Goal: Task Accomplishment & Management: Manage account settings

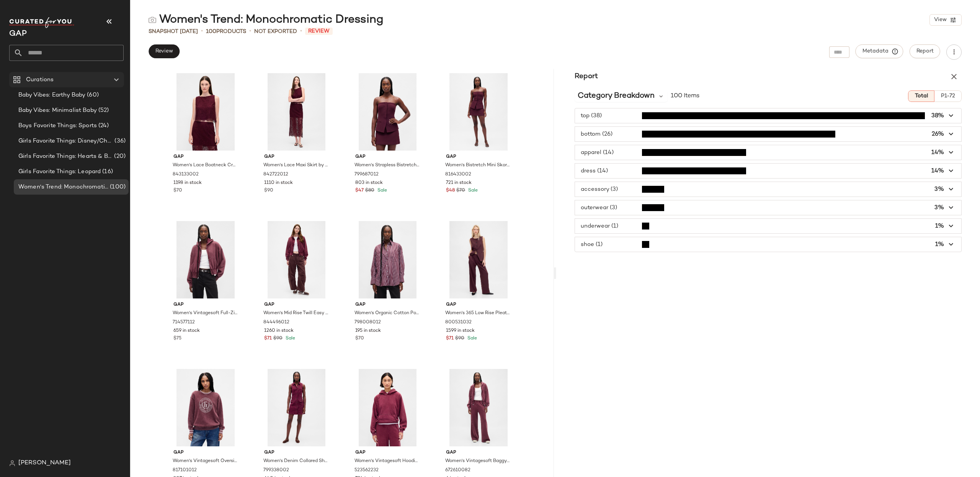
click at [48, 80] on span "Curations" at bounding box center [40, 79] width 28 height 9
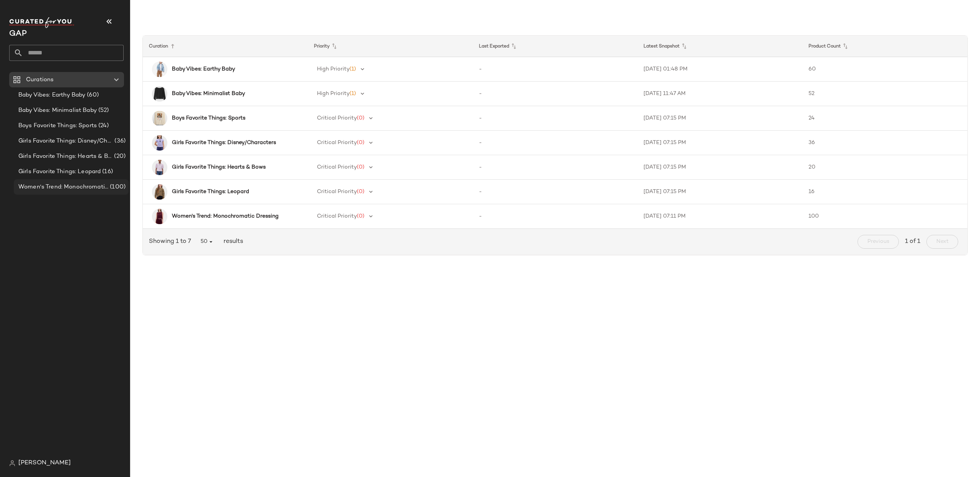
click at [67, 189] on span "Women's Trend: Monochromatic Dressing" at bounding box center [63, 187] width 90 height 9
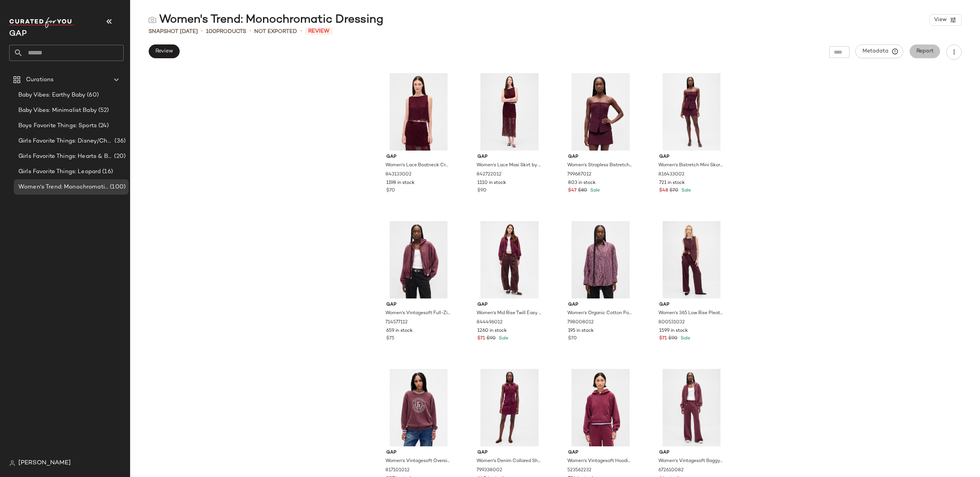
click at [928, 54] on span "Report" at bounding box center [925, 51] width 18 height 6
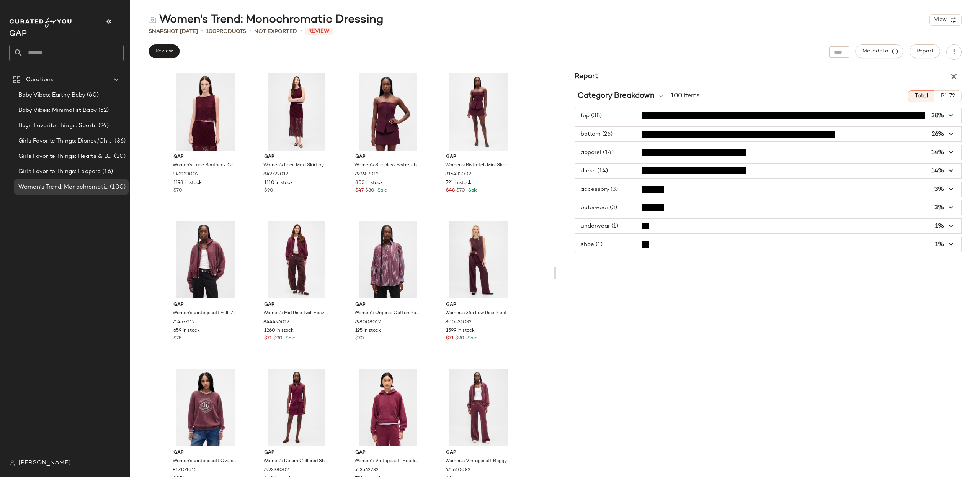
click at [955, 114] on span "button" at bounding box center [768, 115] width 386 height 15
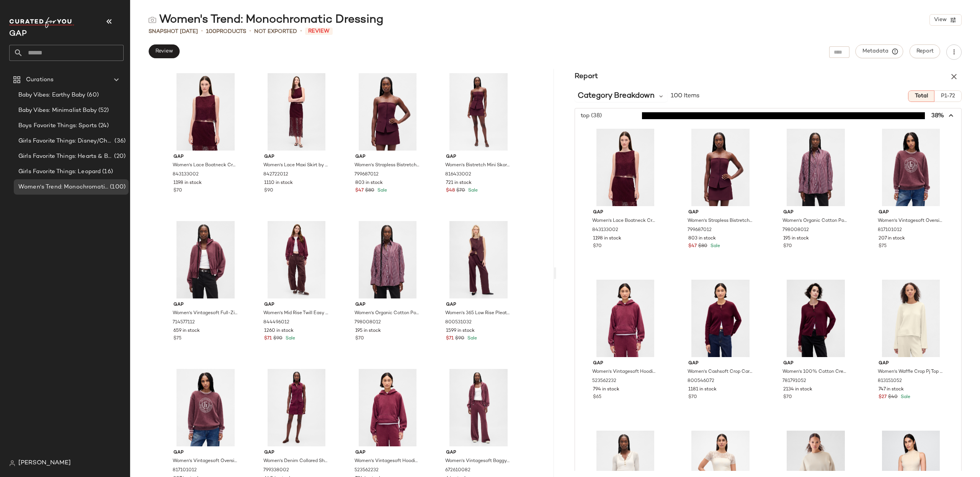
click at [947, 117] on icon "button" at bounding box center [951, 115] width 9 height 9
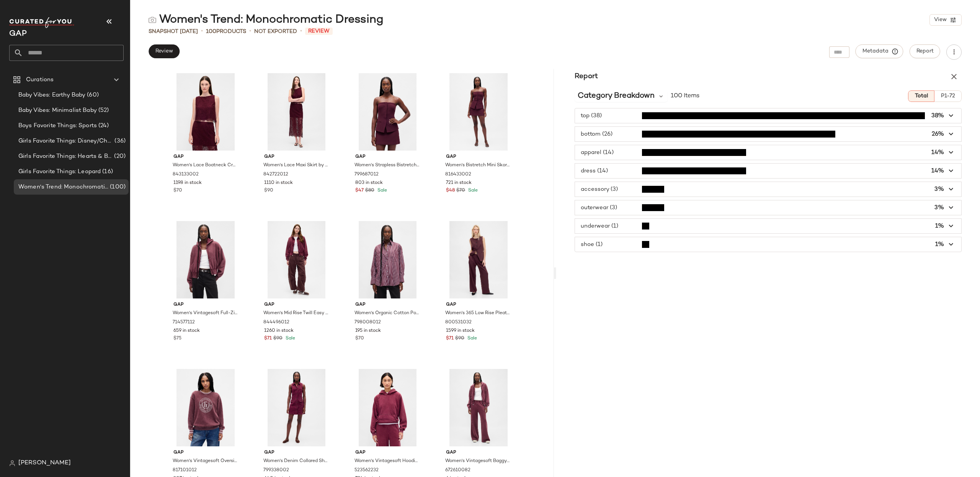
click at [955, 136] on icon "button" at bounding box center [951, 134] width 9 height 9
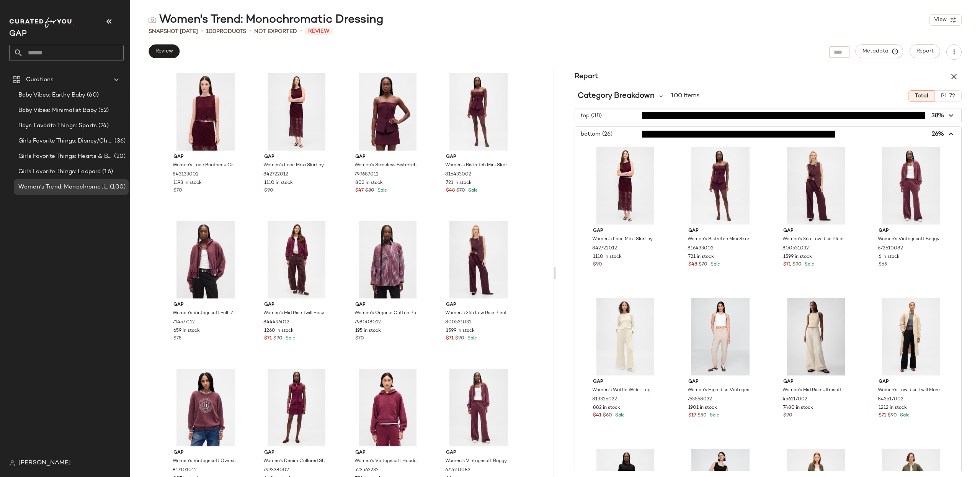
click at [955, 136] on span "button" at bounding box center [768, 134] width 386 height 15
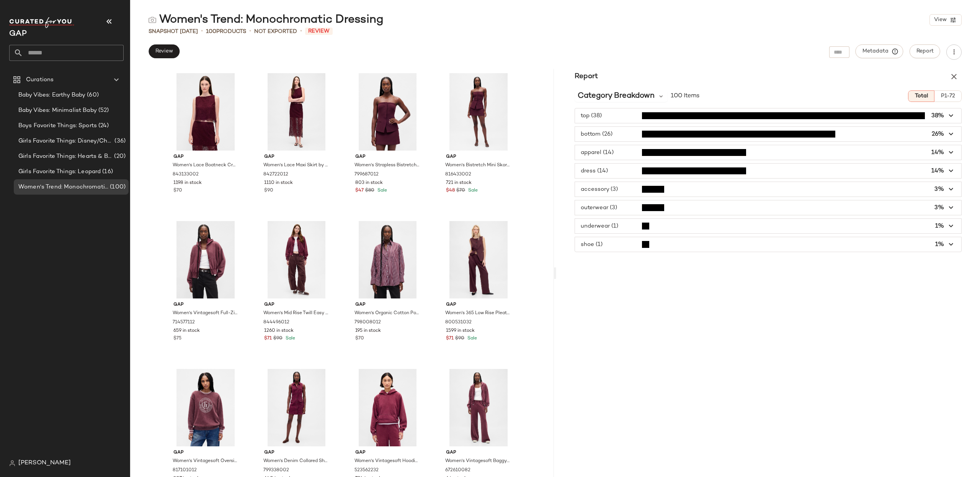
click at [806, 154] on span "button" at bounding box center [768, 152] width 386 height 15
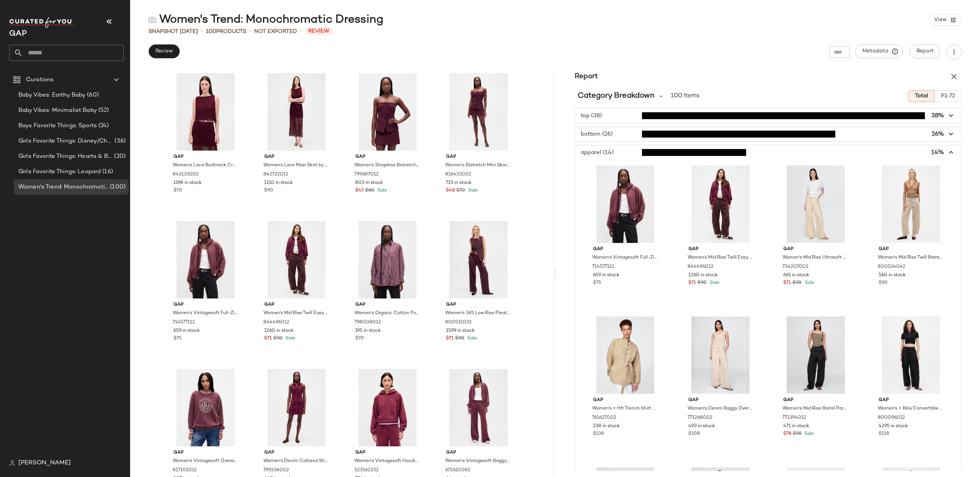
click at [949, 152] on icon "button" at bounding box center [951, 152] width 9 height 9
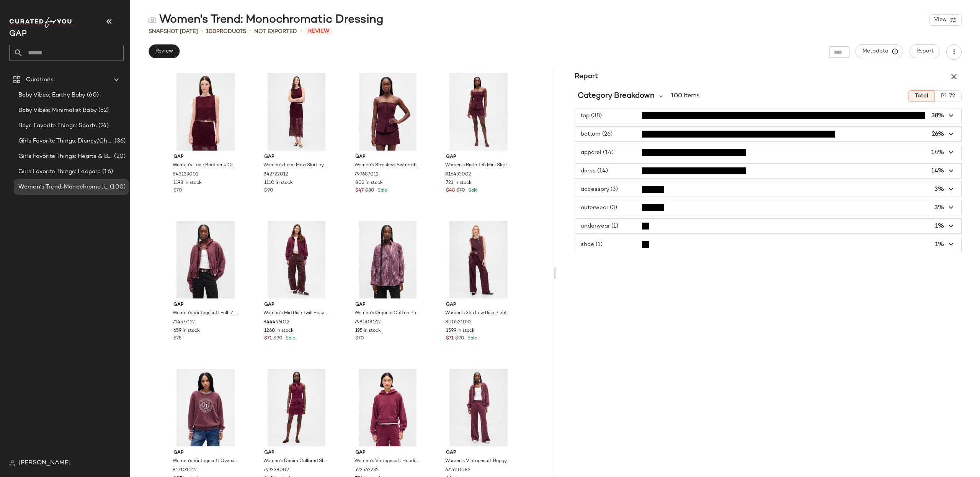
click at [952, 117] on icon "button" at bounding box center [951, 115] width 9 height 9
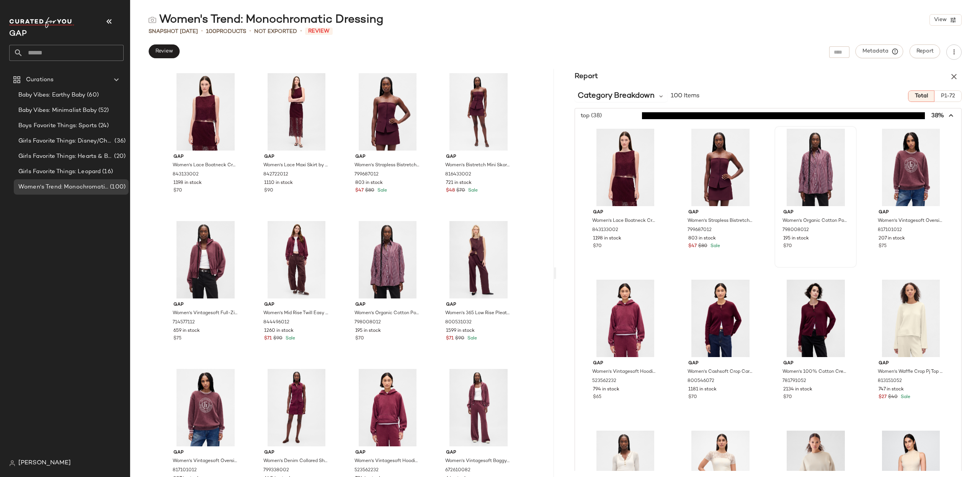
click at [825, 155] on div at bounding box center [815, 167] width 77 height 77
click at [947, 113] on icon "button" at bounding box center [951, 115] width 9 height 9
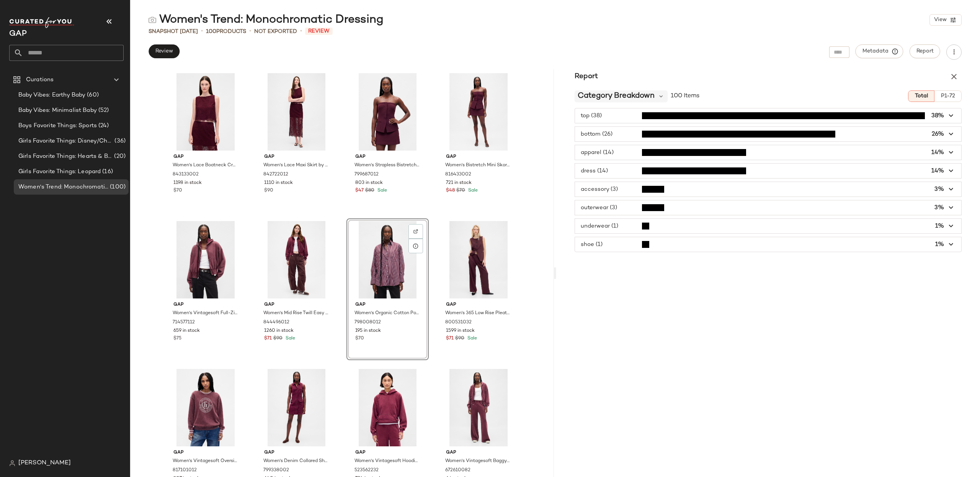
click at [647, 91] on span "Category Breakdown" at bounding box center [616, 95] width 77 height 11
click at [621, 157] on span "Price Breakdown" at bounding box center [605, 155] width 49 height 7
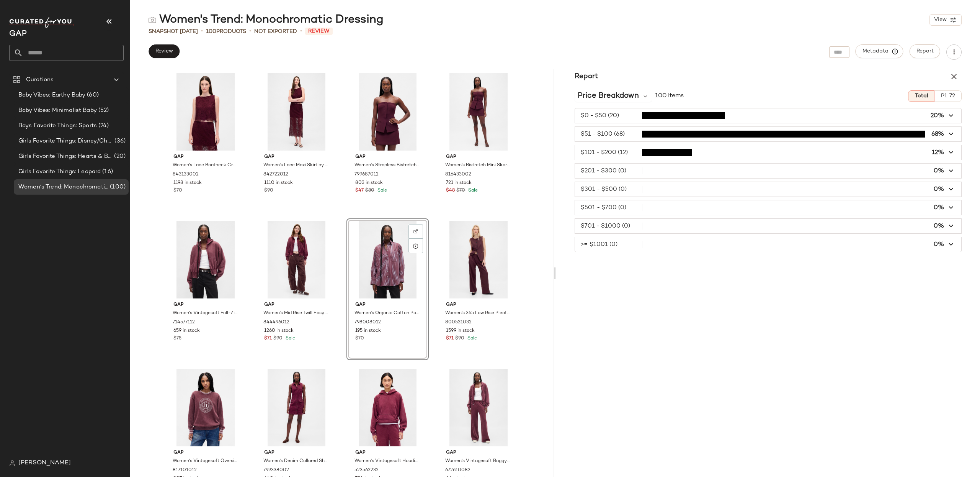
click at [953, 134] on icon "button" at bounding box center [951, 134] width 9 height 9
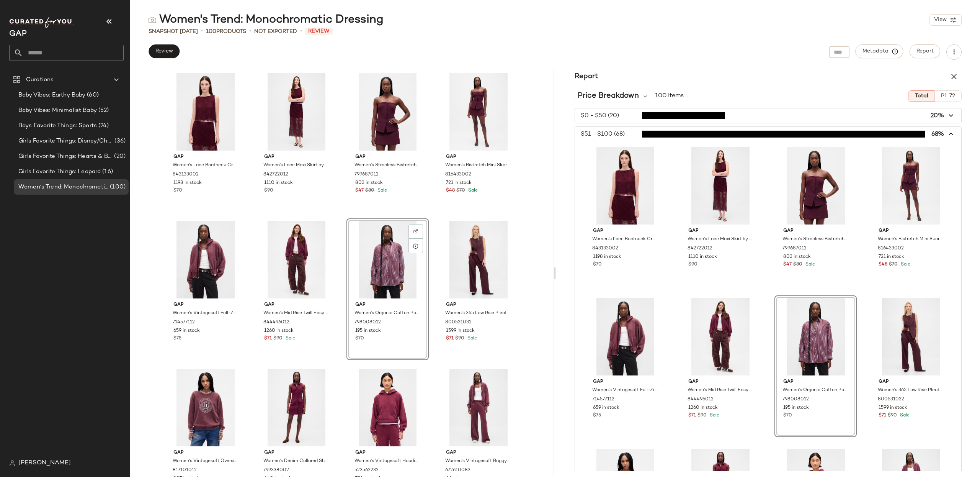
click at [949, 135] on icon "button" at bounding box center [951, 134] width 9 height 9
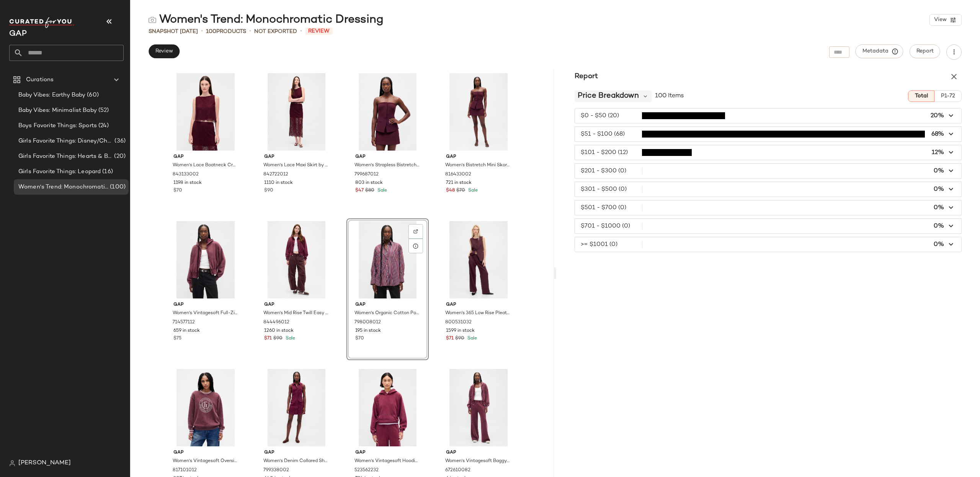
click at [611, 95] on span "Price Breakdown" at bounding box center [608, 95] width 61 height 11
click at [621, 139] on span "Brand Breakdown" at bounding box center [607, 137] width 52 height 7
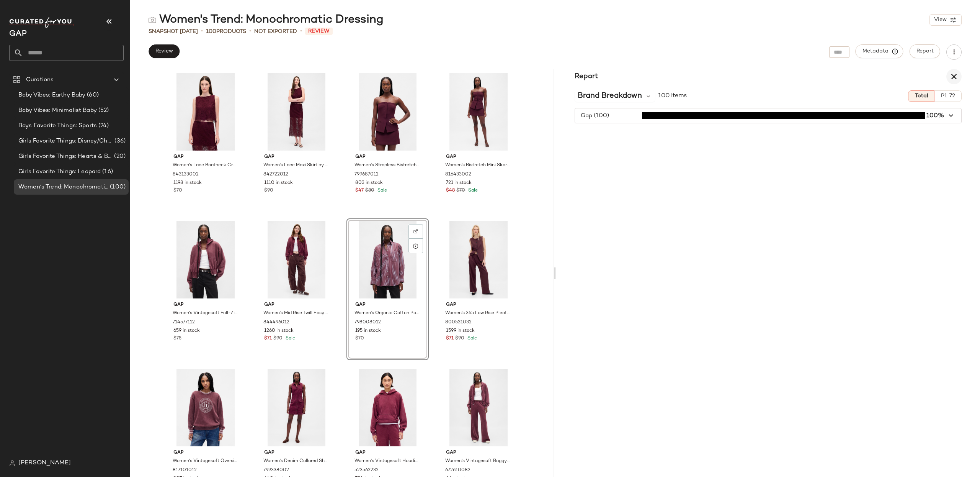
click at [957, 77] on icon "button" at bounding box center [953, 76] width 9 height 9
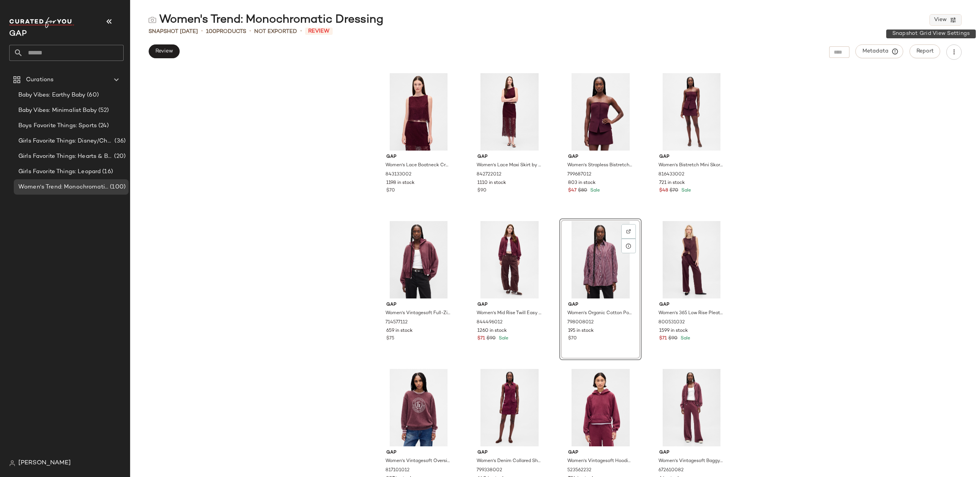
click at [950, 22] on icon "button" at bounding box center [953, 19] width 7 height 7
click at [897, 64] on label "Mobile (2 Grid)" at bounding box center [902, 65] width 44 height 15
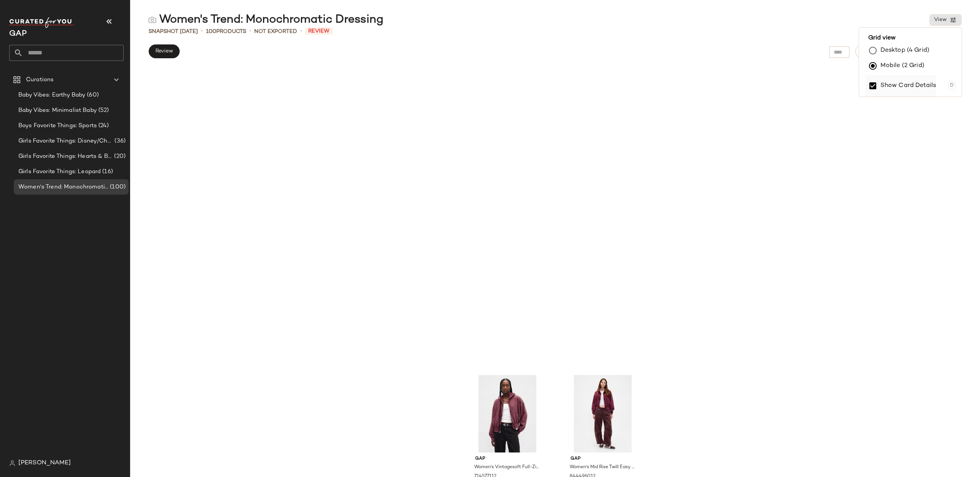
scroll to position [302, 0]
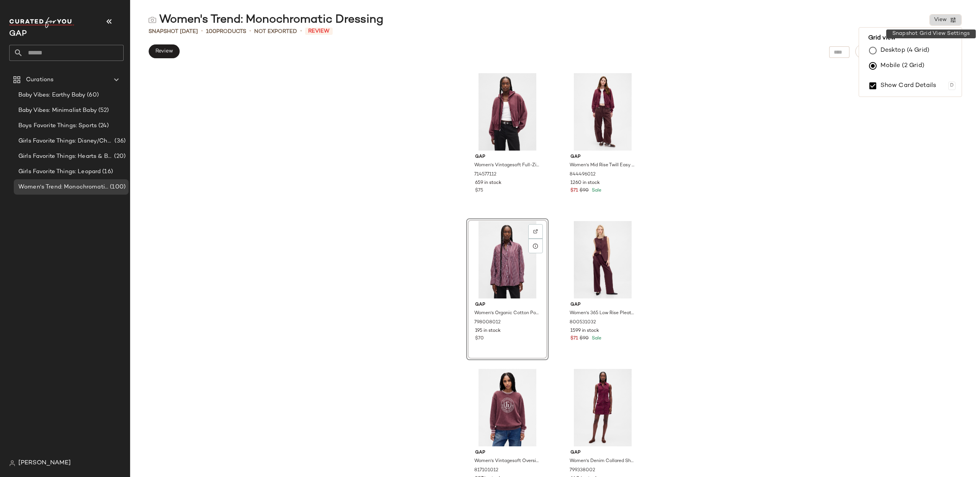
click at [945, 24] on button "View" at bounding box center [945, 19] width 32 height 11
click at [164, 56] on button "Review" at bounding box center [164, 51] width 31 height 14
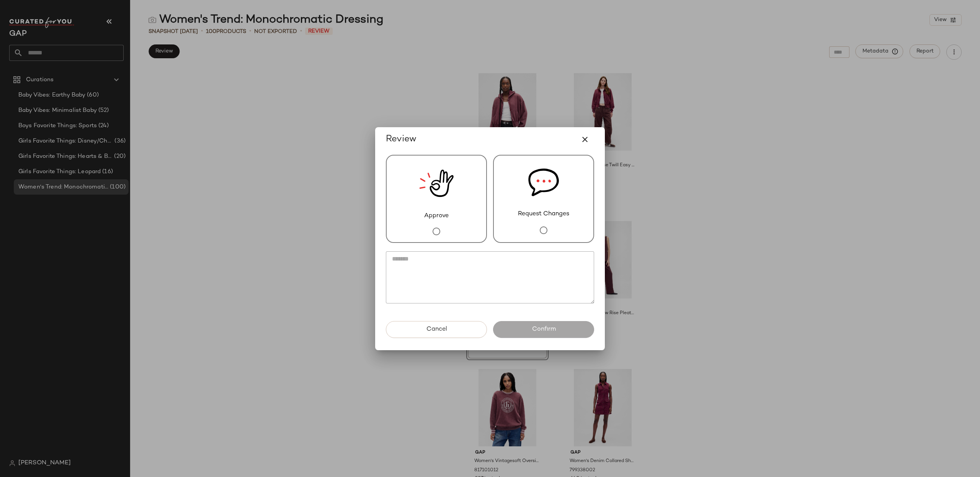
click at [454, 225] on div "Approve" at bounding box center [436, 199] width 101 height 88
click at [567, 216] on span "Request Changes" at bounding box center [543, 213] width 51 height 9
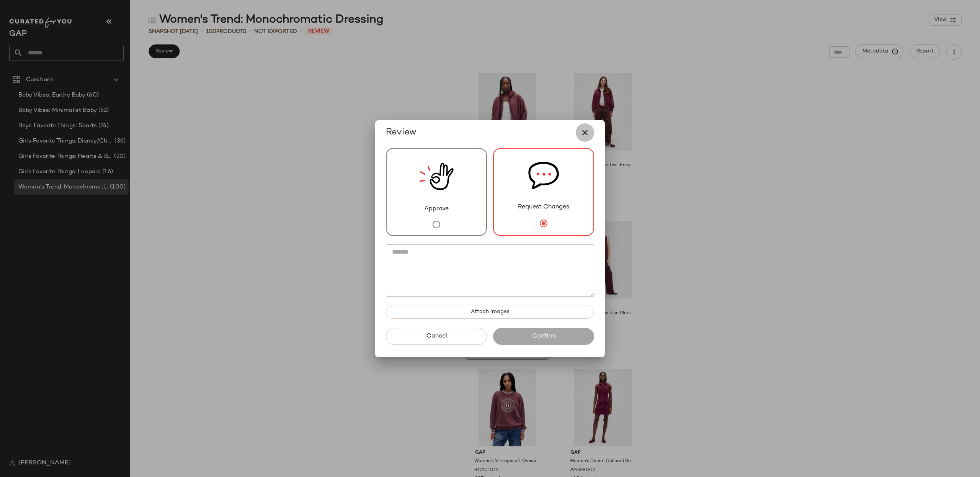
click at [582, 132] on icon "button" at bounding box center [584, 132] width 9 height 9
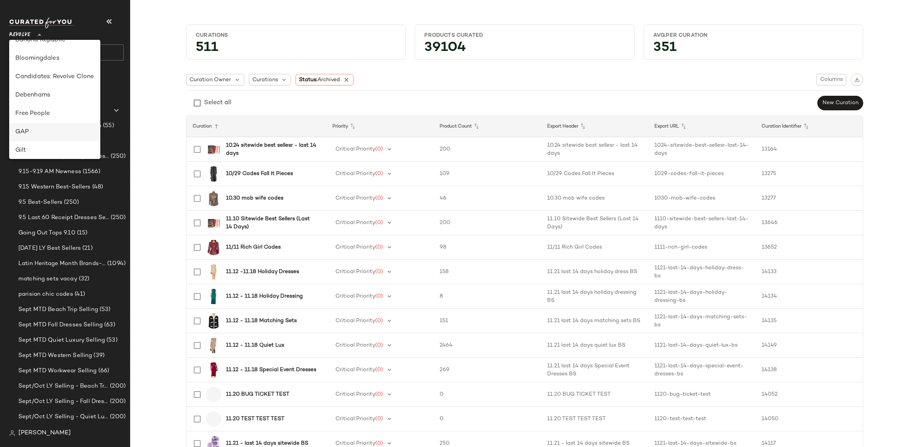
scroll to position [103, 0]
click at [51, 129] on div "GAP" at bounding box center [54, 132] width 79 height 9
type input "**"
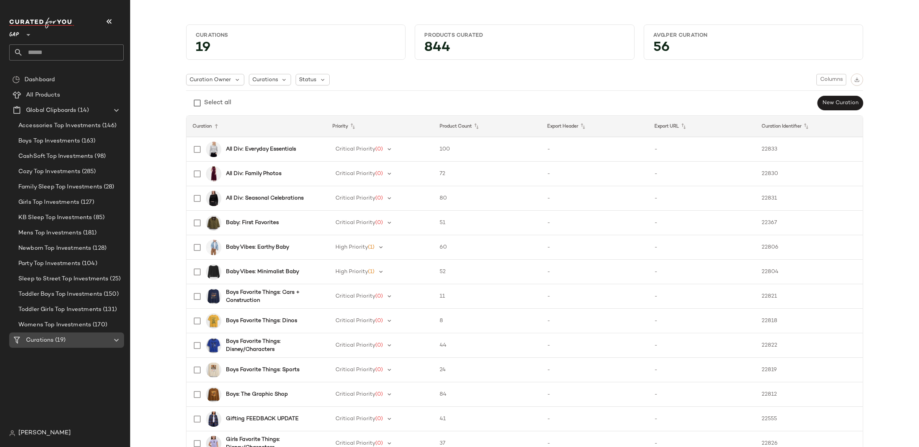
click at [116, 341] on icon at bounding box center [116, 339] width 9 height 9
click at [117, 338] on icon at bounding box center [116, 339] width 9 height 9
drag, startPoint x: 118, startPoint y: 111, endPoint x: 44, endPoint y: 21, distance: 117.2
click at [118, 111] on icon at bounding box center [116, 110] width 9 height 9
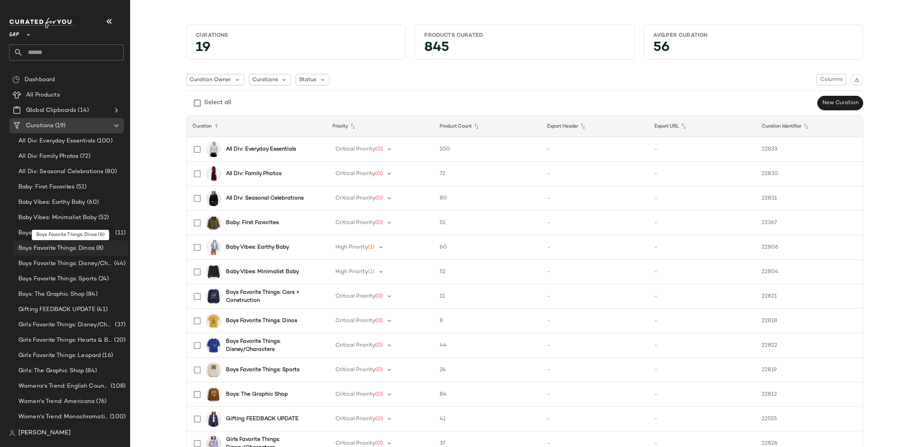
click at [70, 243] on div "Boys Favorite Things: Dinos (8)" at bounding box center [71, 247] width 115 height 15
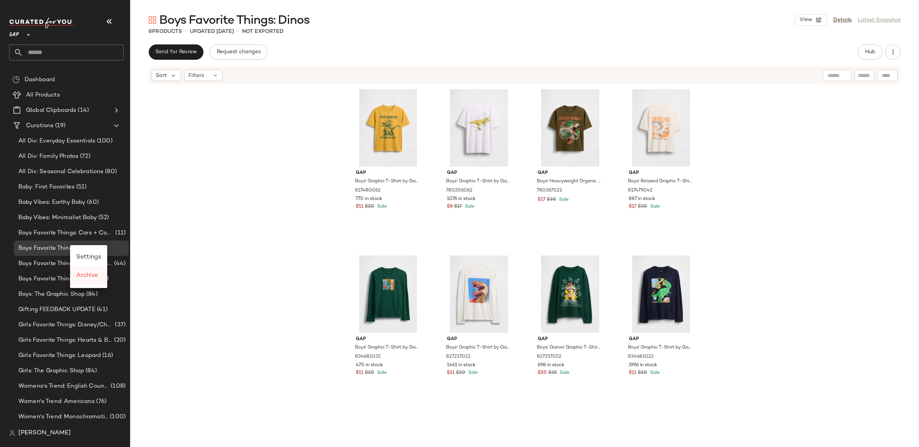
click at [91, 278] on span "Archive" at bounding box center [87, 275] width 22 height 7
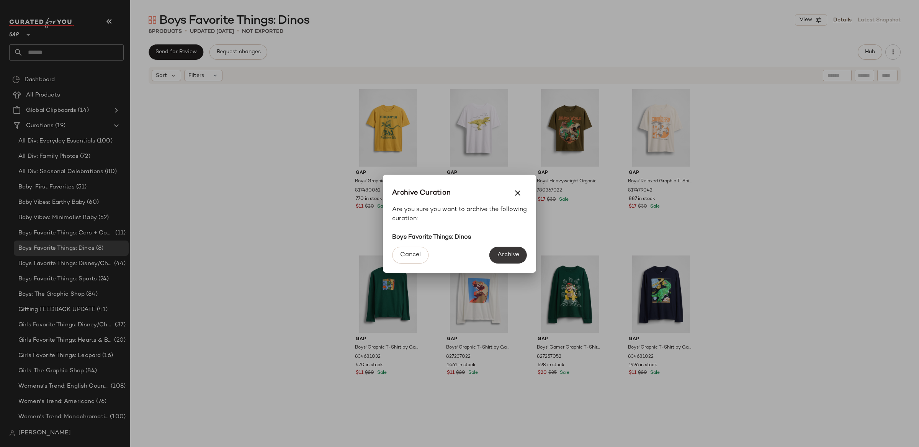
click at [511, 255] on span "Archive" at bounding box center [508, 254] width 22 height 7
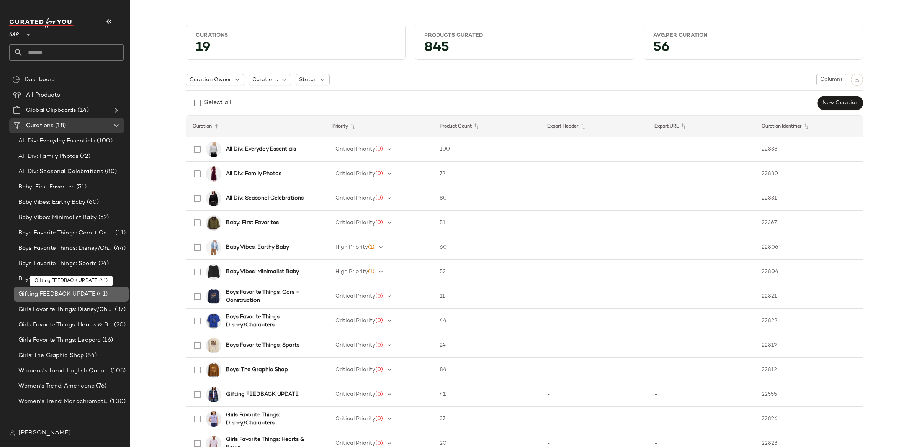
click at [97, 296] on span "(41)" at bounding box center [101, 294] width 12 height 9
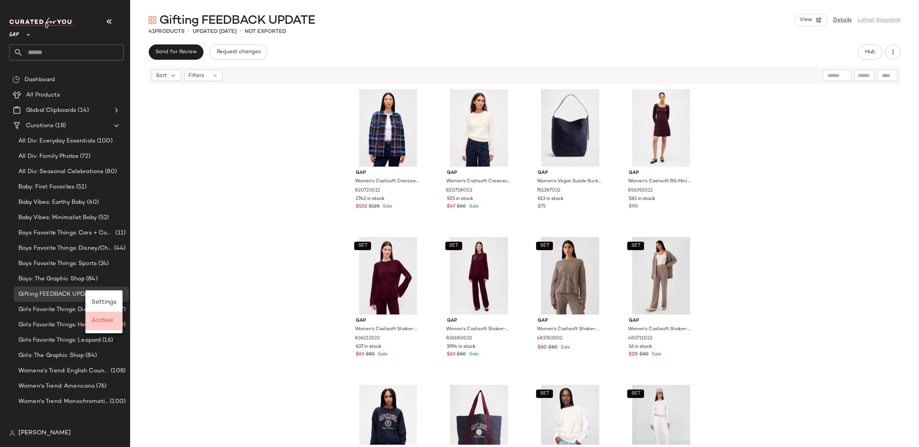
click at [107, 319] on span "Archive" at bounding box center [102, 320] width 22 height 7
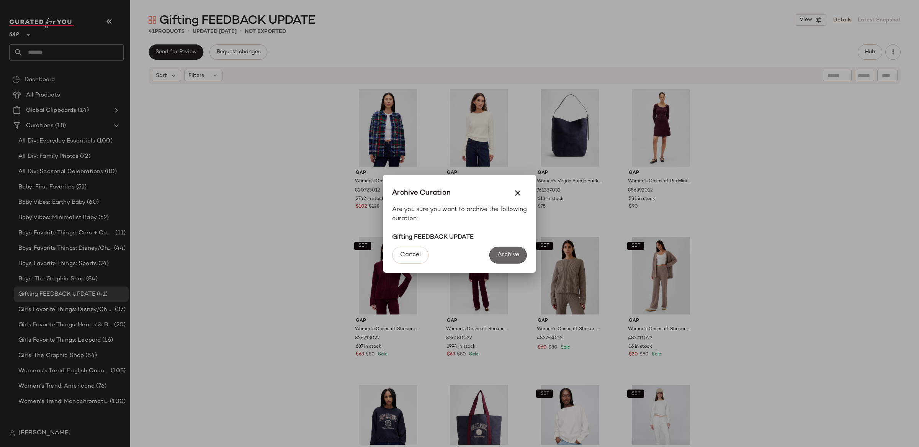
click at [520, 254] on button "Archive" at bounding box center [508, 255] width 38 height 17
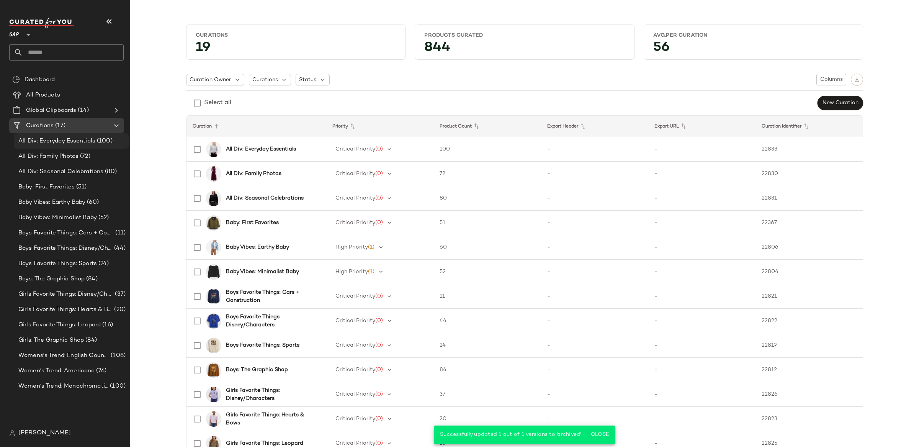
click at [75, 140] on span "All Div: Everyday Essentials" at bounding box center [56, 141] width 77 height 9
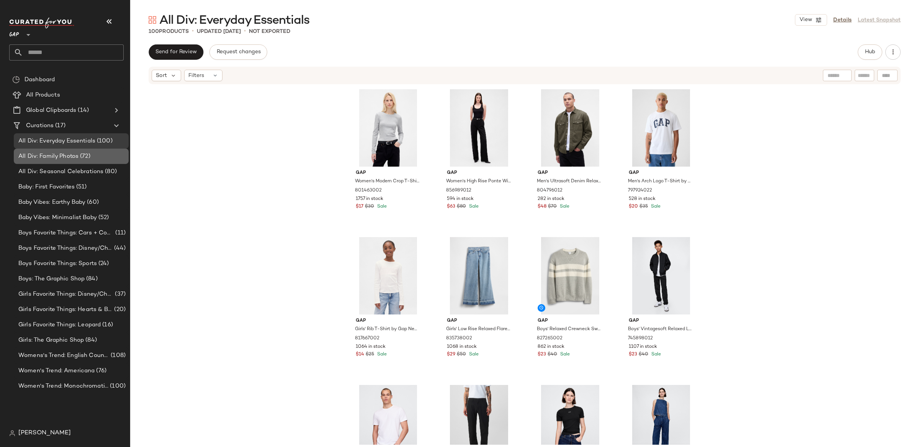
click at [67, 157] on span "All Div: Family Photos" at bounding box center [48, 156] width 60 height 9
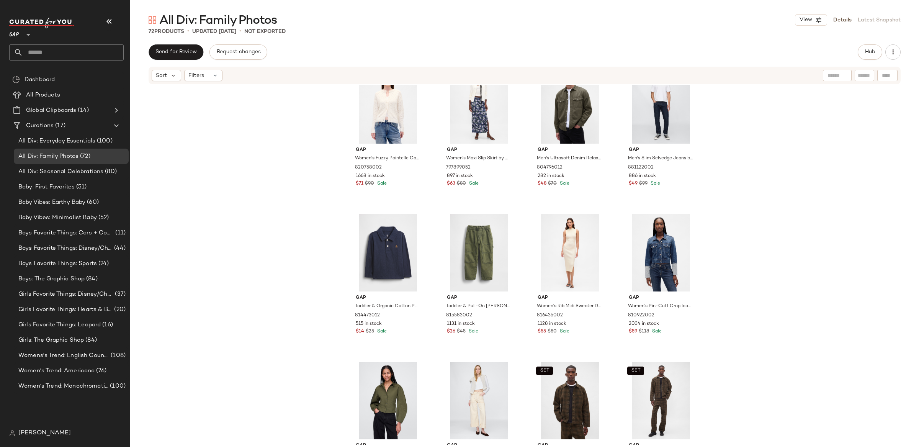
scroll to position [1509, 0]
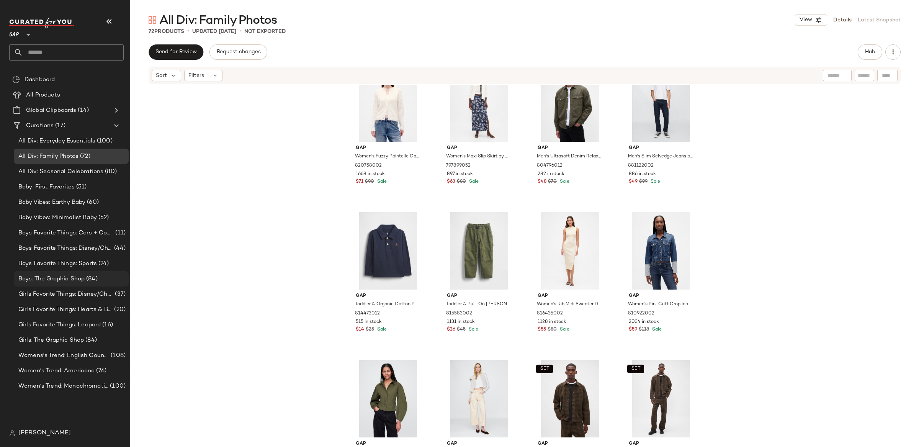
click at [83, 273] on div "Boys: The Graphic Shop (84)" at bounding box center [71, 278] width 115 height 15
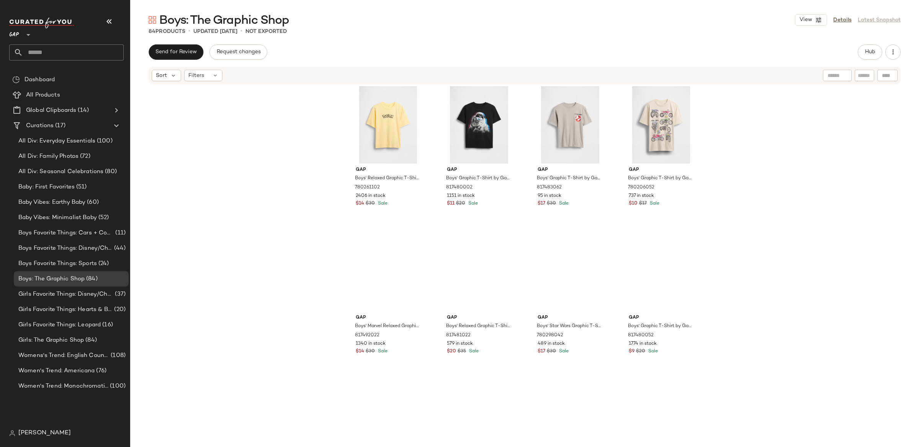
scroll to position [1088, 0]
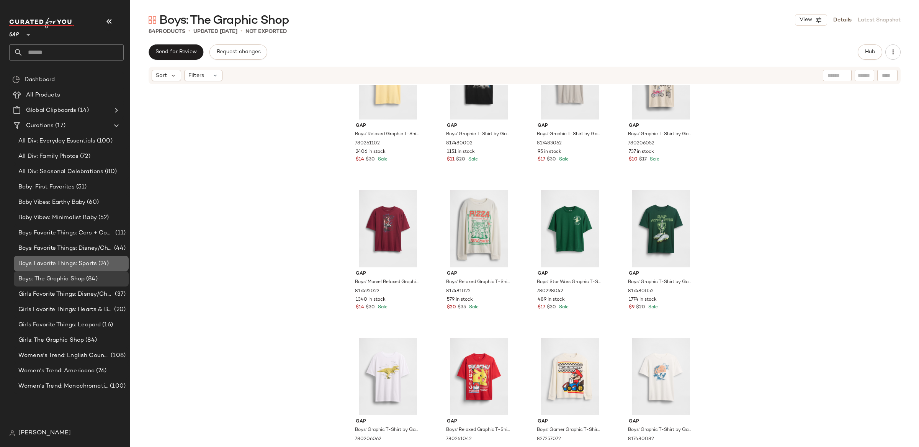
click at [83, 265] on span "Boys Favorite Things: Sports" at bounding box center [57, 263] width 78 height 9
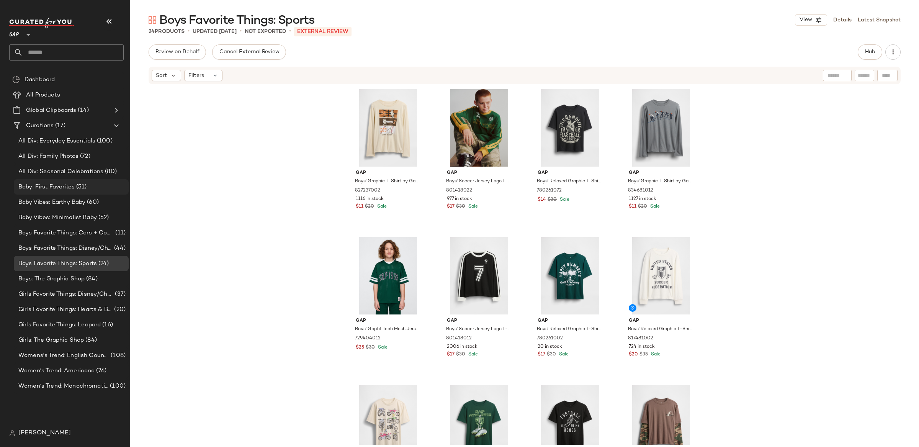
click at [74, 186] on span "Baby: First Favorites" at bounding box center [46, 187] width 56 height 9
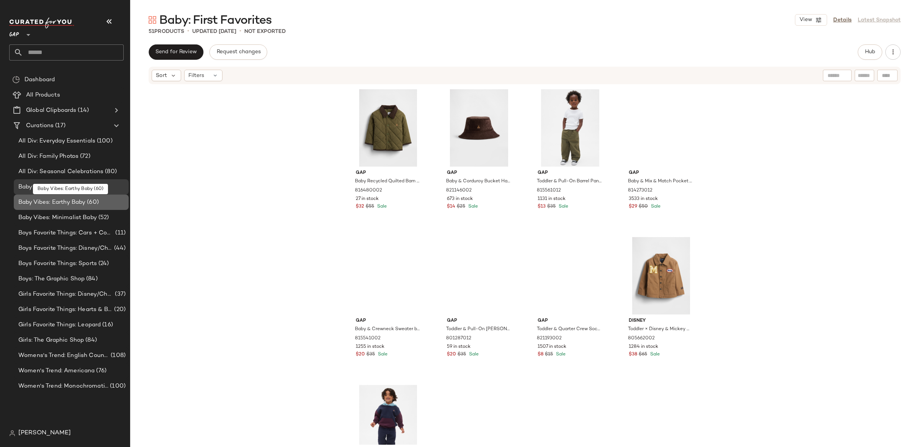
click at [68, 202] on span "Baby Vibes: Earthy Baby" at bounding box center [51, 202] width 67 height 9
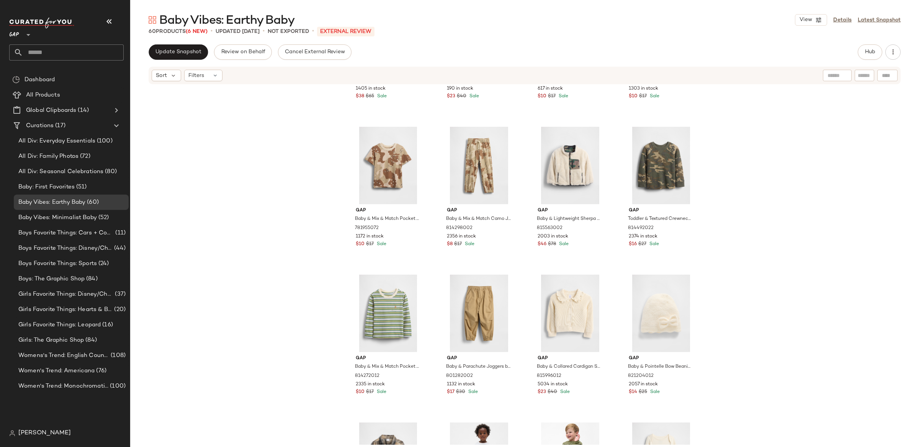
scroll to position [1742, 0]
click at [82, 212] on span "Settings" at bounding box center [78, 214] width 25 height 7
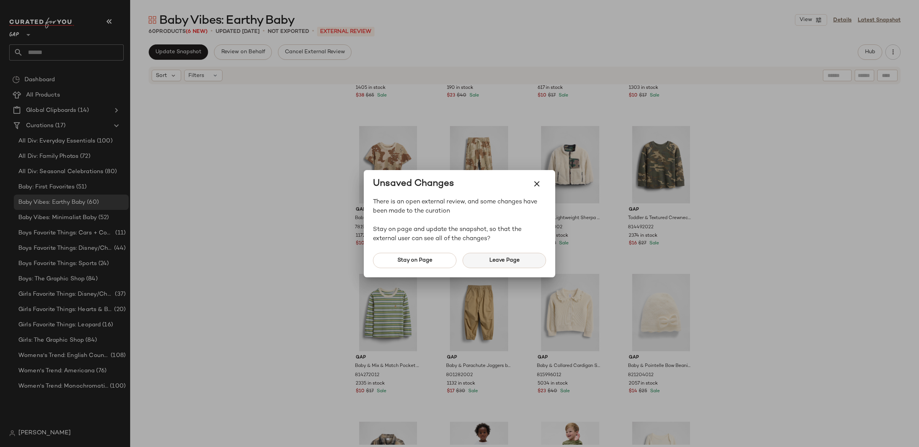
click at [505, 261] on span "Leave Page" at bounding box center [504, 260] width 31 height 6
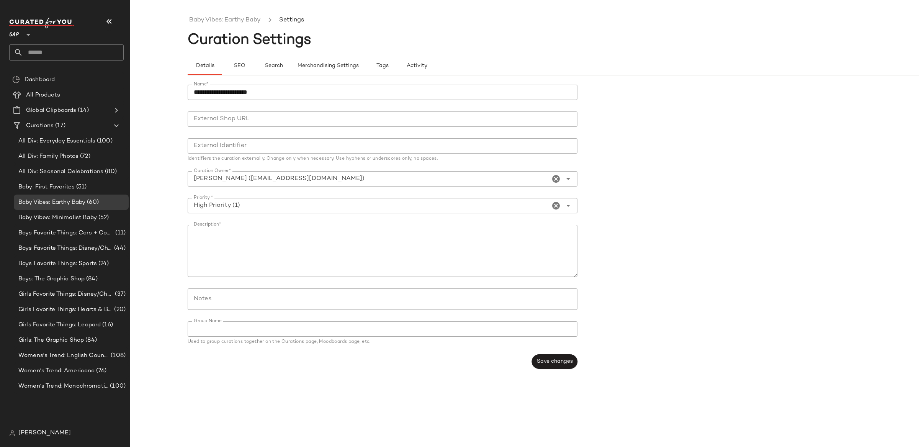
click at [211, 91] on input "**********" at bounding box center [383, 92] width 390 height 15
drag, startPoint x: 309, startPoint y: 92, endPoint x: 279, endPoint y: 95, distance: 30.0
click at [279, 95] on input "**********" at bounding box center [383, 92] width 390 height 15
type input "**********"
click at [570, 361] on span "Save changes" at bounding box center [554, 361] width 36 height 6
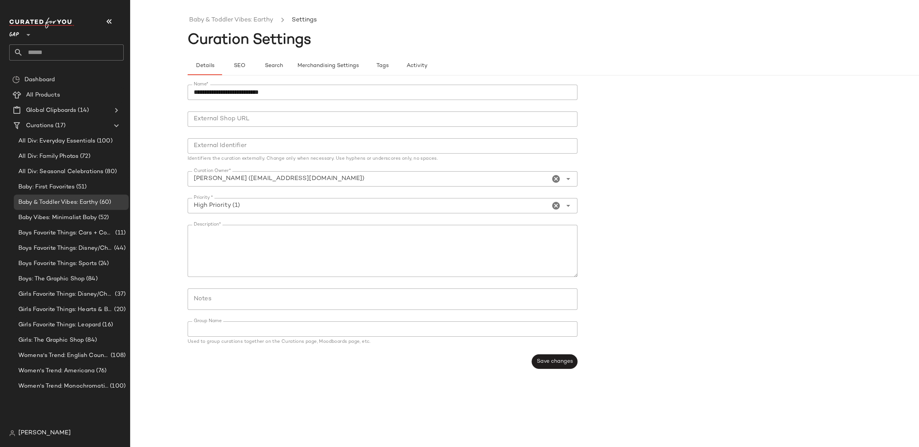
click at [807, 197] on form "**********" at bounding box center [582, 226] width 789 height 293
click at [75, 217] on span "Baby Vibes: Minimalist Baby" at bounding box center [57, 217] width 78 height 9
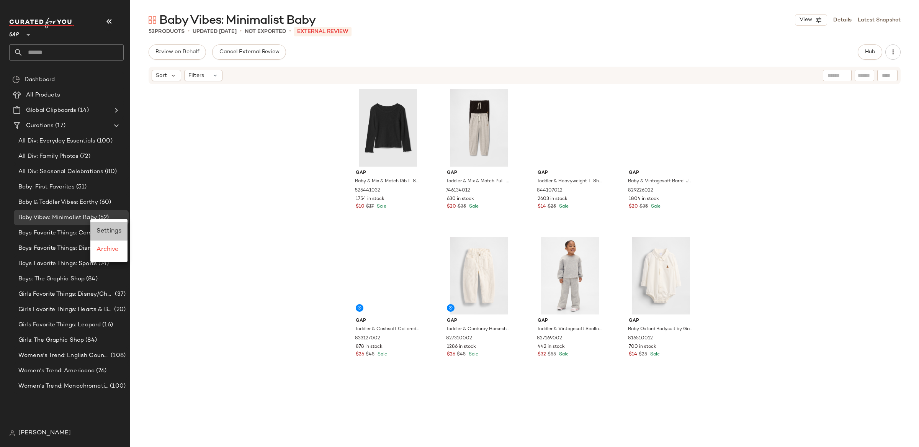
drag, startPoint x: 112, startPoint y: 233, endPoint x: 161, endPoint y: 219, distance: 51.0
click at [112, 233] on span "Settings" at bounding box center [108, 231] width 25 height 7
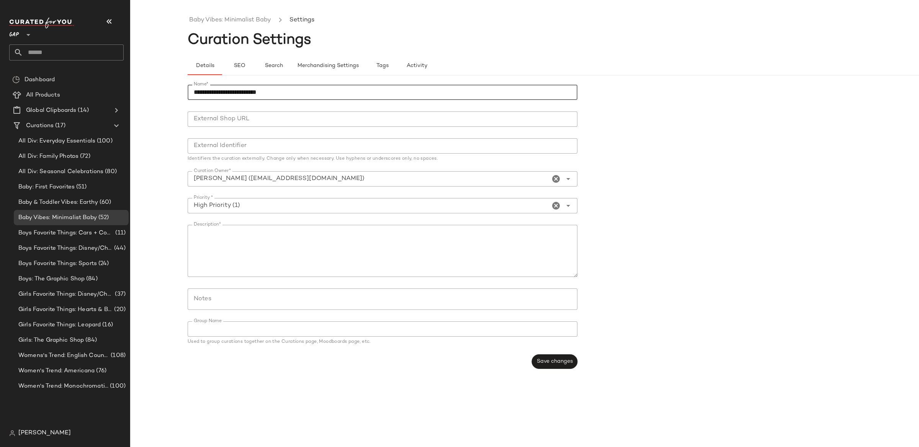
drag, startPoint x: 226, startPoint y: 92, endPoint x: 211, endPoint y: 93, distance: 14.6
click at [211, 93] on input "**********" at bounding box center [383, 92] width 390 height 15
drag, startPoint x: 316, startPoint y: 92, endPoint x: 271, endPoint y: 96, distance: 44.6
click at [271, 96] on input "**********" at bounding box center [383, 92] width 390 height 15
type input "**********"
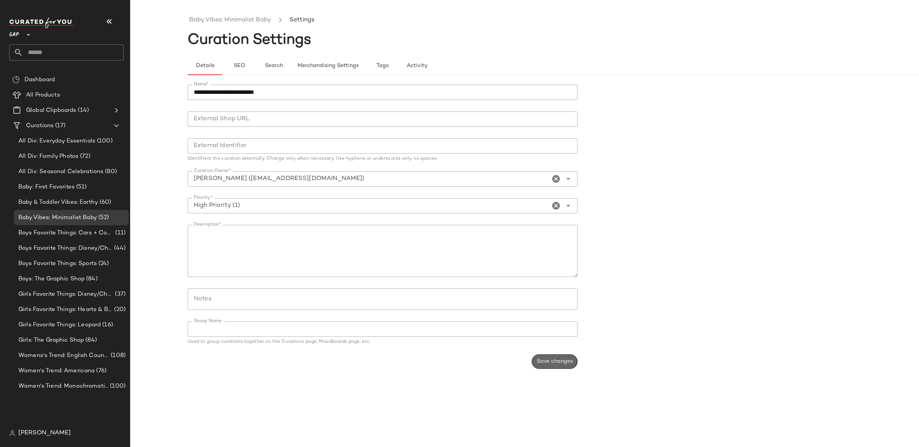
click at [557, 361] on span "Save changes" at bounding box center [554, 361] width 36 height 6
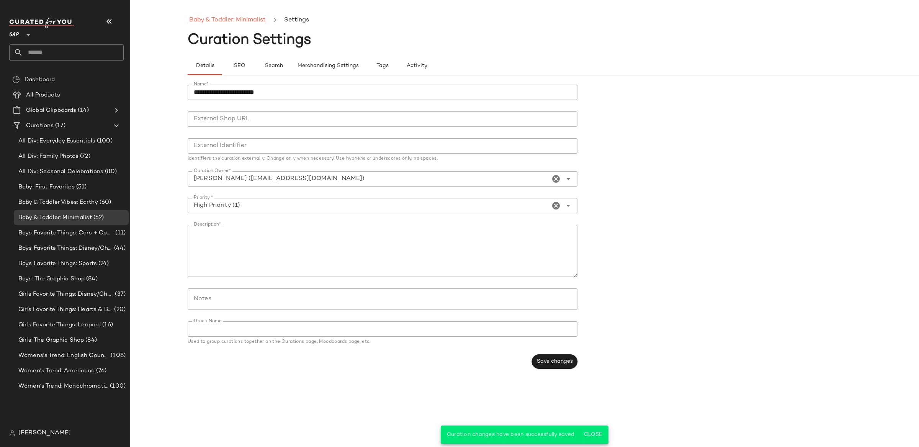
click at [221, 23] on link "Baby & Toddler: Minimalist" at bounding box center [227, 20] width 77 height 10
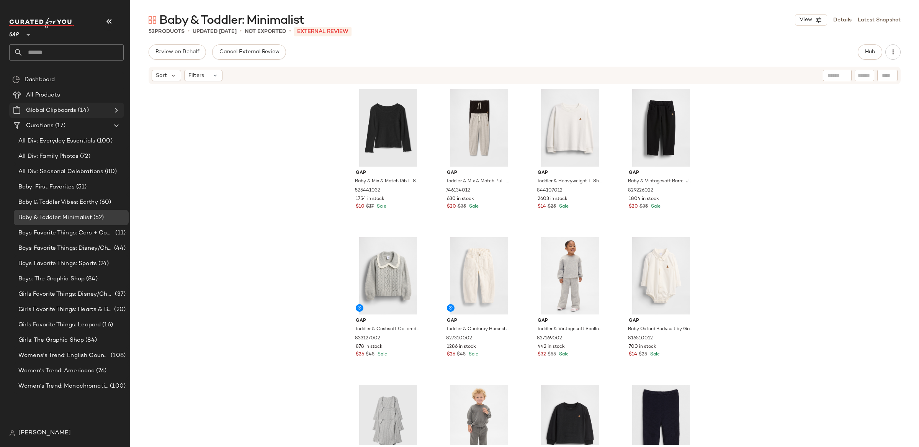
click at [114, 108] on icon at bounding box center [116, 110] width 9 height 9
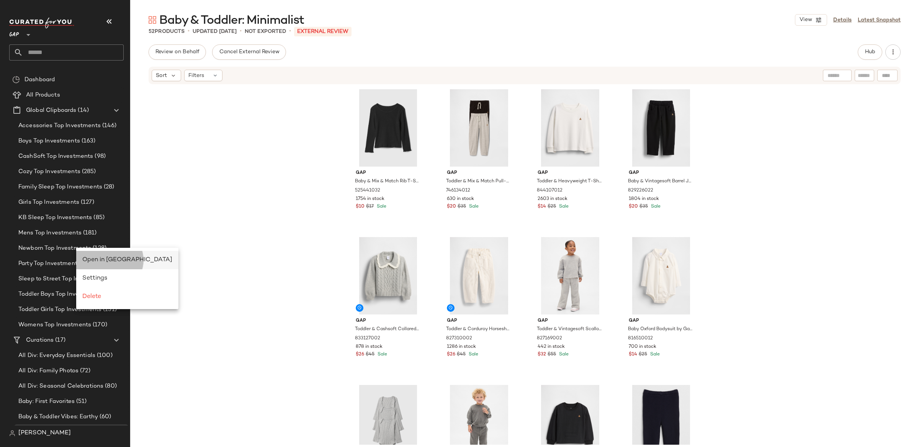
click at [111, 258] on span "Open in Split View" at bounding box center [127, 259] width 90 height 7
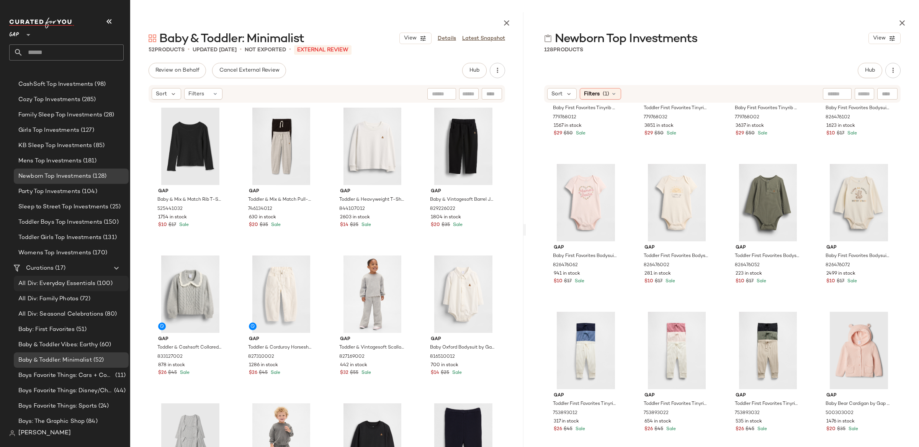
scroll to position [73, 0]
click at [83, 344] on span "Baby & Toddler Vibes: Earthy" at bounding box center [58, 343] width 80 height 9
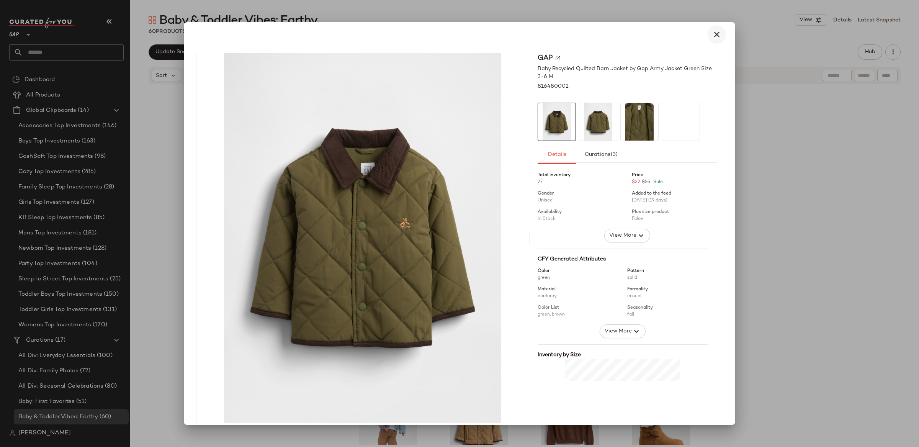
click at [714, 35] on icon "button" at bounding box center [716, 34] width 9 height 9
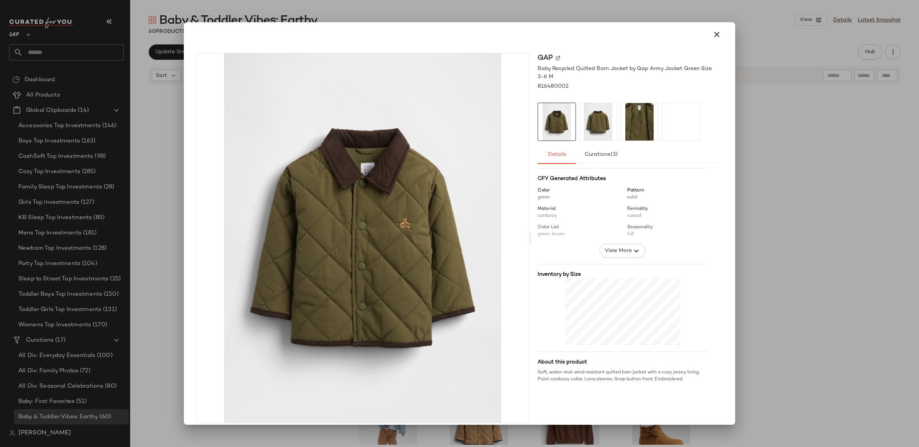
scroll to position [117, 0]
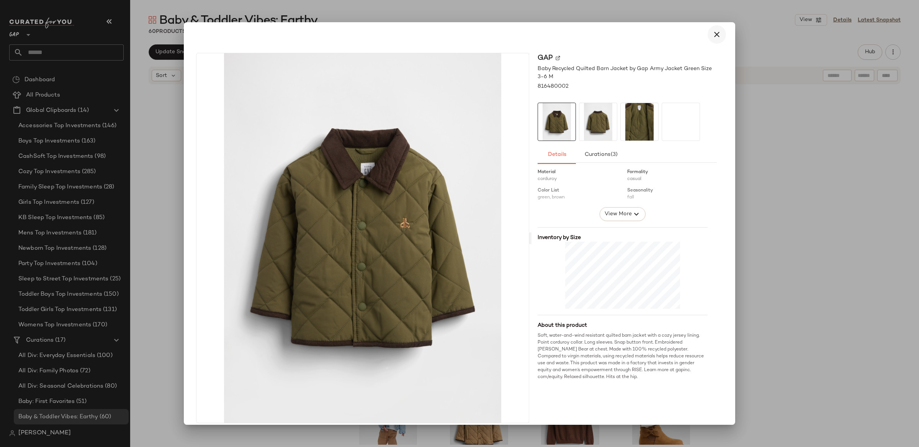
click at [712, 37] on icon "button" at bounding box center [716, 34] width 9 height 9
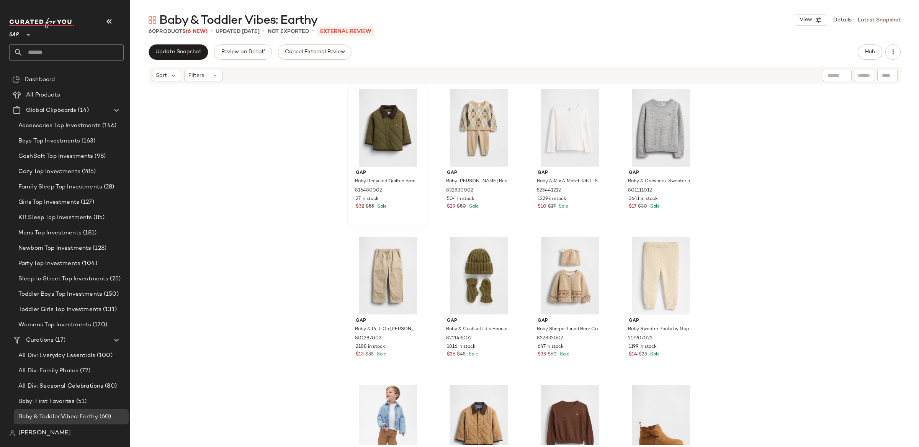
click at [822, 145] on div "Gap Baby Recycled Quilted Barn Jacket by Gap Army Jacket Green Size 3-6 M 81648…" at bounding box center [524, 264] width 789 height 359
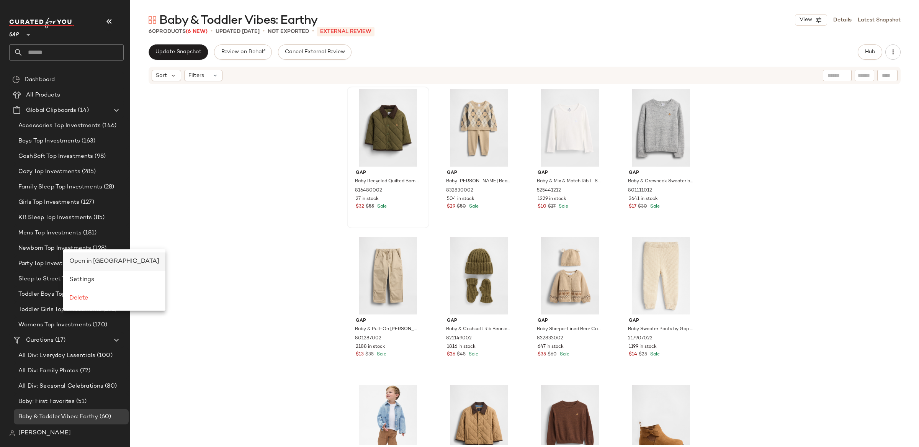
click at [92, 255] on div "Open in Split View" at bounding box center [114, 261] width 102 height 18
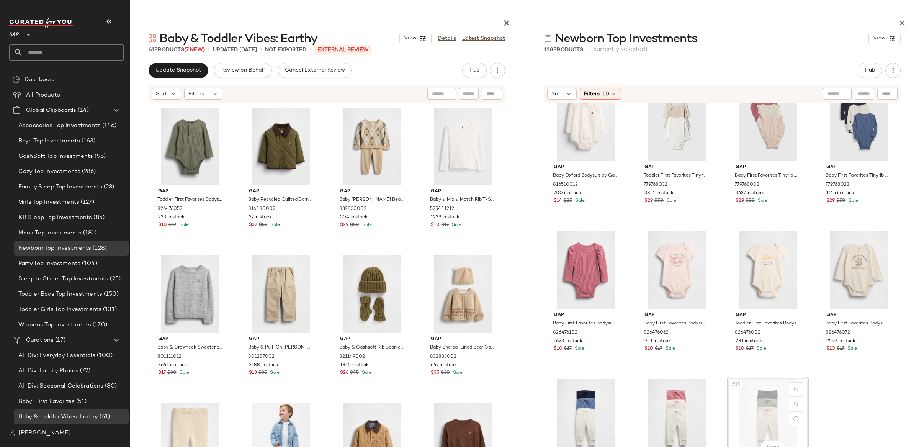
scroll to position [179, 0]
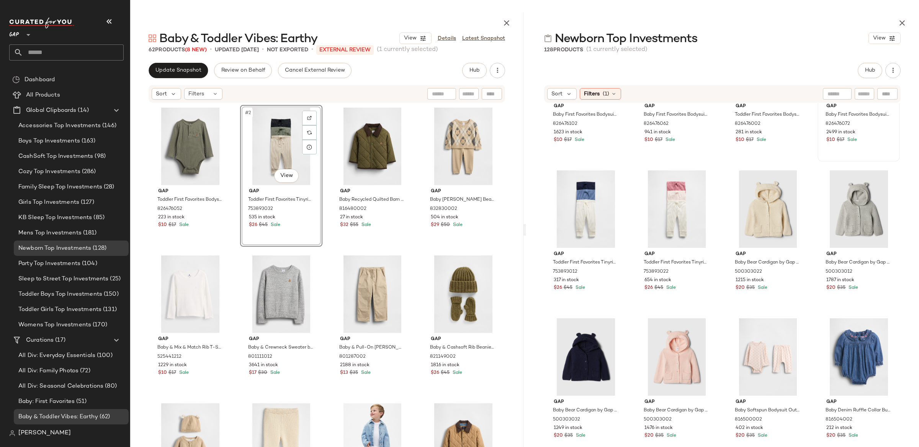
scroll to position [389, 0]
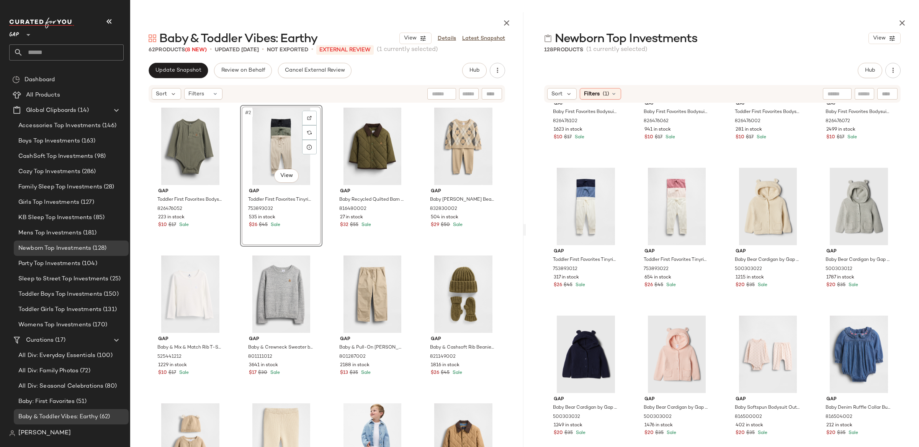
drag, startPoint x: 774, startPoint y: 411, endPoint x: 251, endPoint y: 7, distance: 661.3
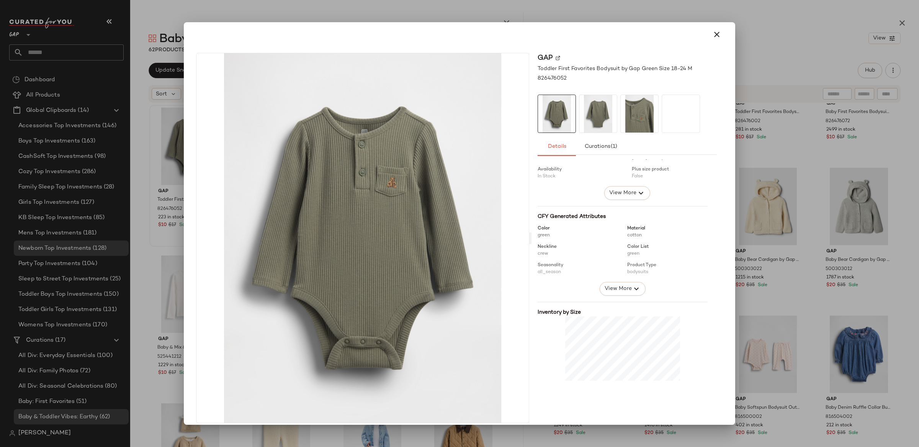
scroll to position [0, 0]
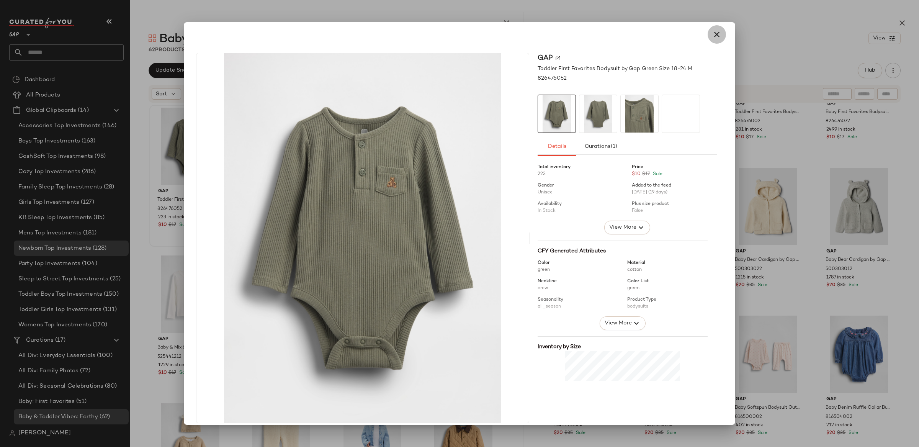
click at [712, 31] on icon "button" at bounding box center [716, 34] width 9 height 9
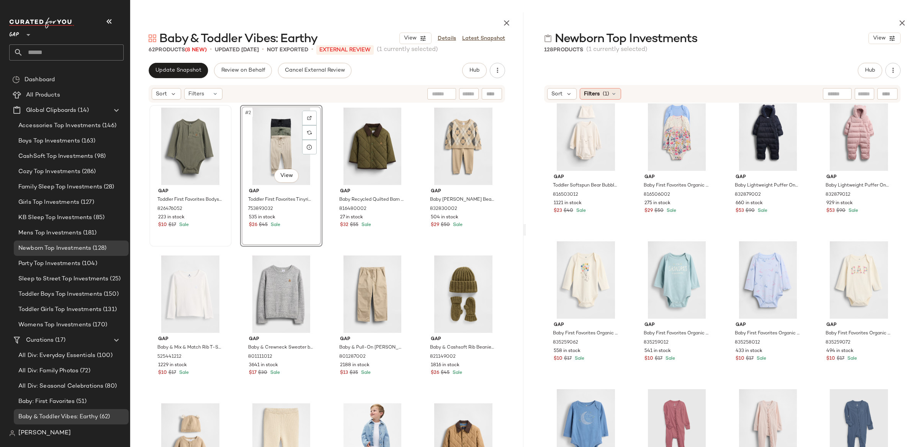
scroll to position [745, 0]
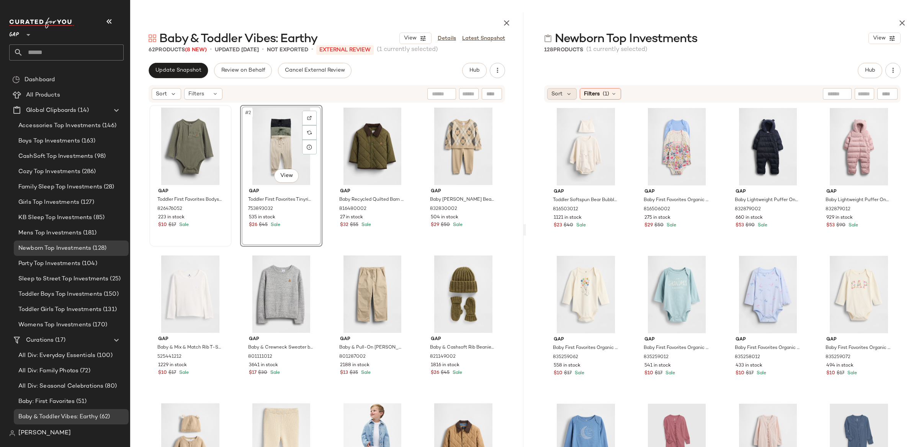
click at [566, 88] on div "Sort" at bounding box center [561, 93] width 29 height 11
click at [583, 131] on span "Highest Inventory" at bounding box center [588, 131] width 46 height 8
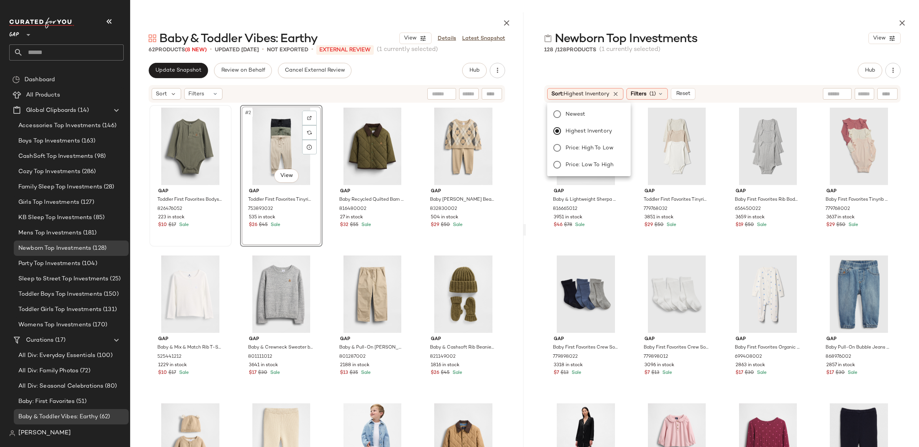
click at [540, 70] on div "Hub" at bounding box center [722, 70] width 393 height 15
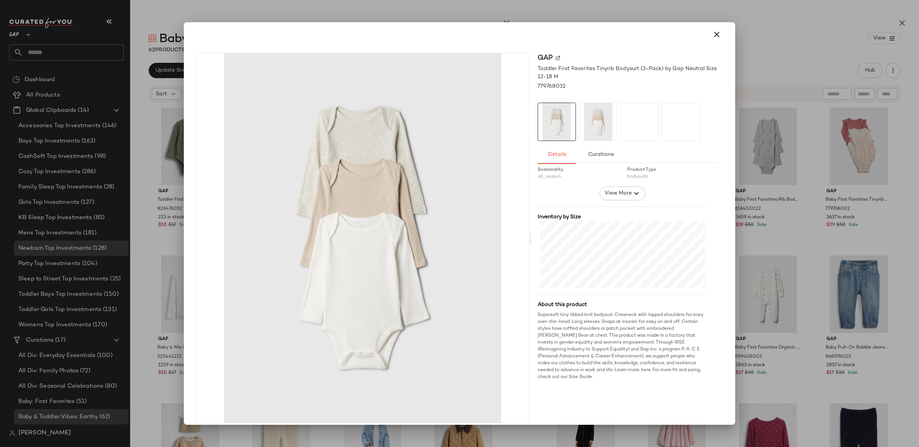
scroll to position [136, 0]
click at [712, 36] on icon "button" at bounding box center [716, 34] width 9 height 9
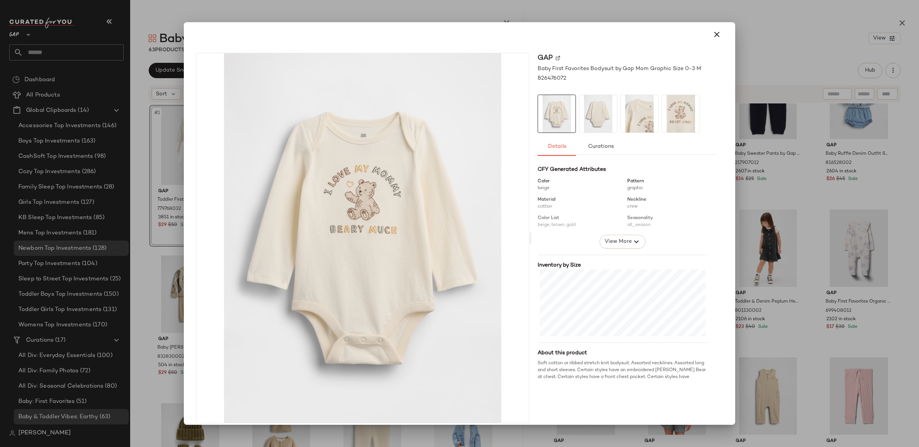
scroll to position [102, 0]
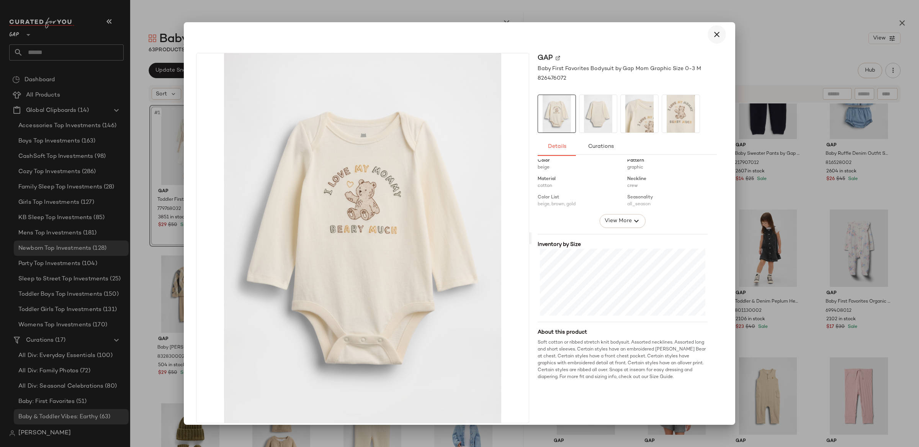
click at [712, 31] on icon "button" at bounding box center [716, 34] width 9 height 9
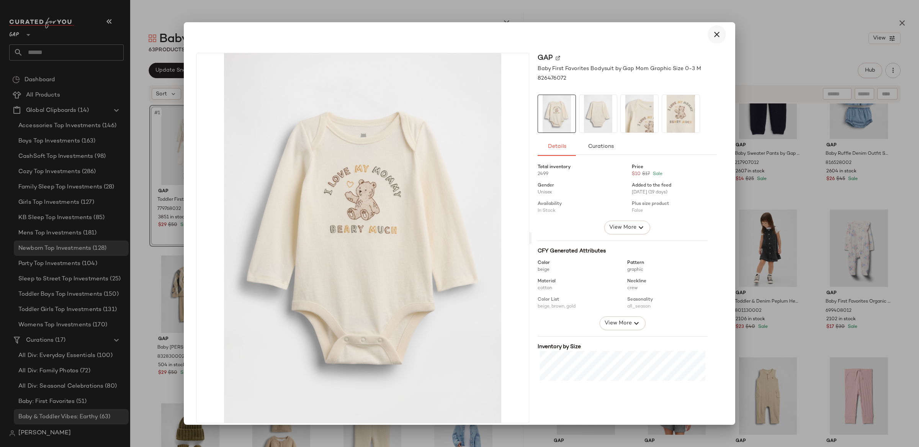
click at [715, 36] on icon "button" at bounding box center [716, 34] width 9 height 9
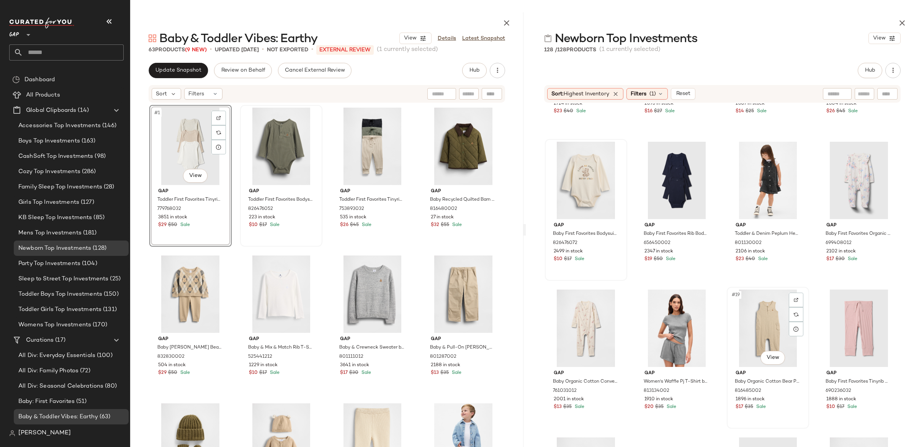
scroll to position [413, 0]
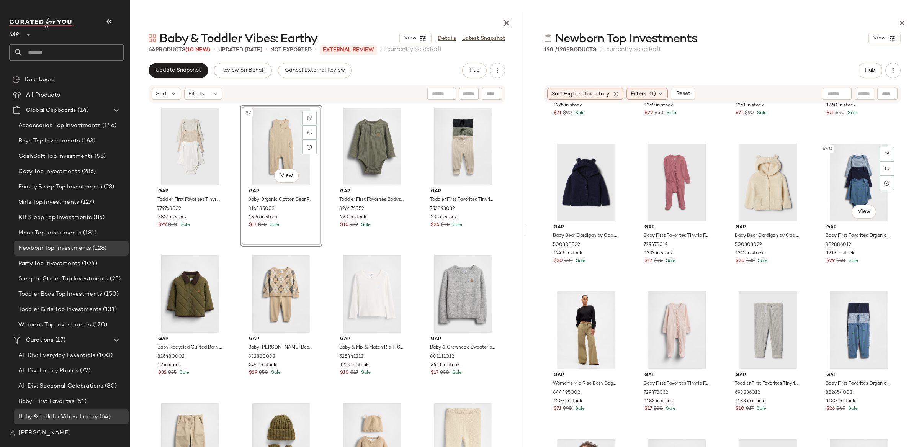
scroll to position [1300, 0]
click at [585, 312] on div "#41 View" at bounding box center [585, 329] width 77 height 77
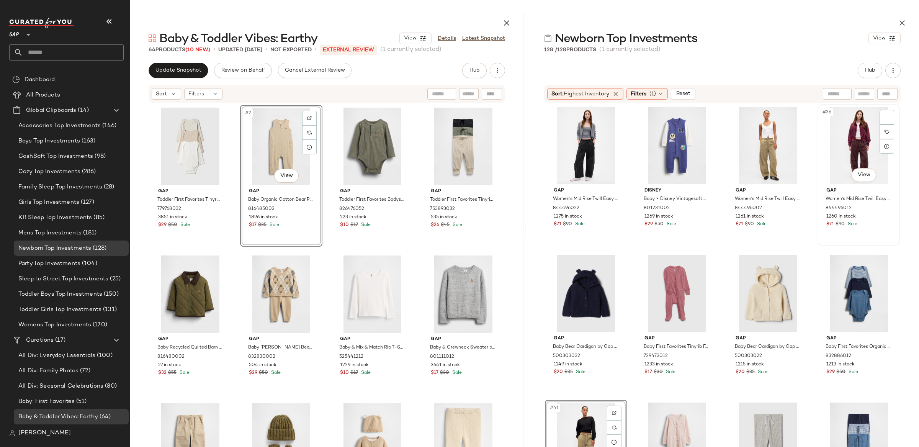
scroll to position [1163, 0]
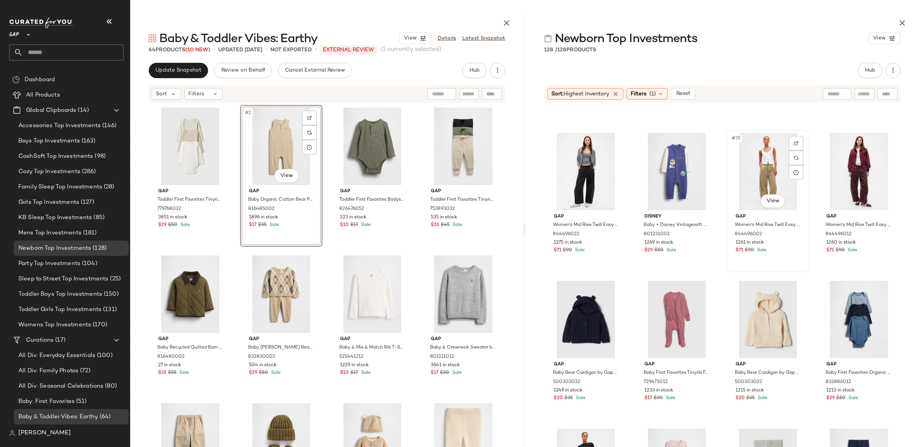
click at [770, 168] on div "#35 View" at bounding box center [767, 171] width 77 height 77
click at [850, 160] on div "#36 View" at bounding box center [858, 171] width 77 height 77
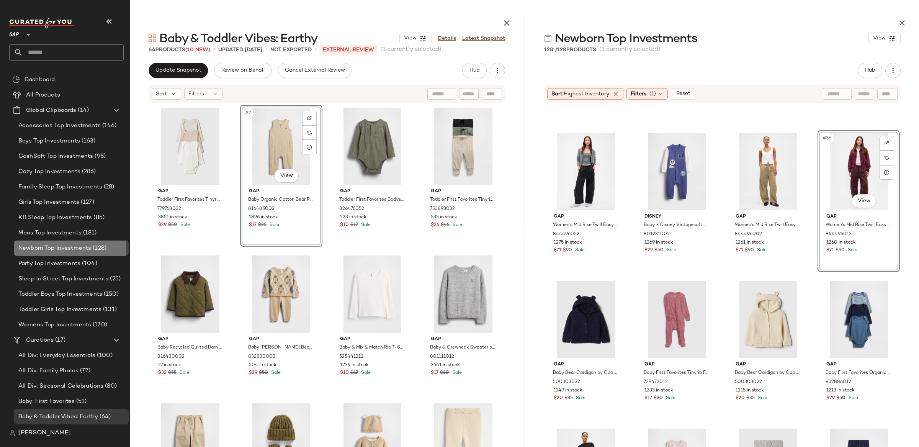
click at [75, 248] on span "Newborn Top Investments" at bounding box center [54, 248] width 73 height 9
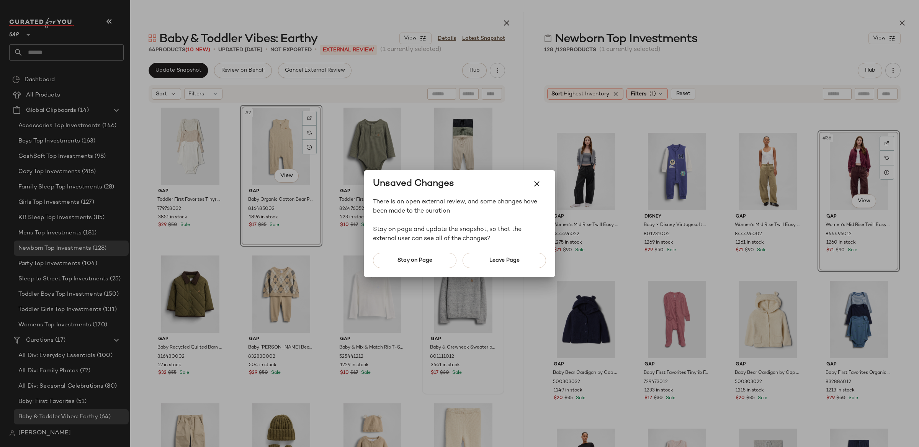
click at [430, 263] on span "Stay on Page" at bounding box center [414, 260] width 35 height 6
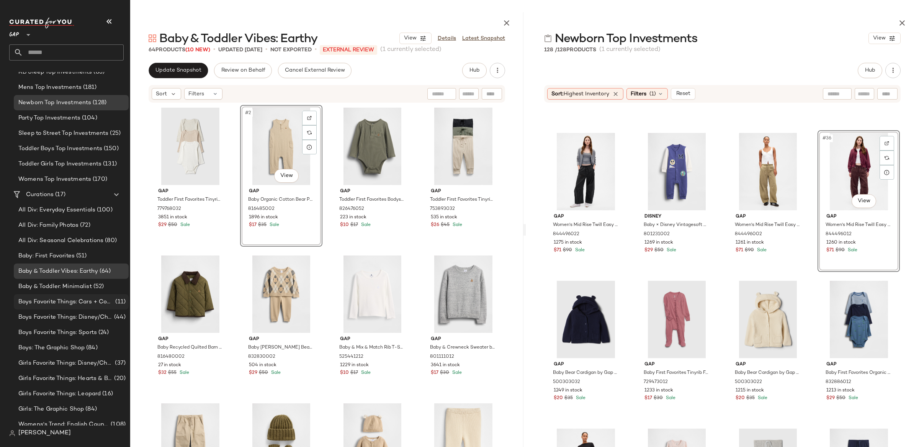
scroll to position [182, 0]
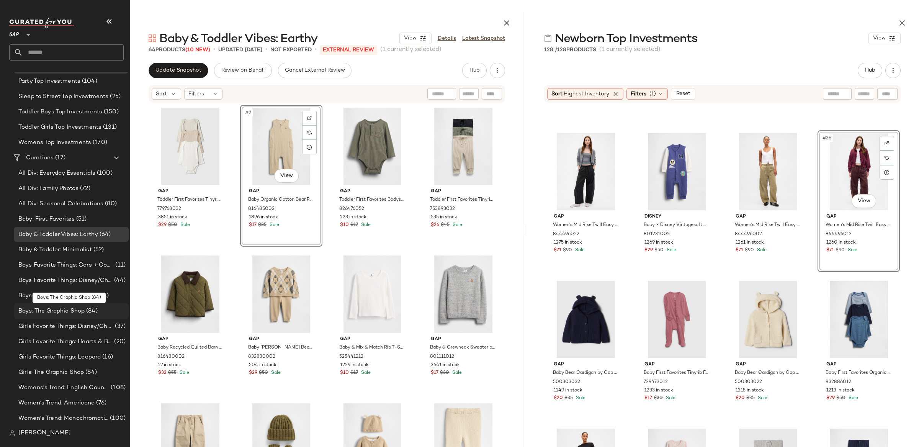
click at [73, 311] on span "Boys: The Graphic Shop" at bounding box center [51, 311] width 66 height 9
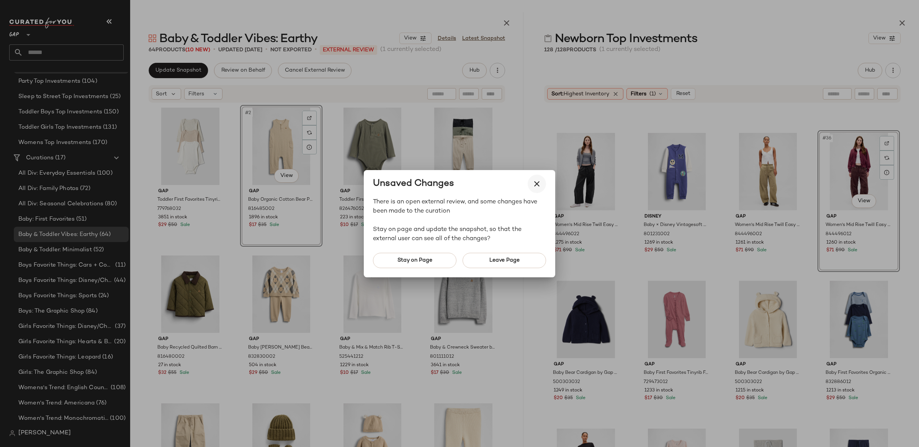
click at [540, 183] on icon "button" at bounding box center [536, 183] width 9 height 9
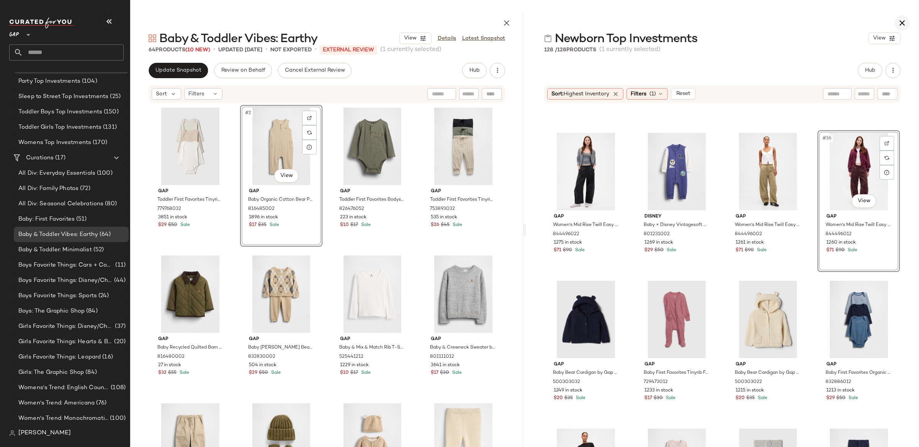
click at [904, 21] on icon "button" at bounding box center [901, 22] width 9 height 9
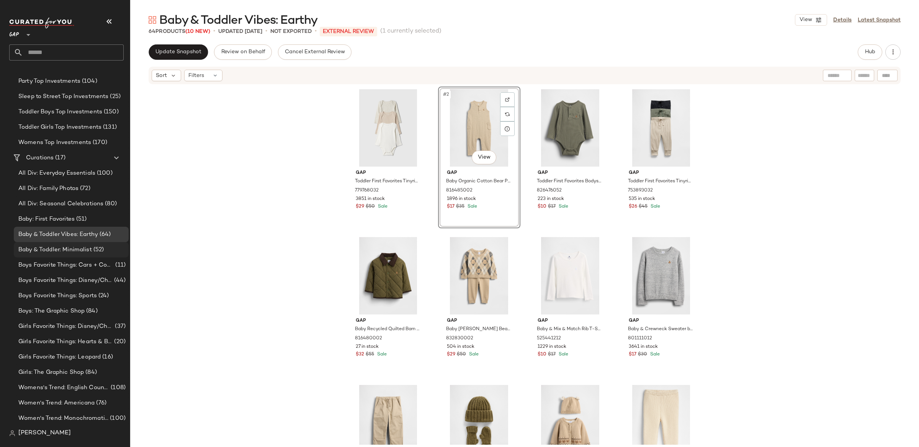
click at [69, 255] on div "Baby & Toddler: Minimalist (52)" at bounding box center [71, 249] width 115 height 15
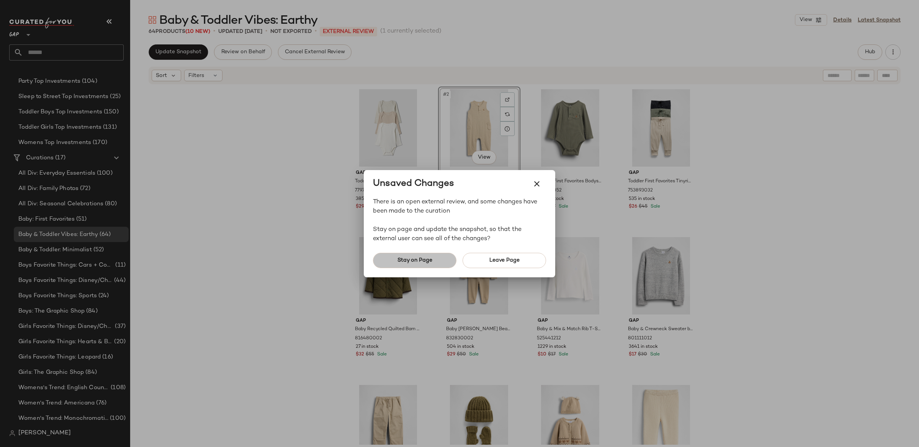
click at [413, 263] on button "Stay on Page" at bounding box center [414, 260] width 83 height 15
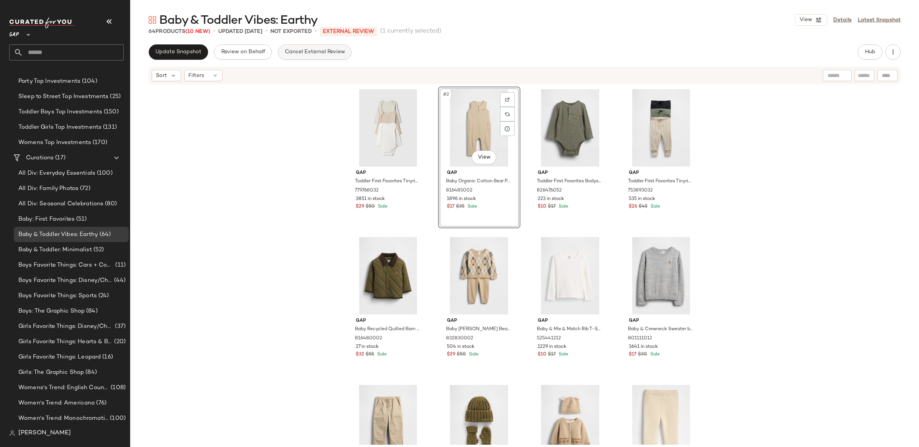
click at [349, 51] on button "Cancel External Review" at bounding box center [314, 51] width 73 height 15
drag, startPoint x: 51, startPoint y: 250, endPoint x: 72, endPoint y: 235, distance: 26.3
click at [51, 250] on span "Baby & Toddler: Minimalist" at bounding box center [54, 249] width 73 height 9
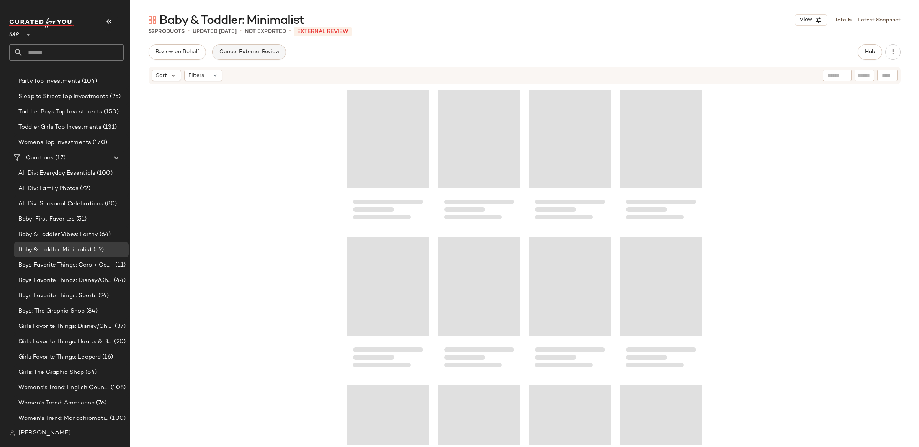
click at [276, 51] on span "Cancel External Review" at bounding box center [249, 52] width 60 height 6
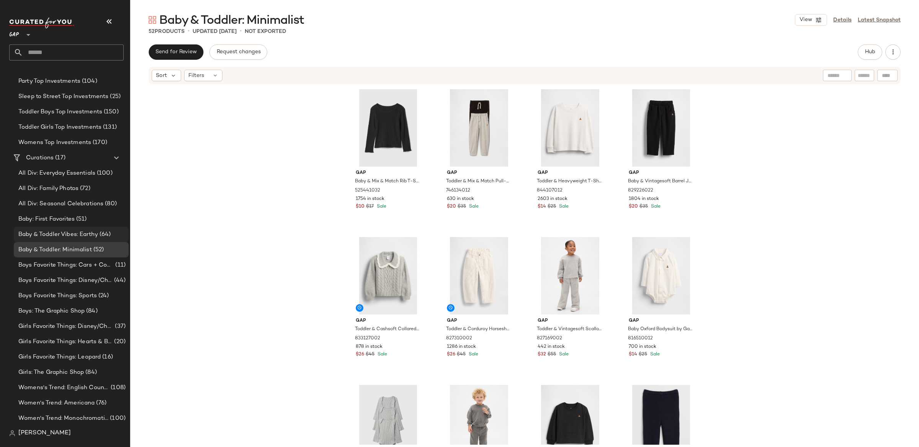
click at [94, 236] on span "Baby & Toddler Vibes: Earthy" at bounding box center [58, 234] width 80 height 9
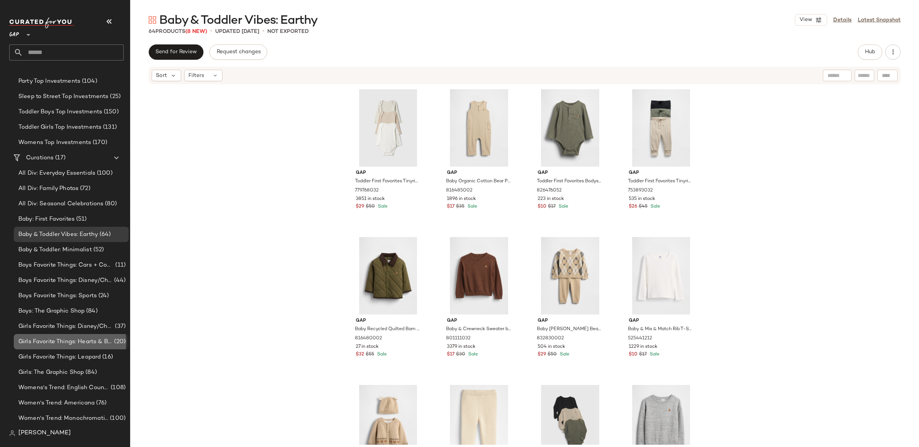
click at [79, 346] on div "Girls Favorite Things: Hearts & Bows (20)" at bounding box center [71, 341] width 115 height 15
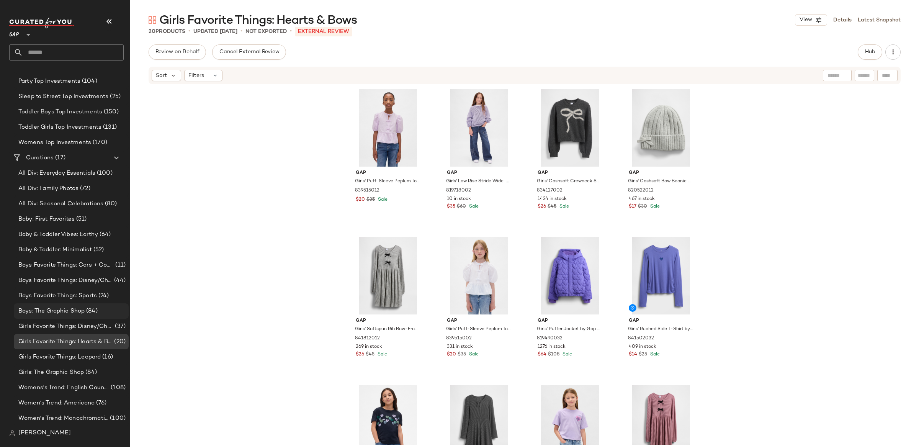
click at [93, 311] on span "(84)" at bounding box center [91, 311] width 13 height 9
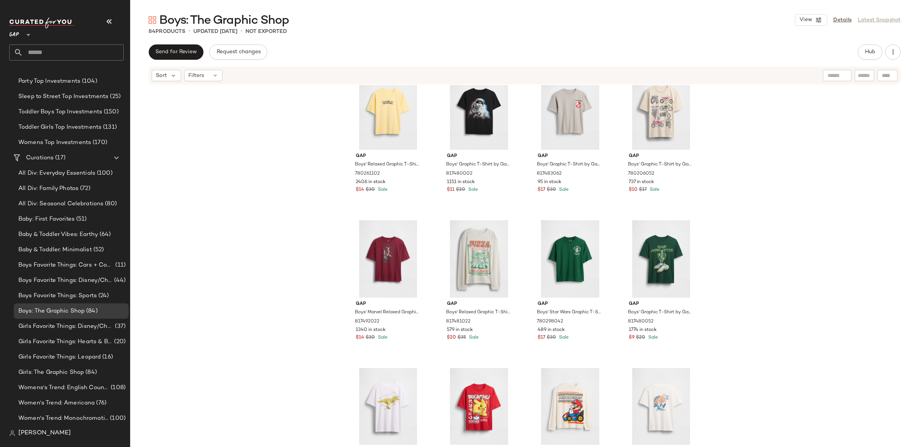
scroll to position [1064, 0]
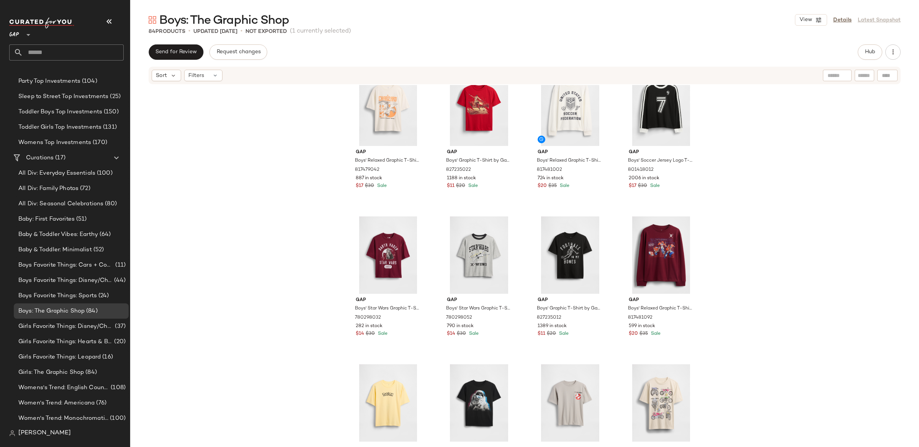
scroll to position [713, 0]
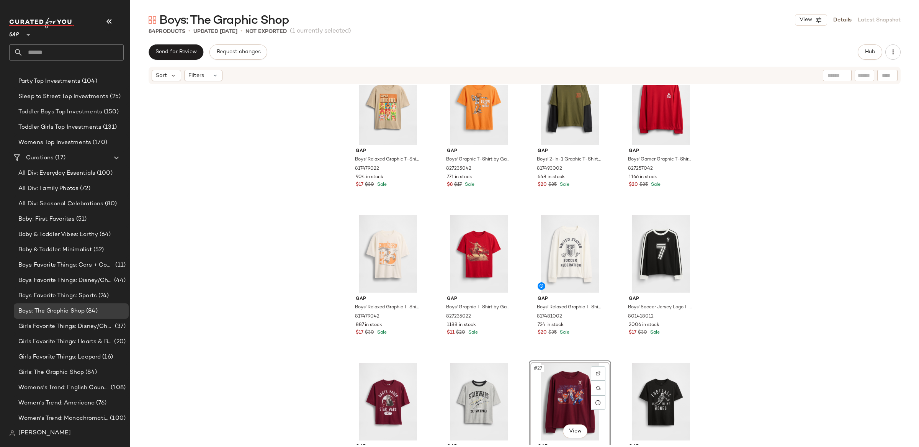
scroll to position [608, 0]
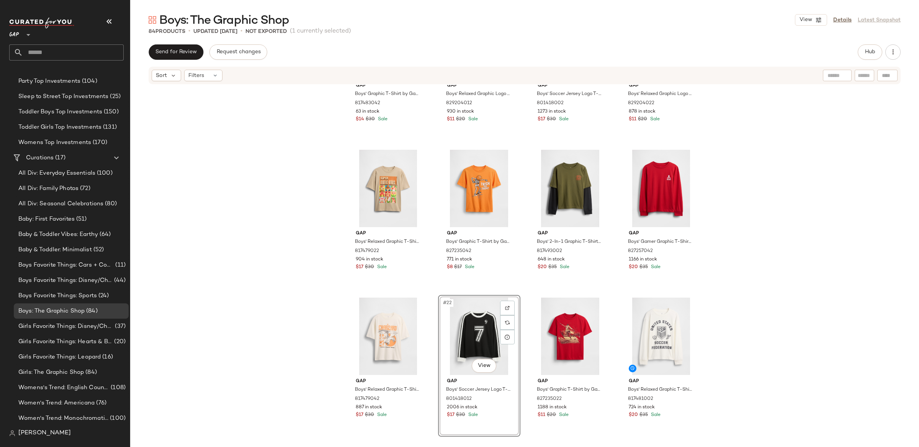
scroll to position [535, 0]
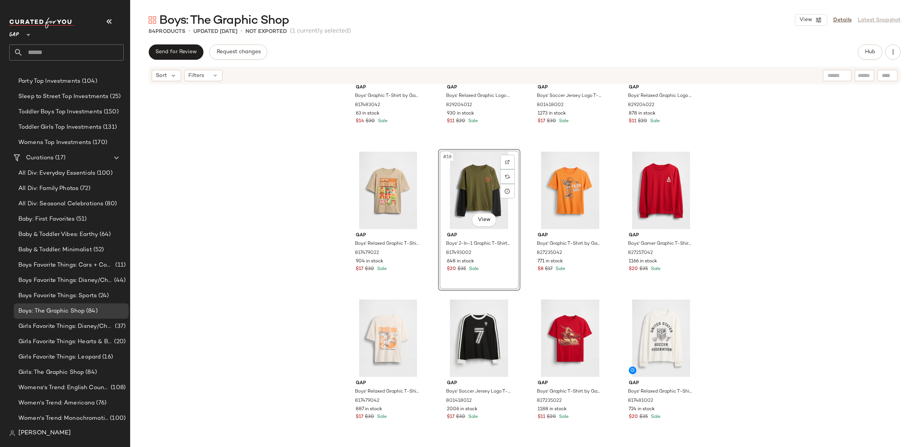
click at [825, 250] on div "Gap Boys' Graphic T-Shirt by Gap Chino Pant Size L (10) 817483042 63 in stock $…" at bounding box center [524, 264] width 789 height 359
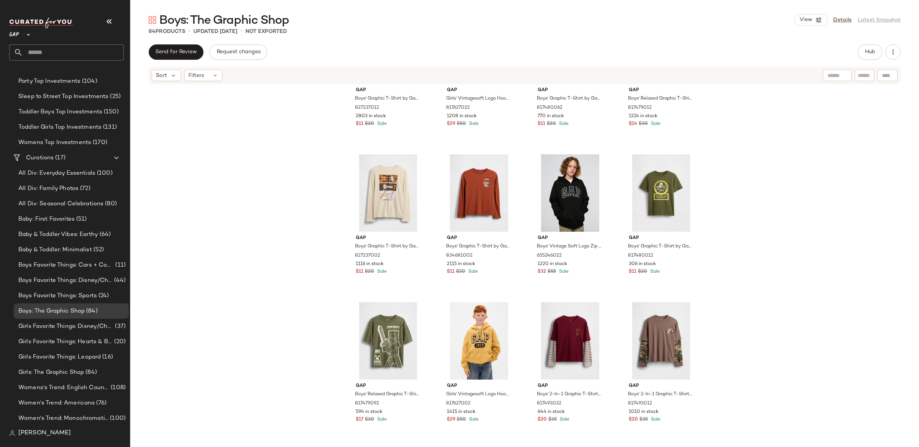
scroll to position [82, 0]
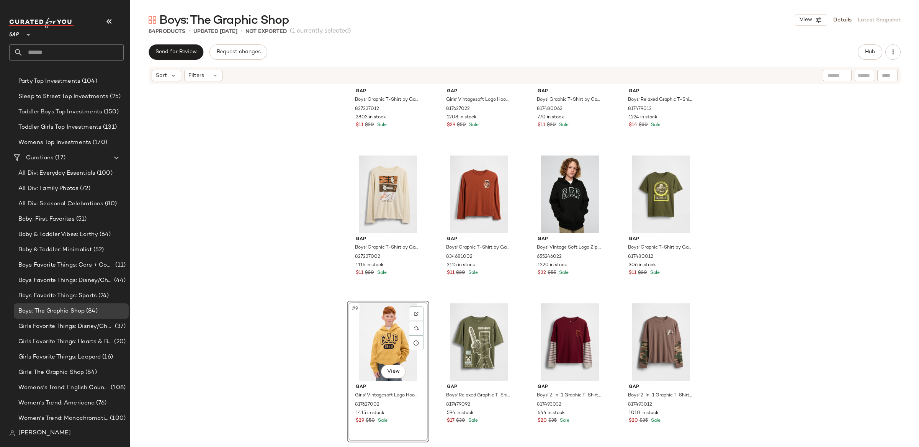
click at [766, 233] on div "Gap Boys' Graphic T-Shirt by Gap Rich Ginger Size M (8) 827237012 2803 in stock…" at bounding box center [524, 264] width 789 height 359
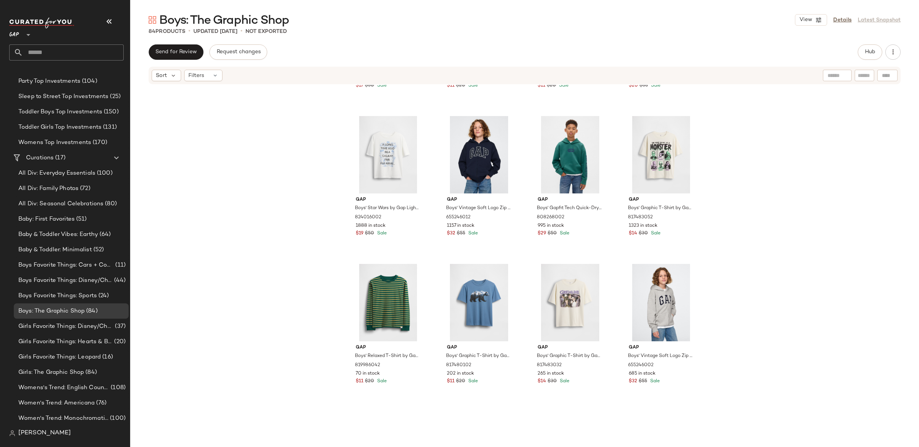
scroll to position [1635, 0]
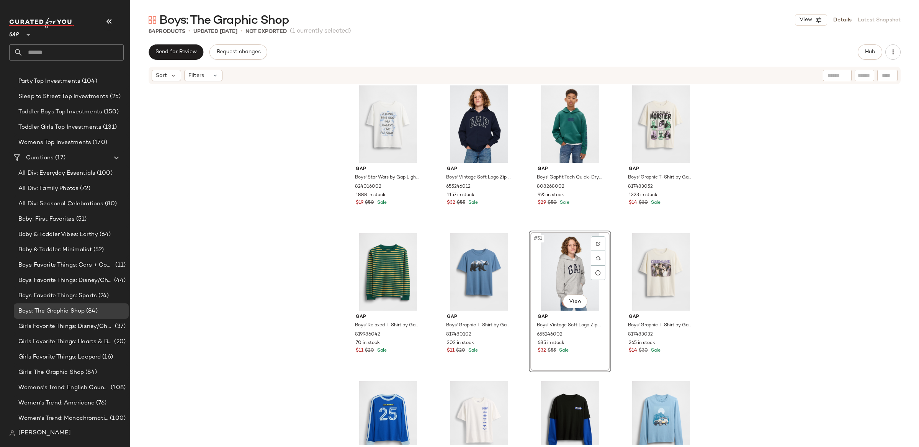
click at [848, 222] on div "Gap Boys' Relaxed Graphic T-Shirt by Gap Red Clay Size M (8) 817479072 1144 in …" at bounding box center [524, 264] width 789 height 359
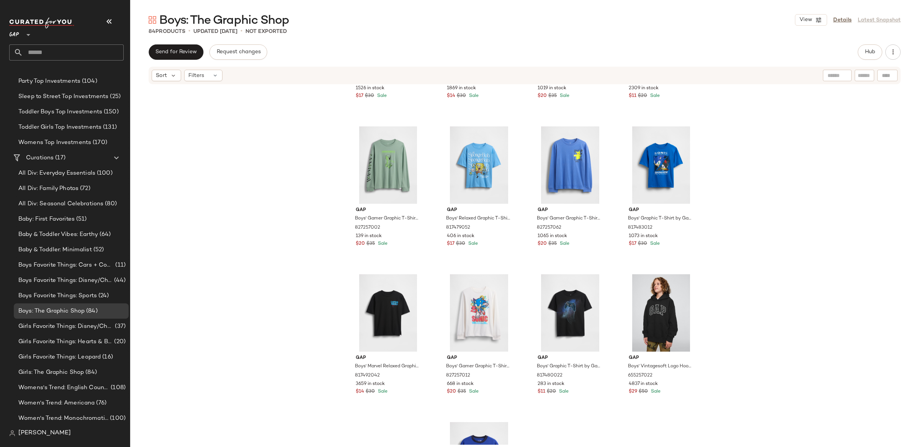
scroll to position [2039, 0]
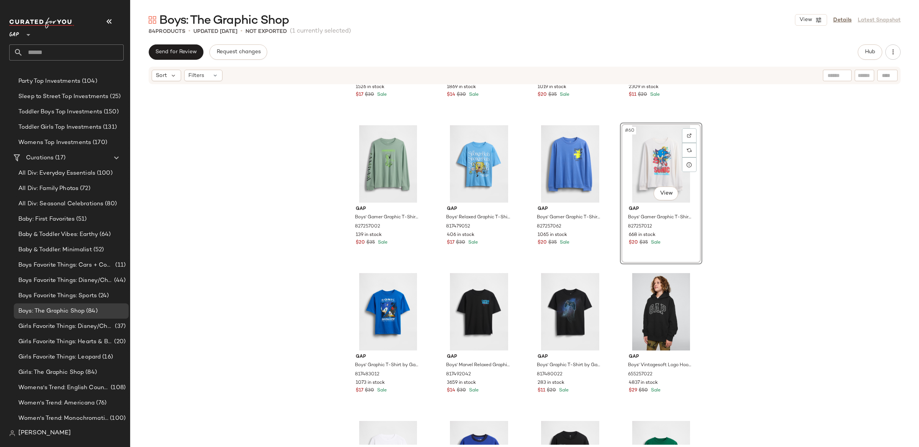
drag, startPoint x: 824, startPoint y: 217, endPoint x: 743, endPoint y: 294, distance: 111.8
click at [824, 217] on div "Gap Boys' Soccer Jersey Logo T-Shirt by Gap Royal Gem Size M (8) 801418032 1526…" at bounding box center [524, 264] width 789 height 359
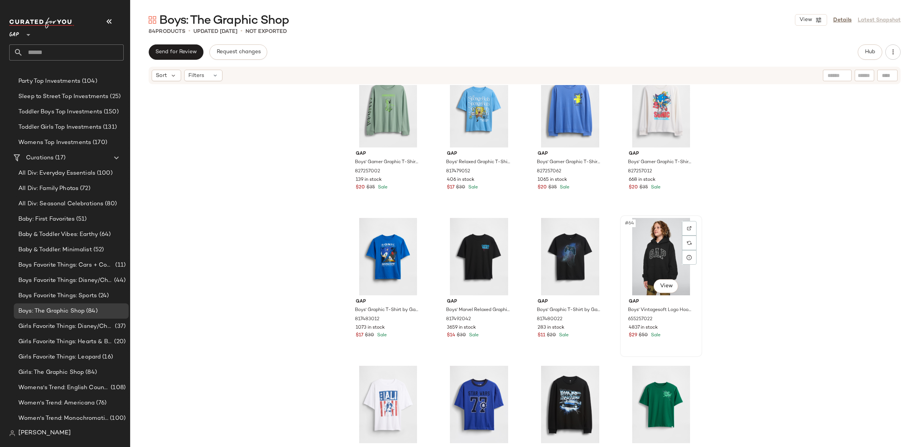
scroll to position [2127, 0]
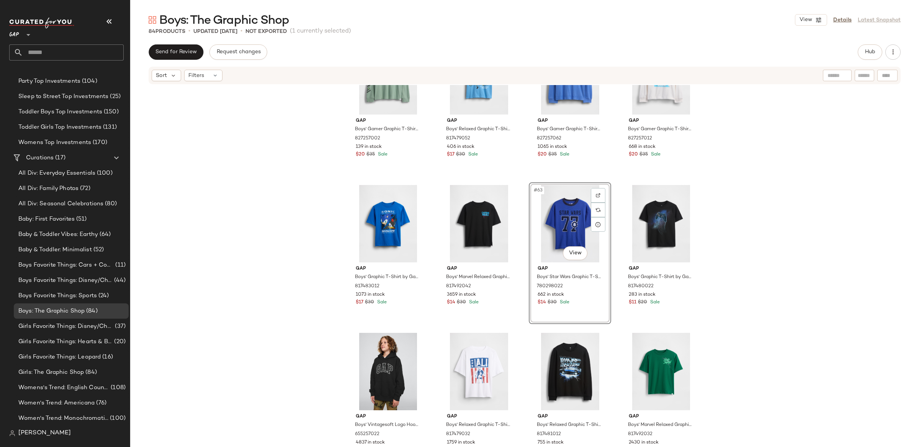
click at [808, 209] on div "Gap Boys' Gamer Graphic T-Shirt by Gap Iceberg Green Size XL (12) 827257002 139…" at bounding box center [524, 264] width 789 height 359
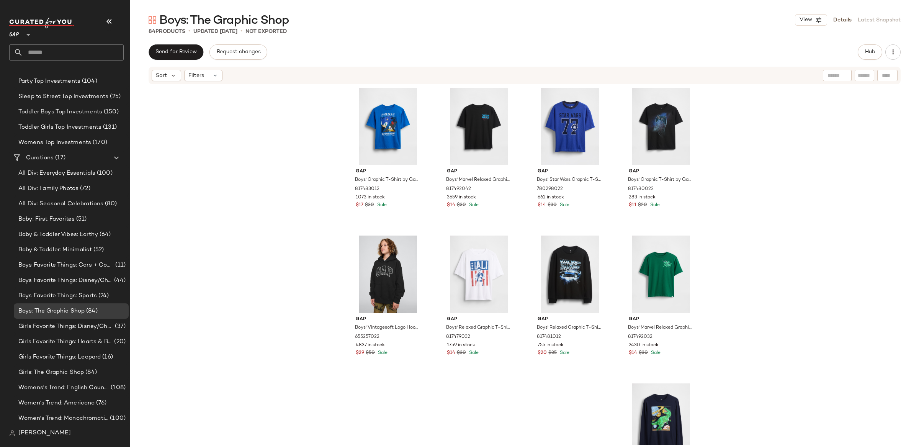
scroll to position [2225, 0]
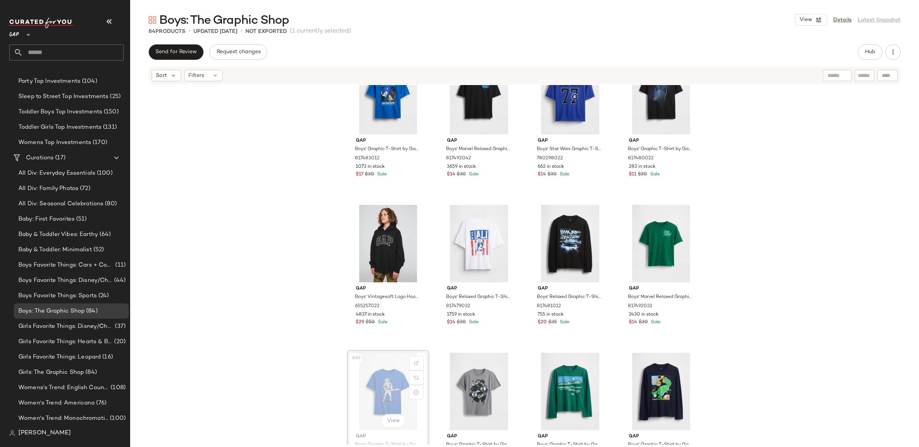
scroll to position [2256, 0]
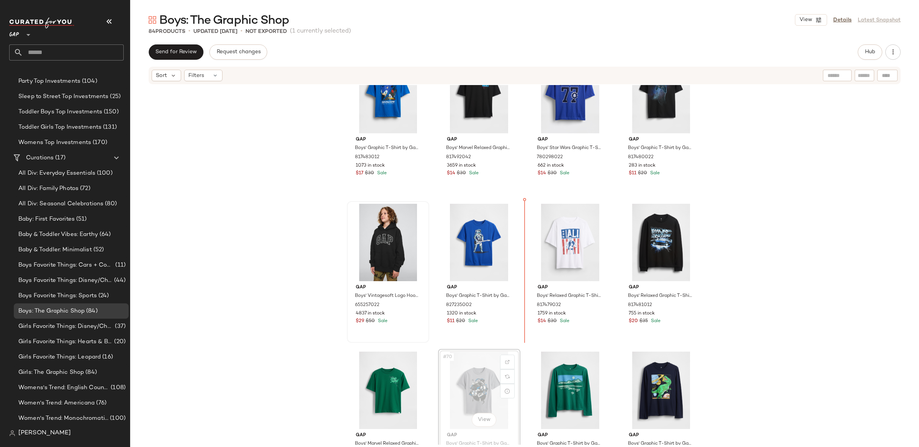
scroll to position [2258, 0]
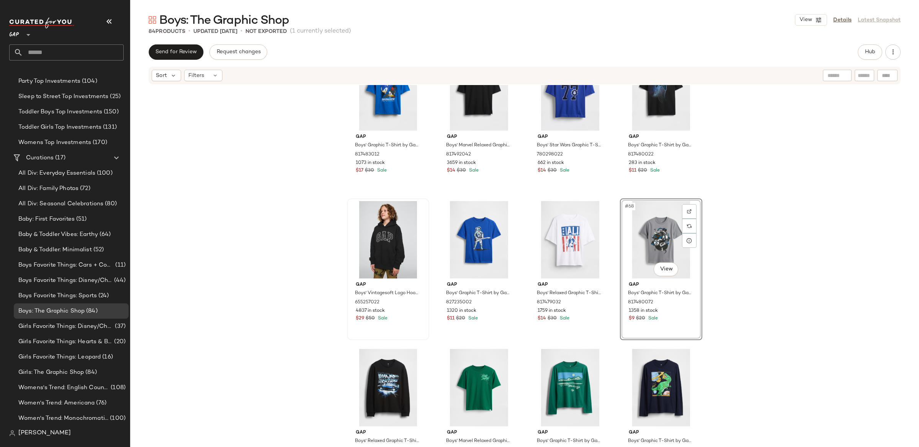
click at [815, 261] on div "Gap Boys' Graphic T-Shirt by Gap Royal Gem Size S (6/7) 817483012 1073 in stock…" at bounding box center [524, 264] width 789 height 359
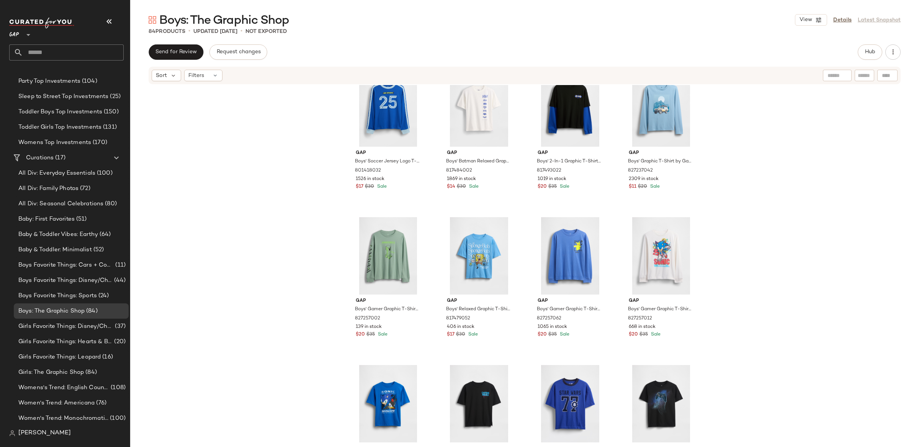
scroll to position [1943, 0]
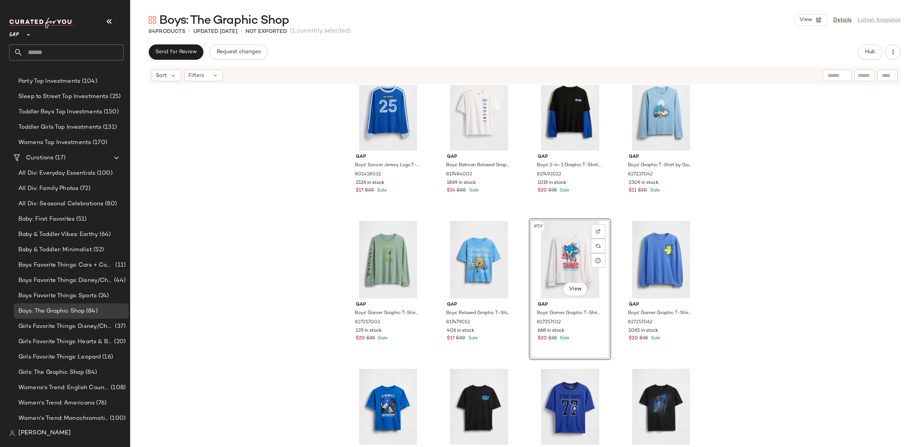
click at [790, 255] on div "Gap Boys' Soccer Jersey Logo T-Shirt by Gap Royal Gem Size M (8) 801418032 1526…" at bounding box center [524, 264] width 789 height 359
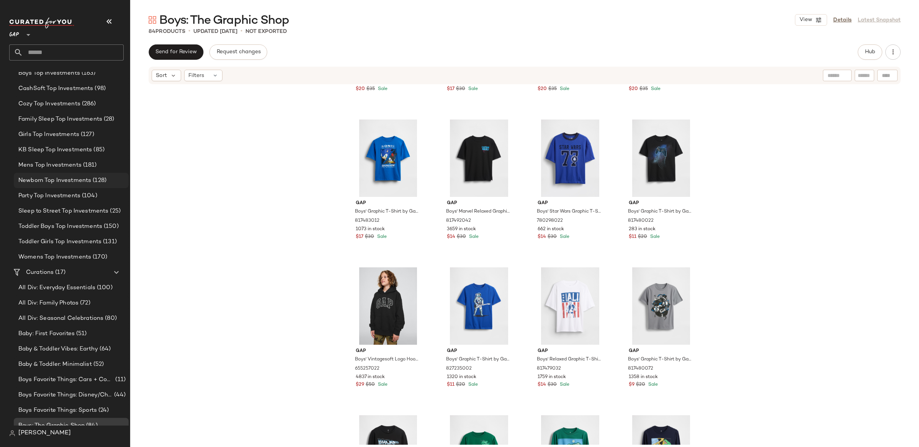
scroll to position [66, 0]
click at [65, 305] on span "All Div: Family Photos" at bounding box center [48, 304] width 60 height 9
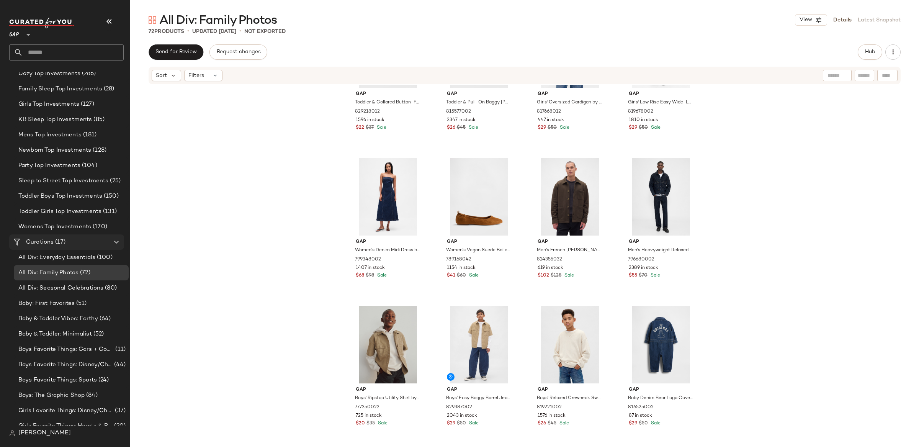
scroll to position [123, 0]
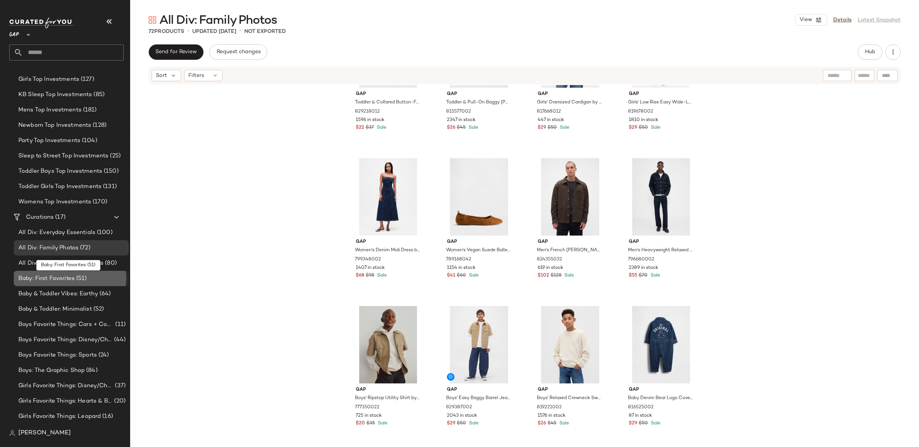
click at [75, 275] on span "(51)" at bounding box center [81, 278] width 12 height 9
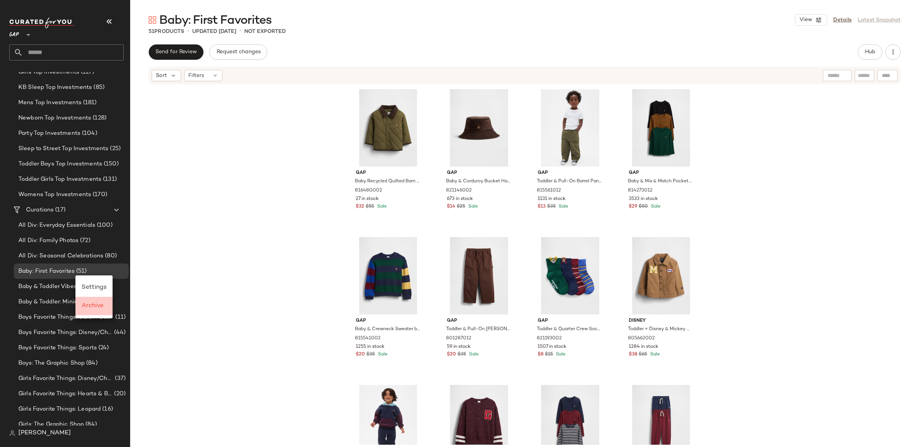
click at [92, 309] on span "Archive" at bounding box center [93, 305] width 22 height 7
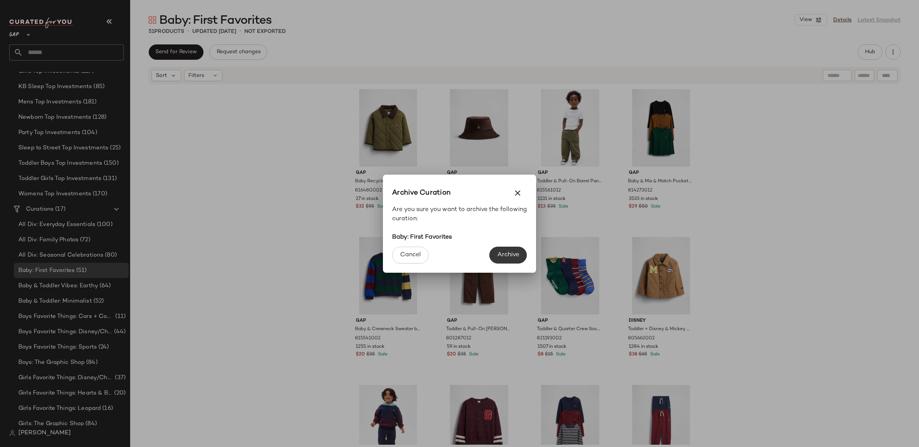
click at [511, 253] on span "Archive" at bounding box center [508, 254] width 22 height 7
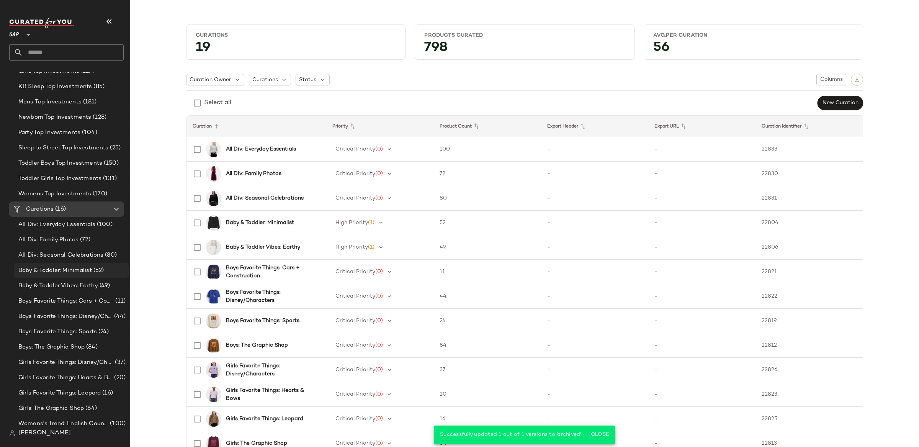
click at [69, 268] on span "Baby & Toddler: Minimalist" at bounding box center [54, 270] width 73 height 9
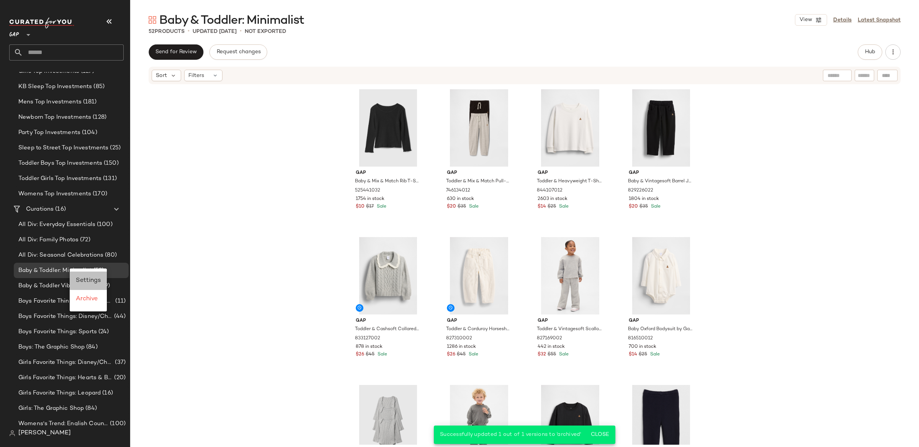
click at [86, 276] on div "Settings" at bounding box center [88, 280] width 25 height 9
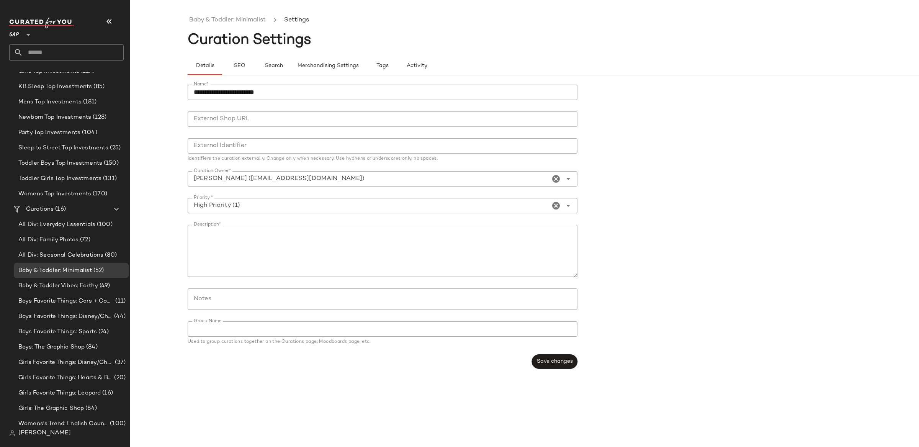
drag, startPoint x: 238, startPoint y: 93, endPoint x: 244, endPoint y: 91, distance: 5.9
click at [238, 93] on input "**********" at bounding box center [383, 92] width 390 height 15
type input "**********"
drag, startPoint x: 193, startPoint y: 240, endPoint x: 557, endPoint y: 385, distance: 392.1
click at [242, 260] on textarea "Description*" at bounding box center [383, 251] width 390 height 52
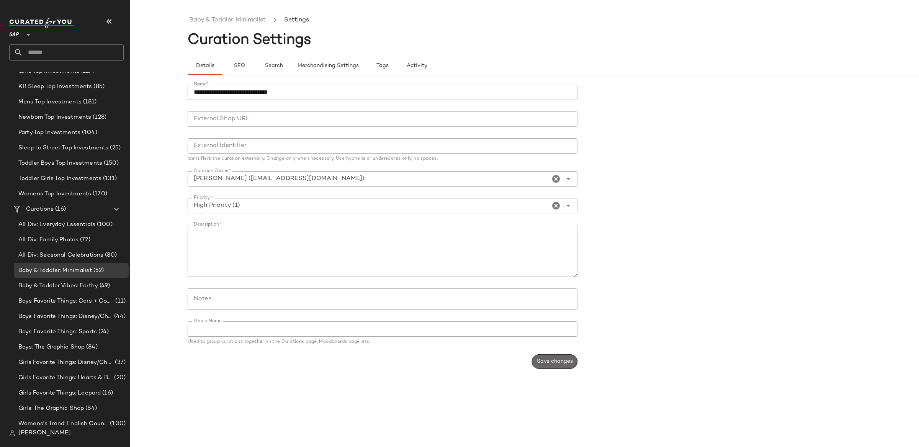
click at [567, 360] on span "Save changes" at bounding box center [554, 361] width 36 height 6
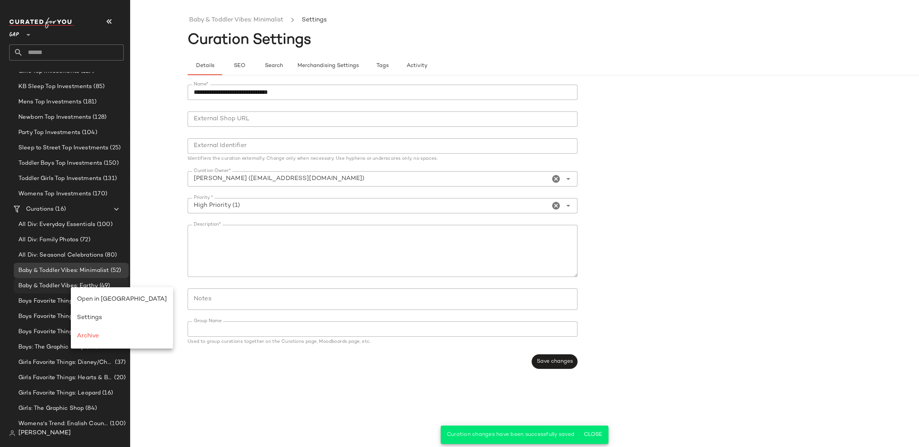
click at [42, 287] on span "Baby & Toddler Vibes: Earthy" at bounding box center [58, 285] width 80 height 9
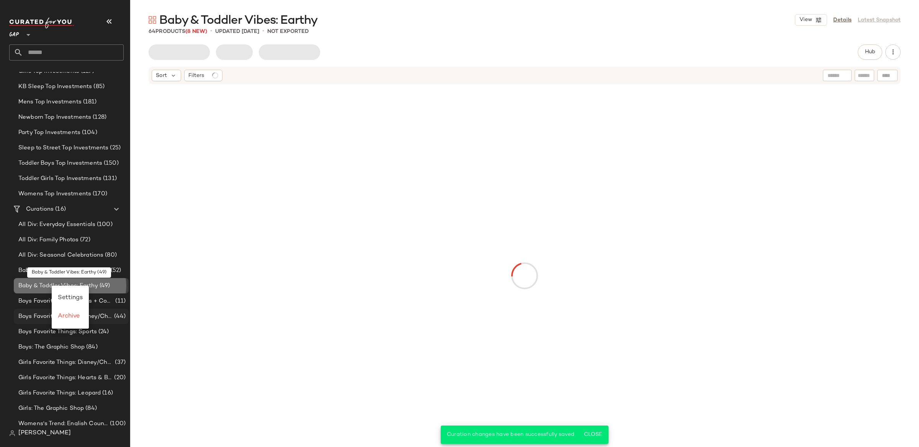
drag, startPoint x: 52, startPoint y: 286, endPoint x: 73, endPoint y: 309, distance: 31.2
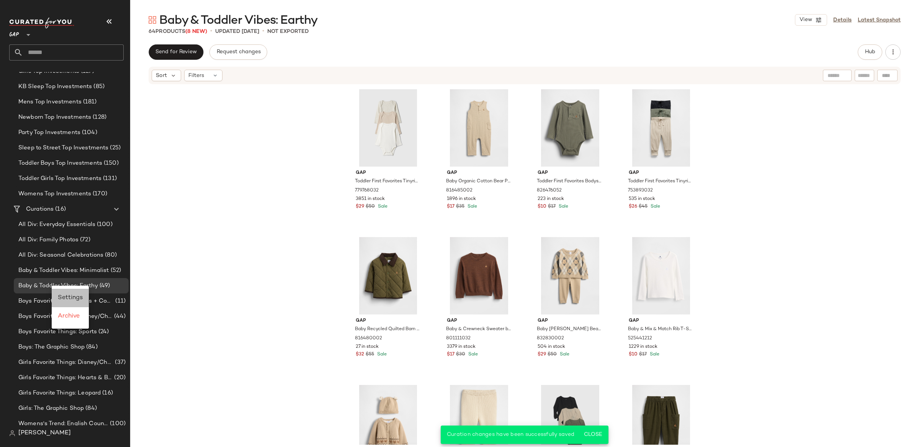
click at [74, 297] on span "Settings" at bounding box center [70, 297] width 25 height 7
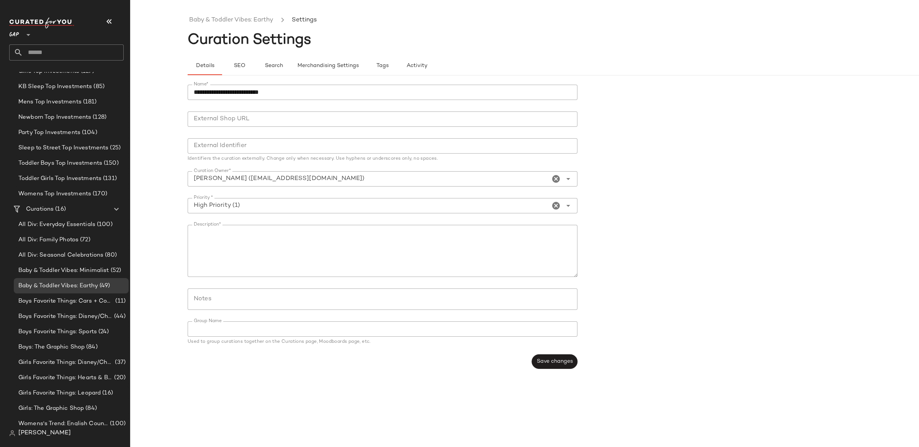
click at [156, 234] on div "**********" at bounding box center [459, 229] width 919 height 434
click at [77, 305] on div "Boys Favorite Things: Cars + Construction (11)" at bounding box center [71, 300] width 115 height 15
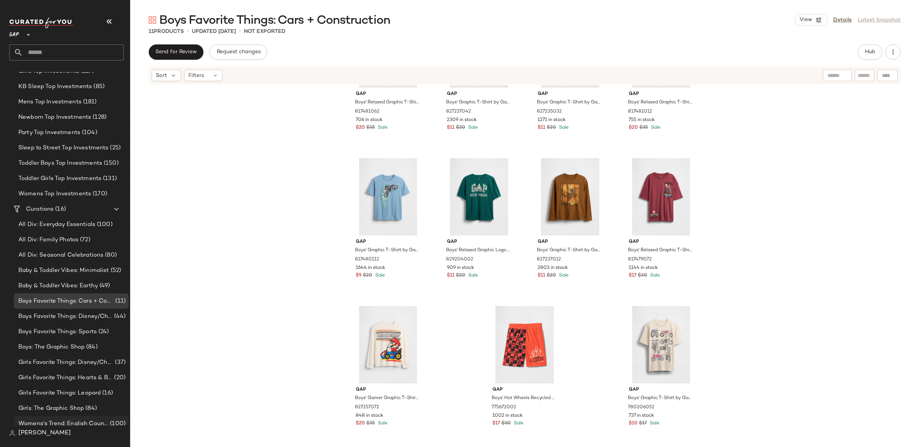
scroll to position [167, 0]
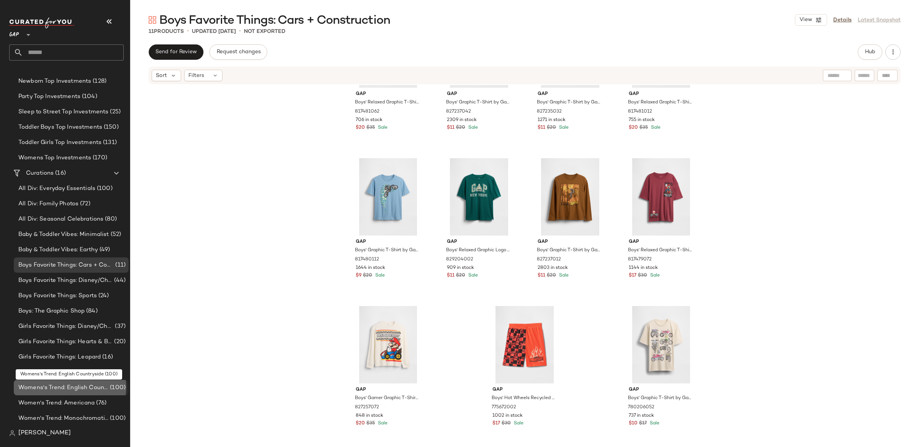
click at [80, 391] on span "Womens's Trend: English Countryside" at bounding box center [63, 387] width 90 height 9
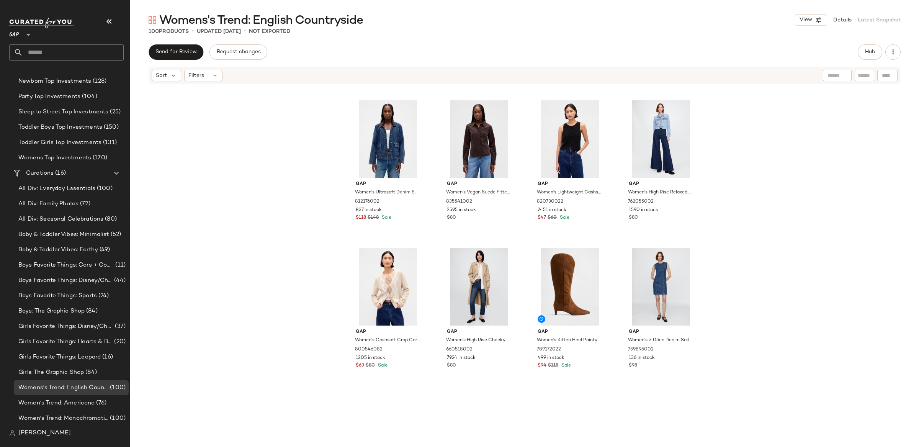
scroll to position [2362, 0]
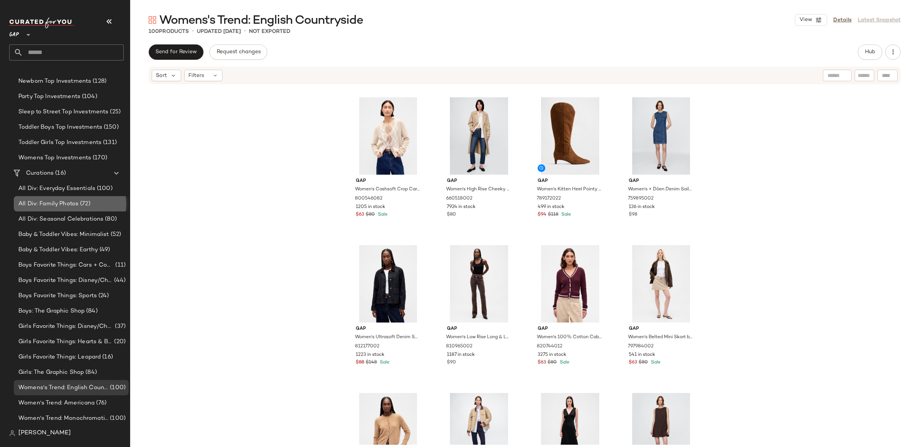
click at [85, 204] on span "(72)" at bounding box center [84, 203] width 12 height 9
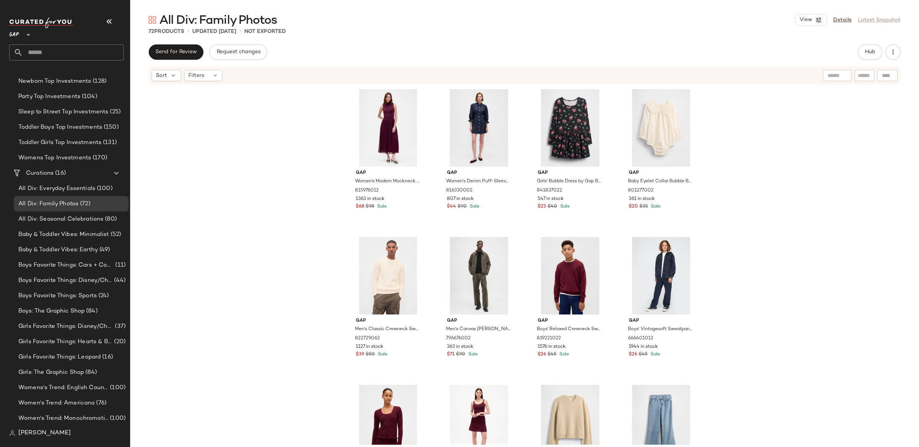
click at [237, 144] on div "Gap Women's Modern Mockneck Mixed Media Maxi Dress by Gap Tuscan Red Size XS 81…" at bounding box center [524, 264] width 789 height 359
click at [877, 53] on button "Hub" at bounding box center [869, 51] width 24 height 15
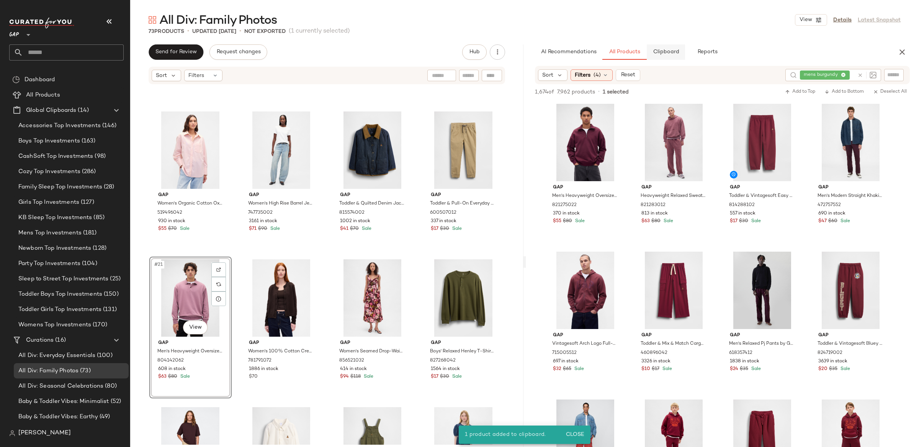
click at [669, 53] on span "Clipboard" at bounding box center [665, 52] width 26 height 6
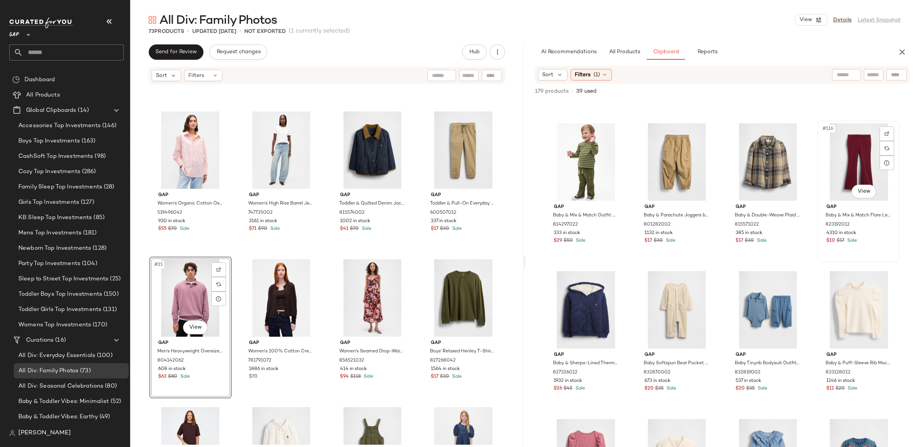
scroll to position [4121, 0]
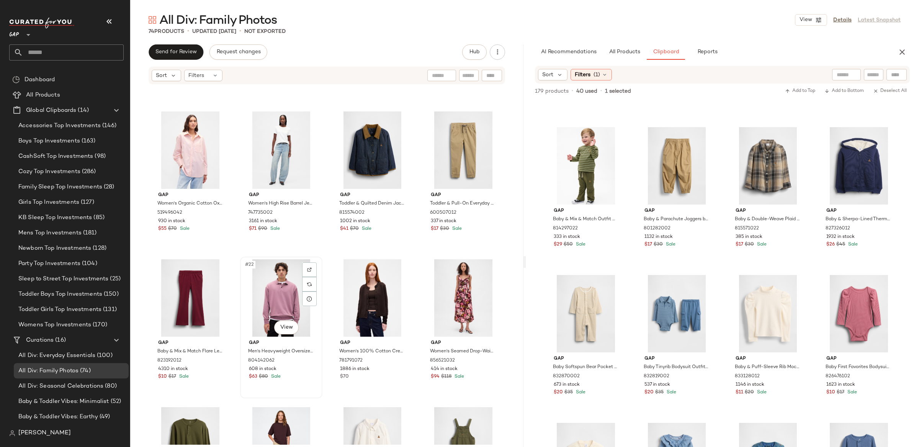
click at [260, 298] on div "#22 View" at bounding box center [281, 297] width 77 height 77
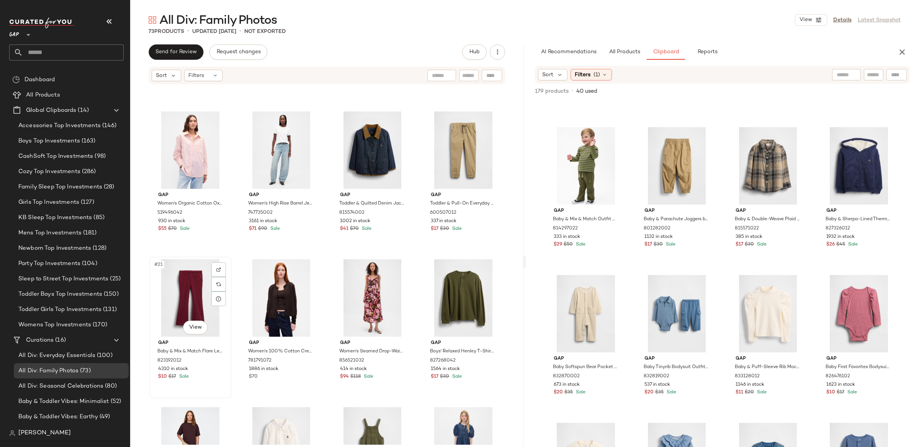
click at [188, 273] on div "#21 View" at bounding box center [190, 297] width 77 height 77
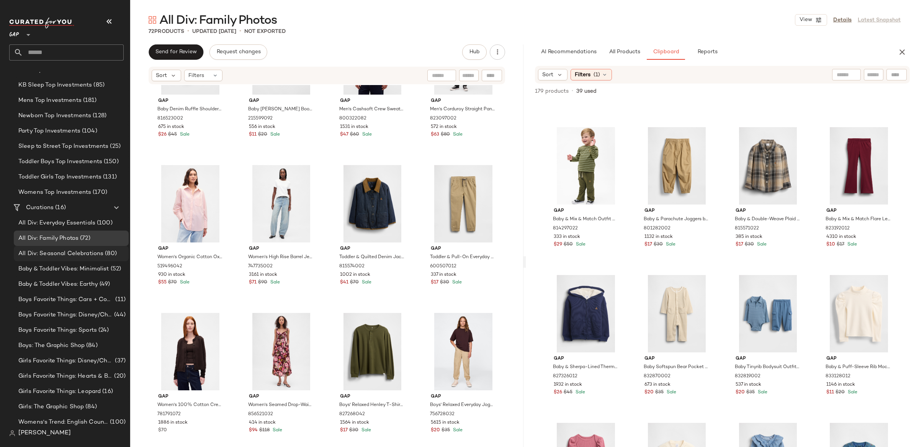
scroll to position [133, 0]
click at [85, 253] on span "All Div: Seasonal Celebrations" at bounding box center [60, 252] width 85 height 9
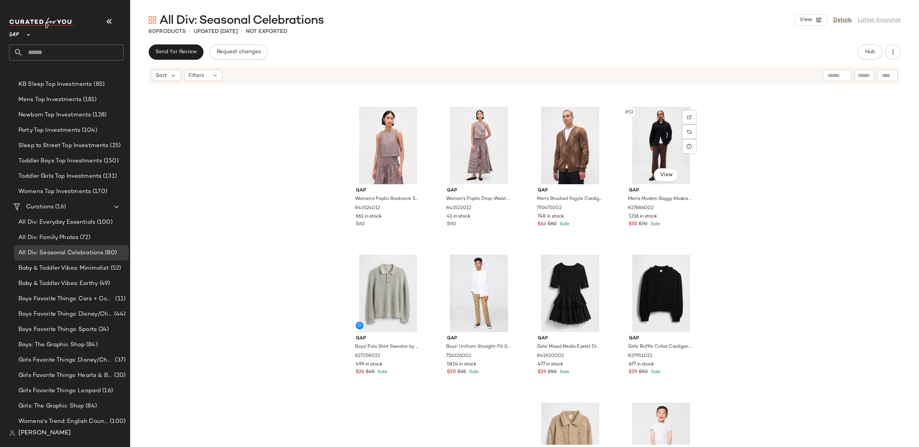
scroll to position [1858, 0]
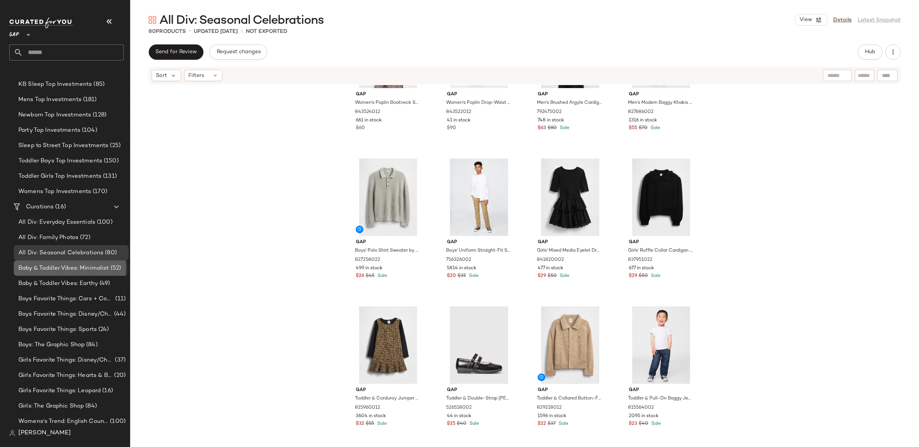
click at [60, 266] on span "Baby & Toddler Vibes: Minimalist" at bounding box center [63, 268] width 91 height 9
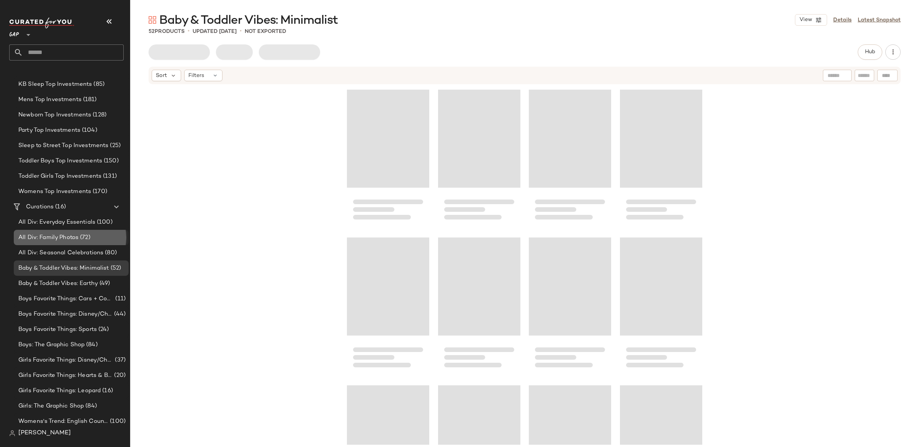
click at [59, 235] on span "All Div: Family Photos" at bounding box center [48, 237] width 60 height 9
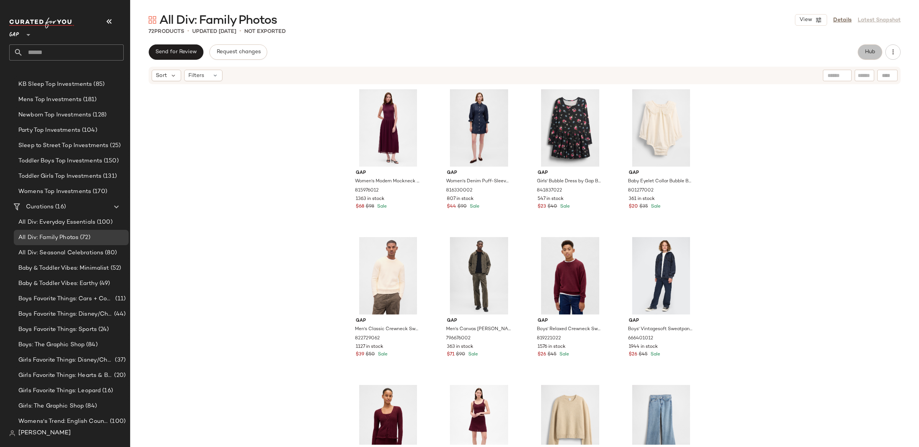
click at [864, 50] on span "Hub" at bounding box center [869, 52] width 11 height 6
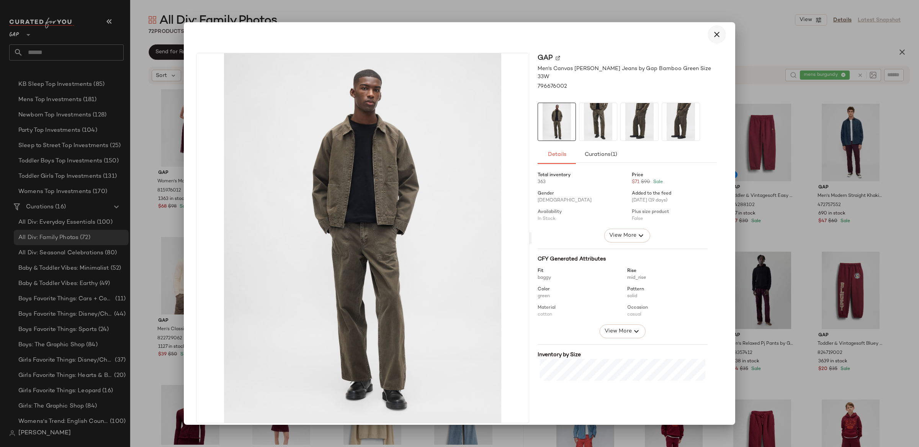
click at [712, 36] on icon "button" at bounding box center [716, 34] width 9 height 9
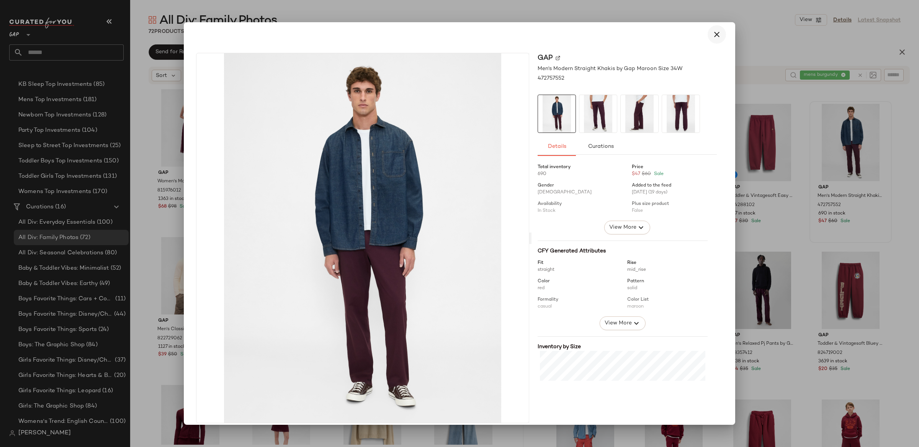
click at [712, 34] on icon "button" at bounding box center [716, 34] width 9 height 9
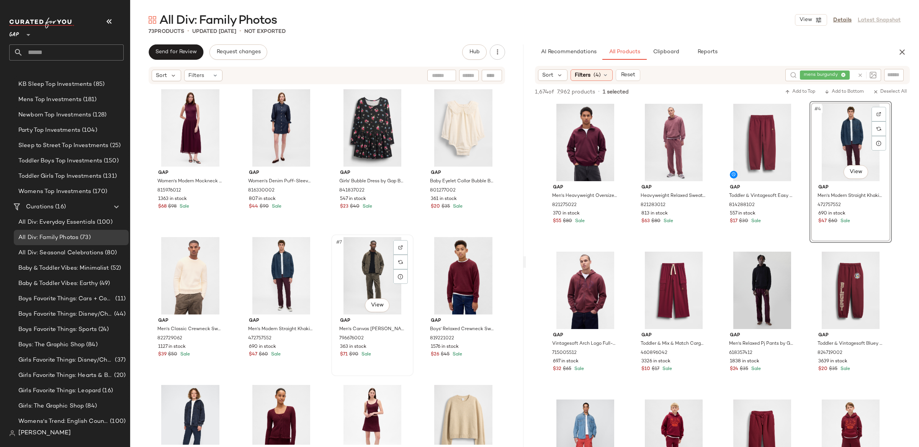
click at [383, 267] on div "#7 View" at bounding box center [372, 275] width 77 height 77
click at [442, 258] on div "#8 View" at bounding box center [463, 275] width 77 height 77
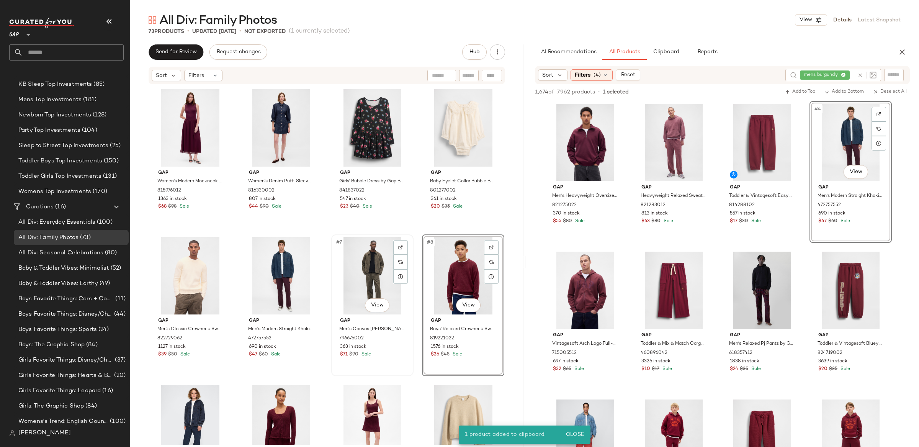
click at [370, 277] on div "#7 View" at bounding box center [372, 275] width 77 height 77
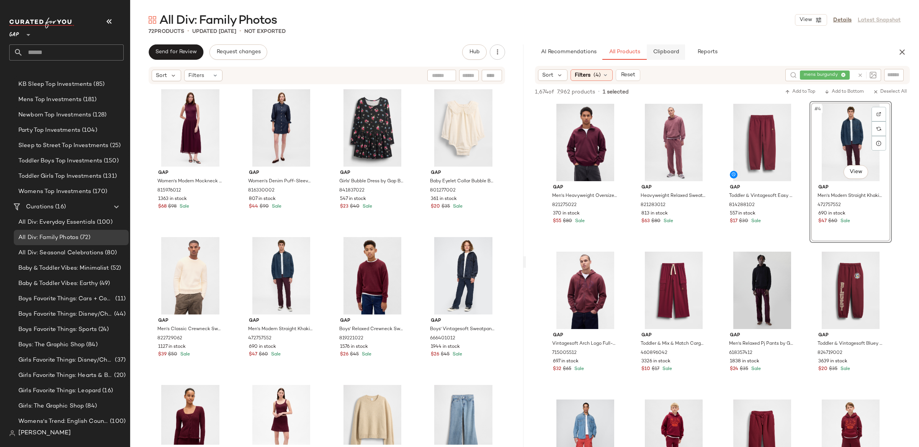
click at [679, 55] on button "Clipboard" at bounding box center [666, 51] width 38 height 15
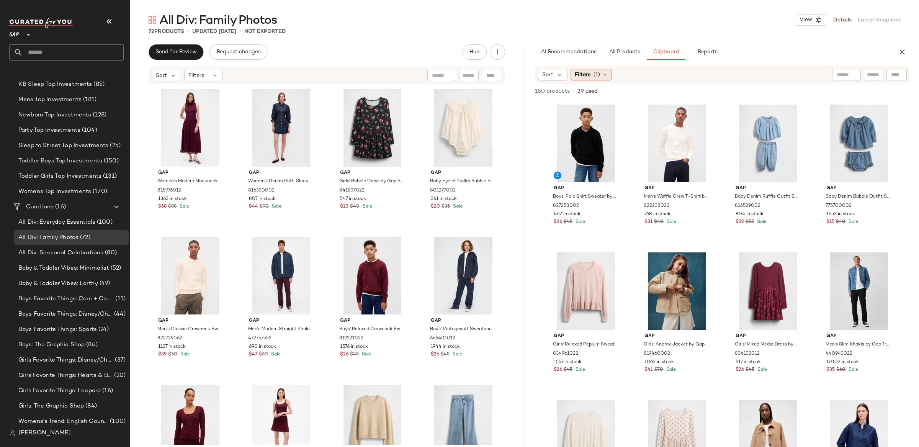
click at [596, 75] on span "(1)" at bounding box center [596, 75] width 7 height 8
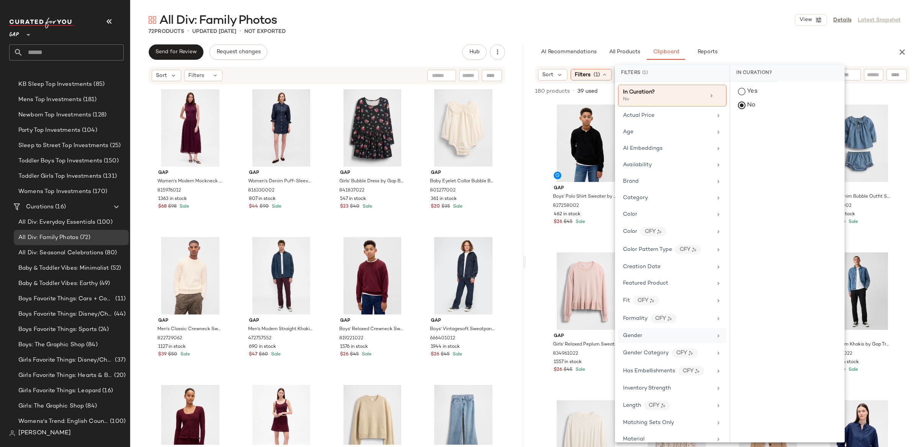
click at [669, 333] on div "Gender" at bounding box center [672, 335] width 108 height 15
drag, startPoint x: 758, startPoint y: 145, endPoint x: 750, endPoint y: 145, distance: 8.4
click at [758, 145] on div "male" at bounding box center [787, 148] width 114 height 18
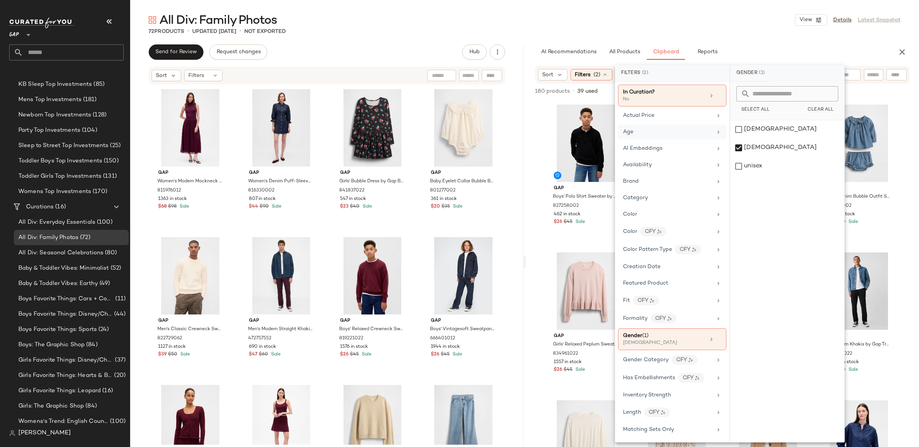
click at [679, 130] on div "Age" at bounding box center [667, 132] width 89 height 8
click at [742, 129] on div "adult" at bounding box center [787, 129] width 114 height 18
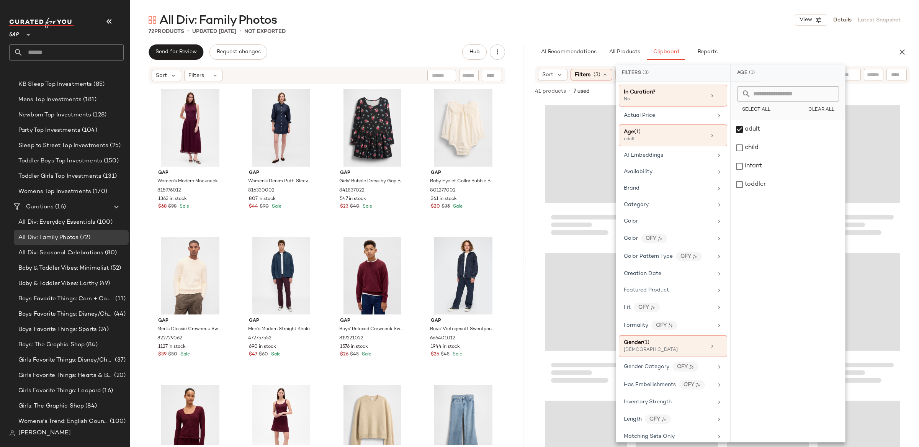
click at [530, 47] on div "AI Recommendations All Products Clipboard Reports" at bounding box center [710, 51] width 369 height 15
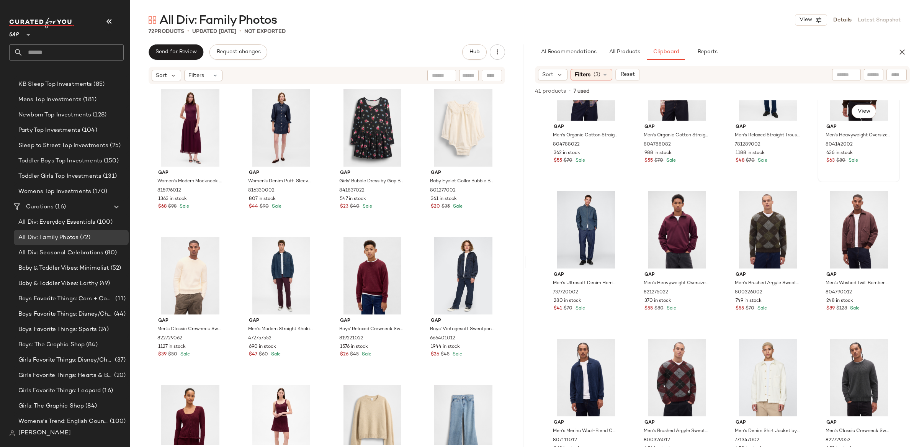
scroll to position [217, 0]
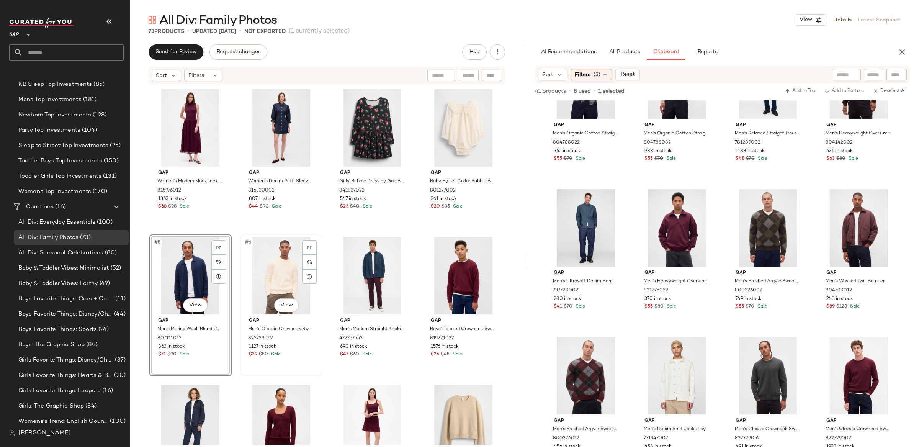
click at [286, 271] on div "#6 View" at bounding box center [281, 275] width 77 height 77
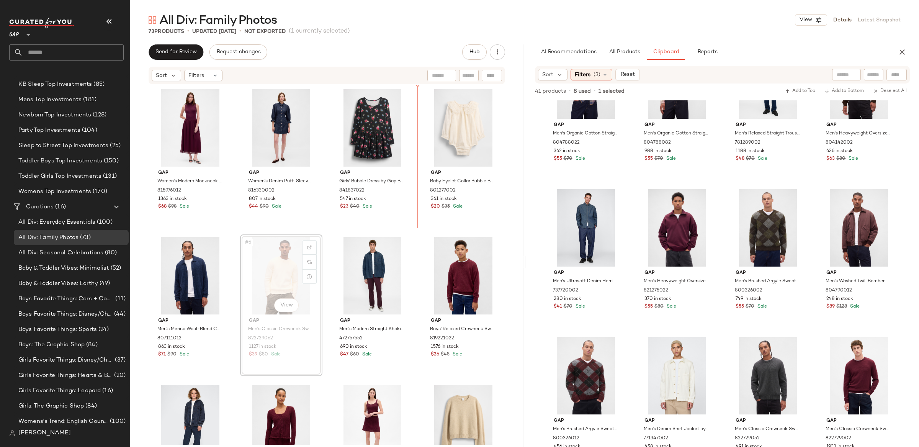
scroll to position [212, 0]
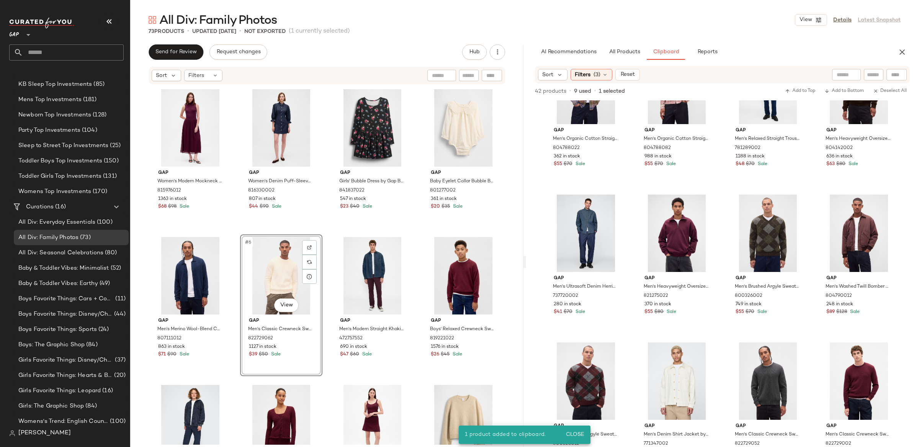
click at [269, 273] on div "#6 View" at bounding box center [281, 275] width 77 height 77
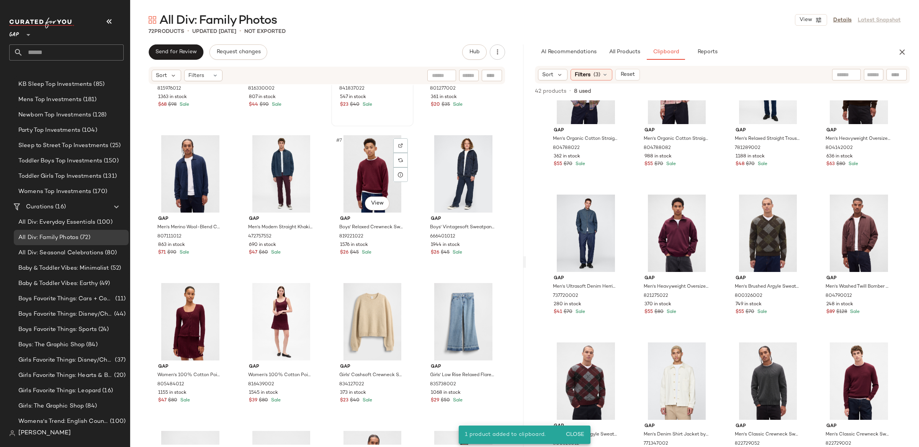
scroll to position [103, 0]
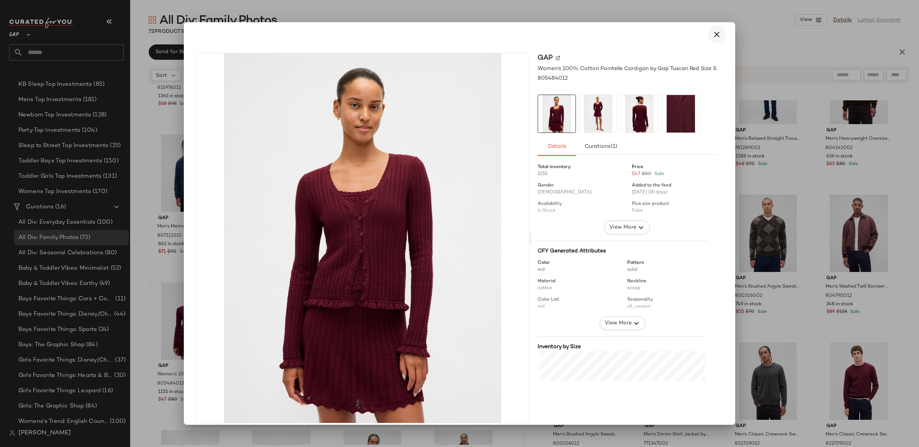
click at [712, 36] on icon "button" at bounding box center [716, 34] width 9 height 9
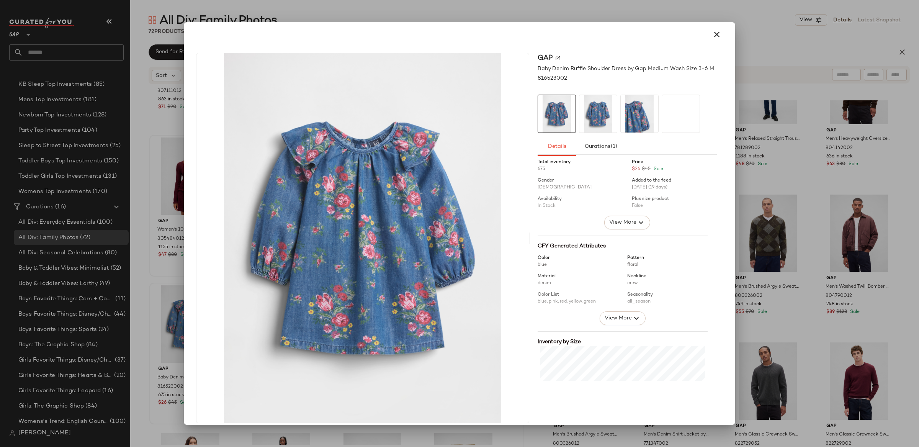
scroll to position [4, 0]
click at [714, 34] on icon "button" at bounding box center [716, 34] width 9 height 9
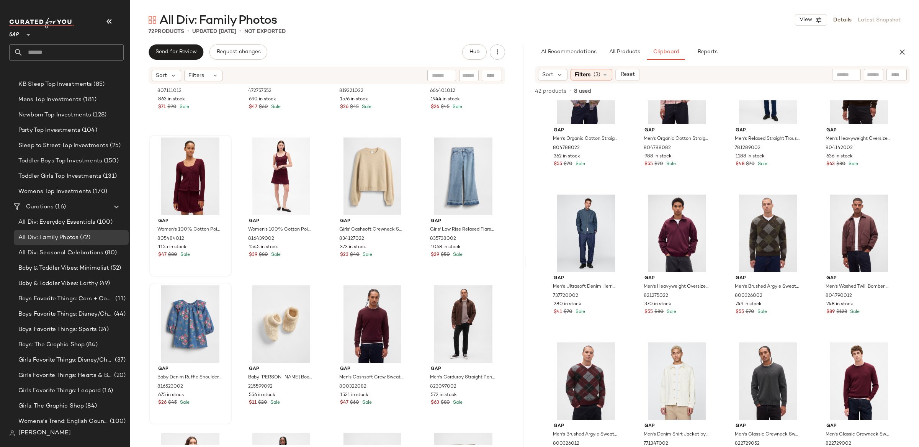
drag, startPoint x: 902, startPoint y: 51, endPoint x: 789, endPoint y: 59, distance: 113.2
click at [902, 51] on icon "button" at bounding box center [901, 51] width 9 height 9
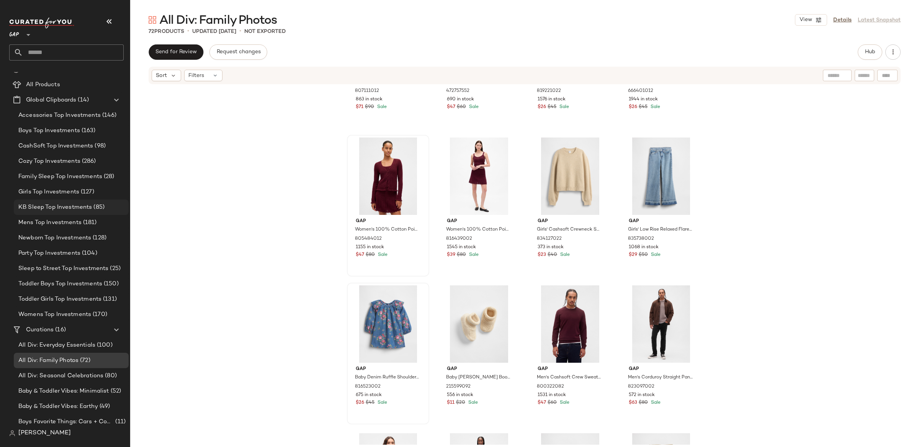
scroll to position [9, 0]
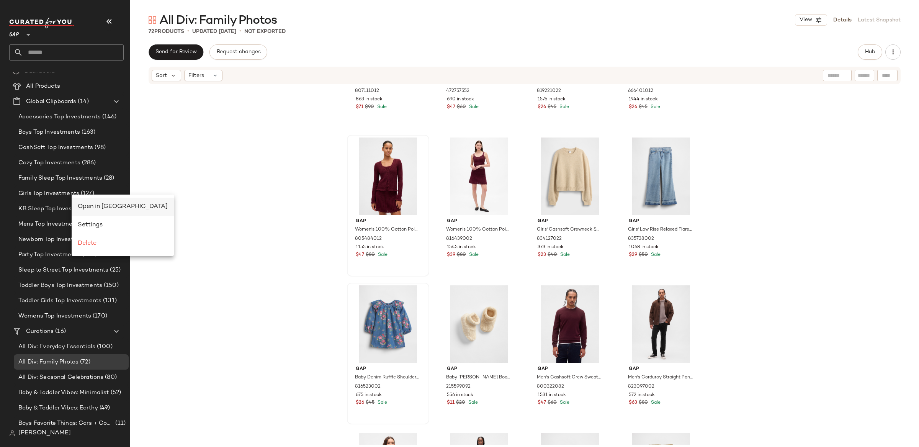
click at [92, 205] on span "Open in Split View" at bounding box center [123, 206] width 90 height 7
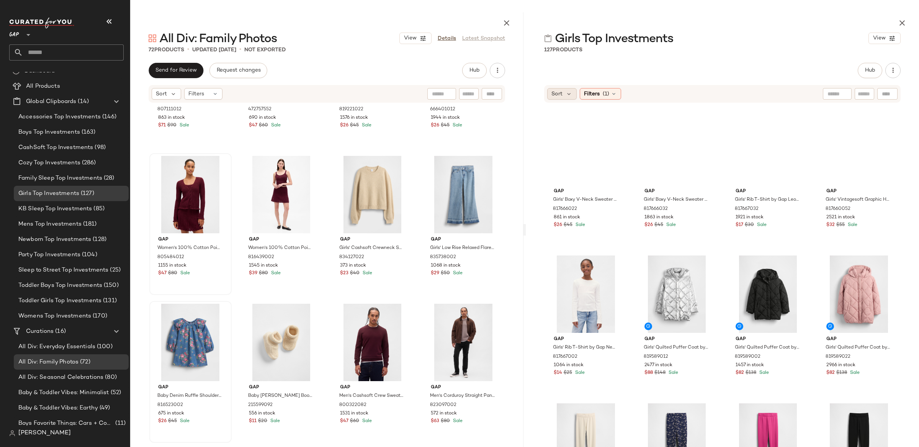
click at [548, 95] on div "Sort" at bounding box center [561, 93] width 29 height 11
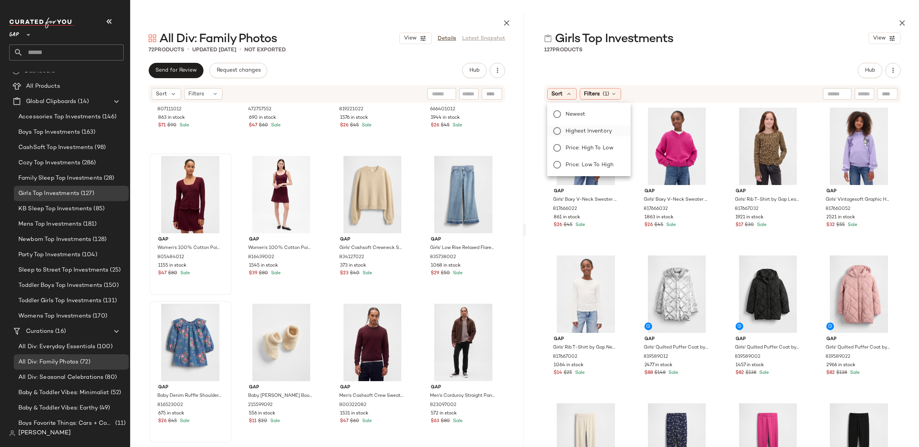
click at [602, 133] on span "Highest Inventory" at bounding box center [588, 131] width 46 height 8
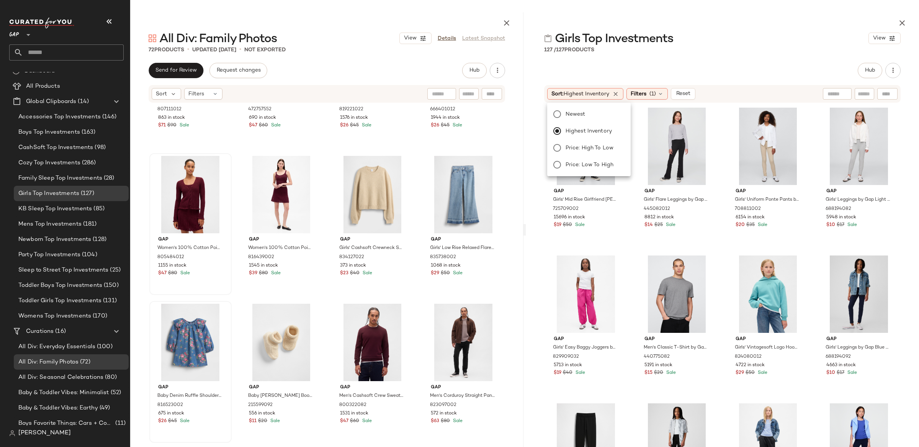
click at [540, 63] on div "Hub" at bounding box center [722, 70] width 393 height 15
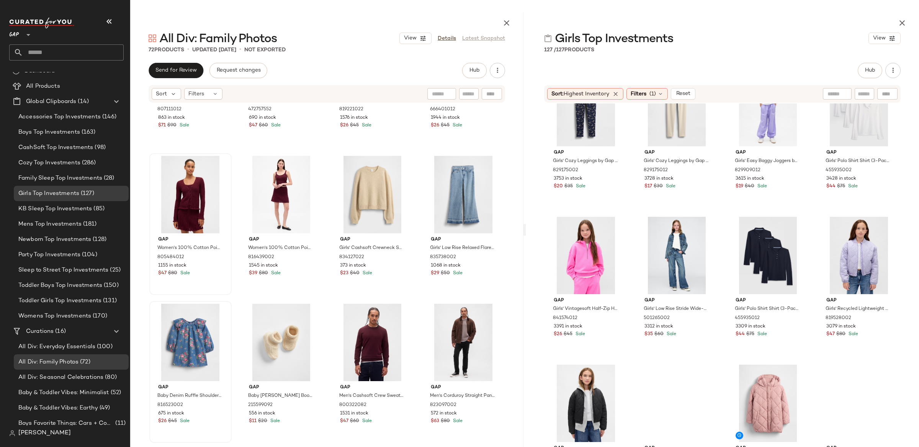
scroll to position [490, 0]
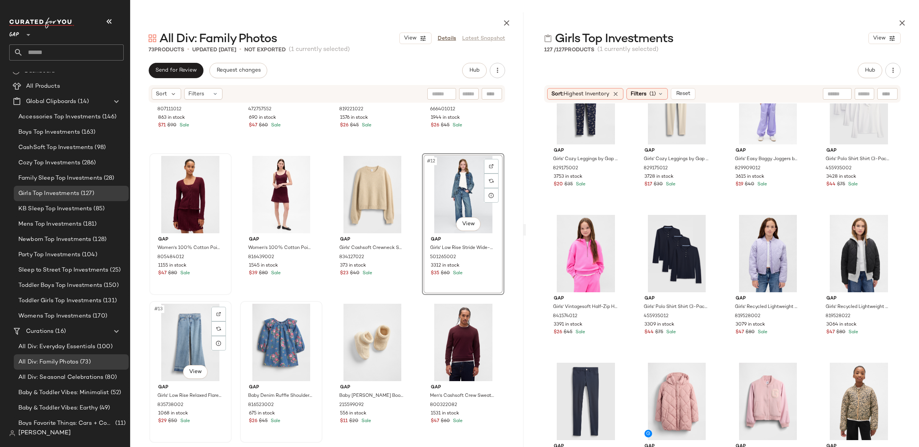
click at [187, 330] on div "#13 View" at bounding box center [190, 342] width 77 height 77
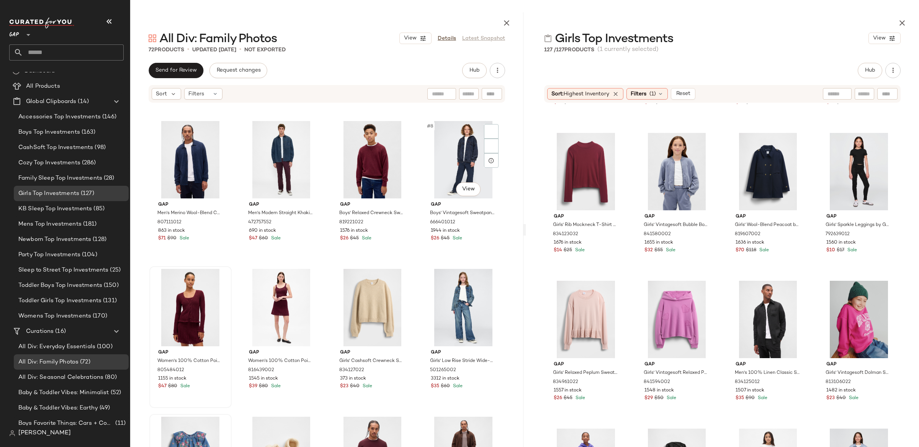
scroll to position [253, 0]
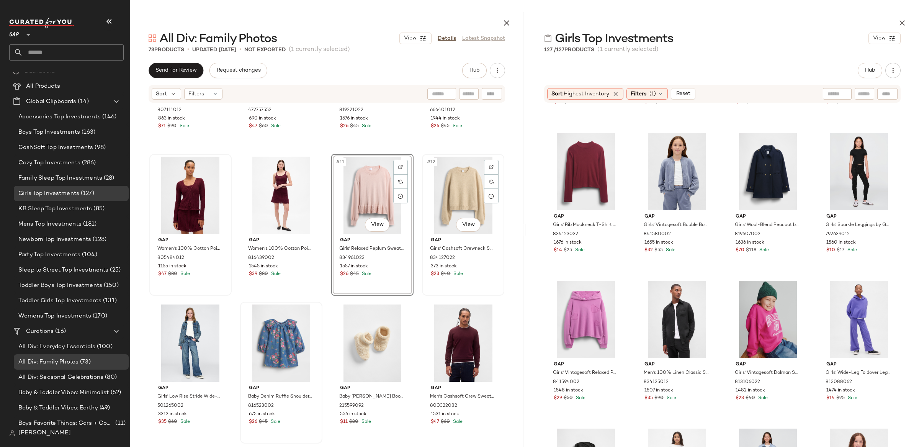
click at [457, 199] on div "#12 View" at bounding box center [463, 195] width 77 height 77
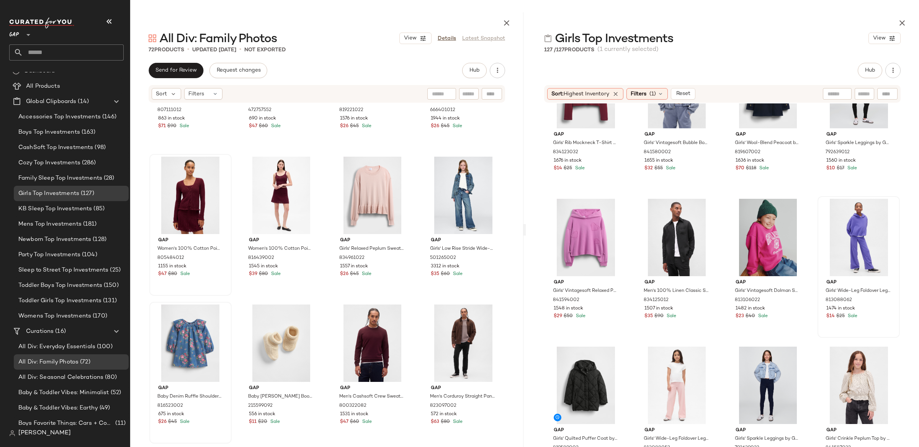
scroll to position [1738, 0]
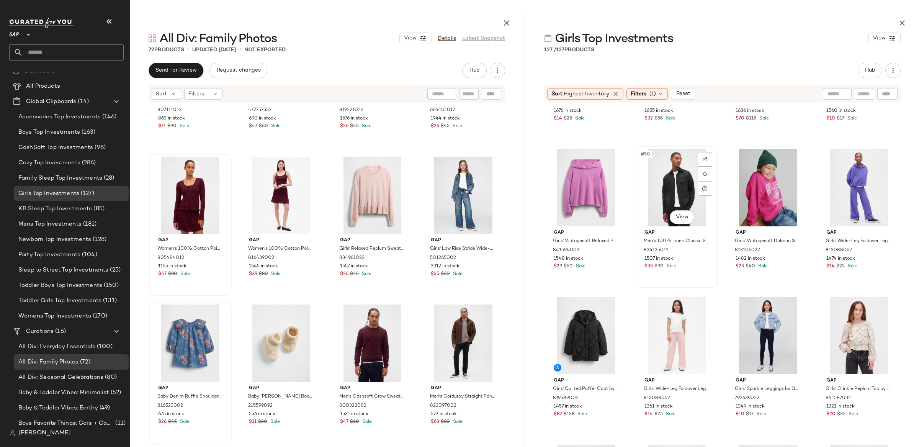
click at [649, 190] on div "#50 View" at bounding box center [676, 187] width 77 height 77
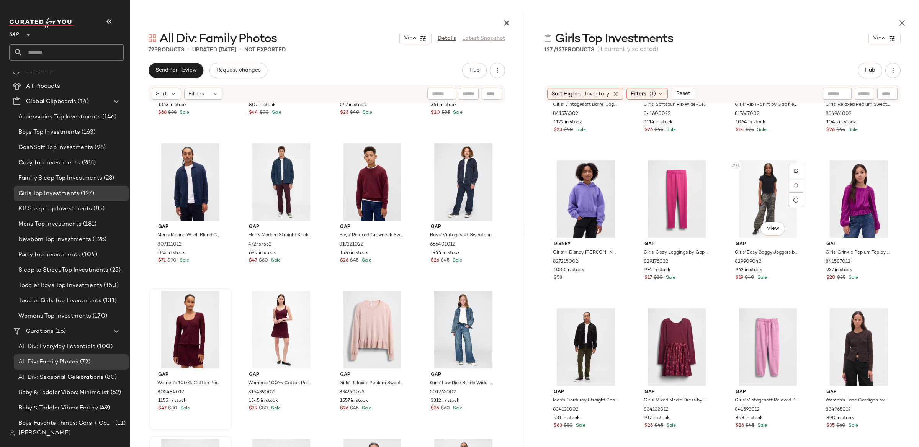
scroll to position [2464, 0]
click at [576, 330] on div "#73 View" at bounding box center [585, 347] width 77 height 77
click at [843, 348] on div "#76 View" at bounding box center [858, 347] width 77 height 77
click at [848, 326] on div "#76 View" at bounding box center [858, 347] width 77 height 77
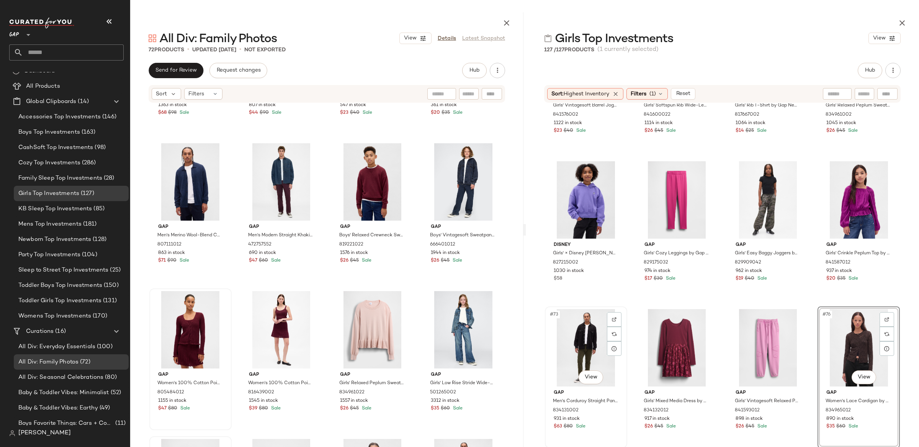
click at [590, 359] on div "#73 View" at bounding box center [585, 347] width 77 height 77
click at [839, 325] on div "#76 View" at bounding box center [858, 347] width 77 height 77
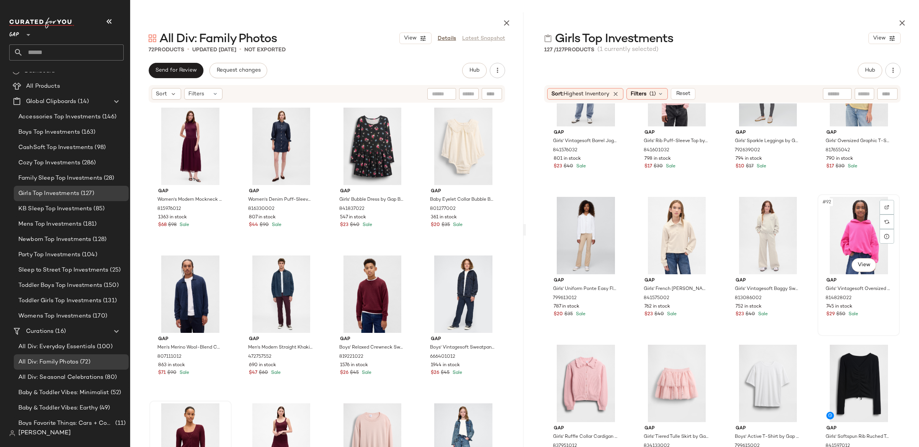
scroll to position [3181, 0]
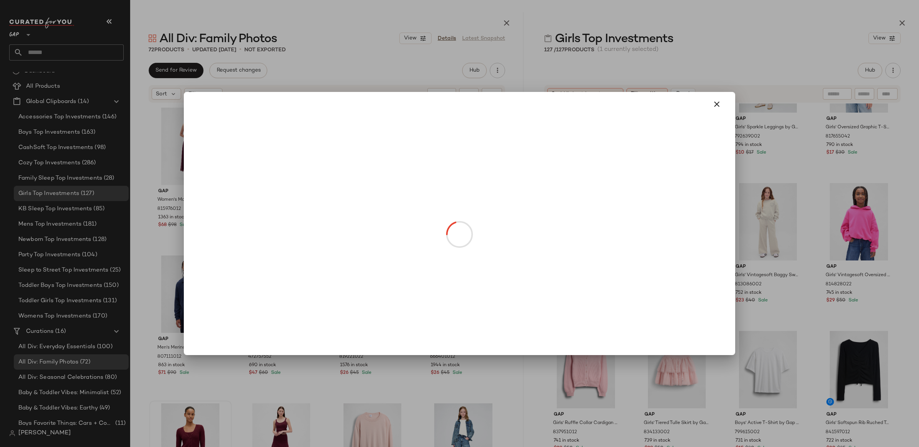
drag, startPoint x: 687, startPoint y: 254, endPoint x: 683, endPoint y: 259, distance: 6.5
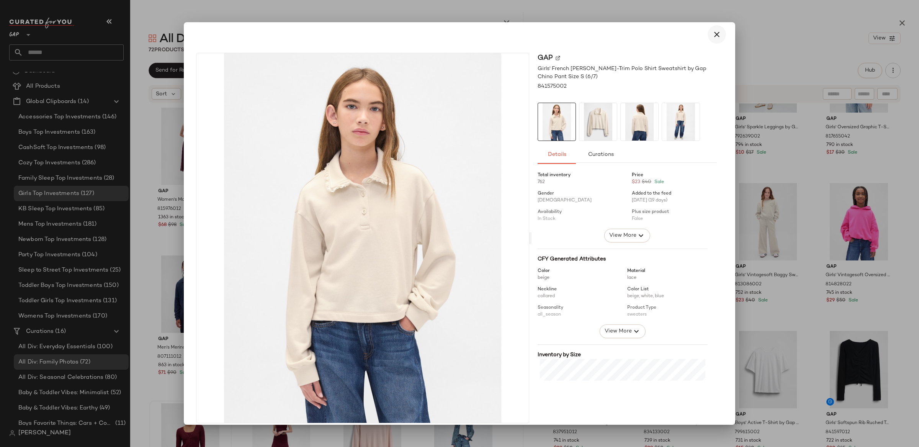
click at [717, 36] on icon "button" at bounding box center [716, 34] width 9 height 9
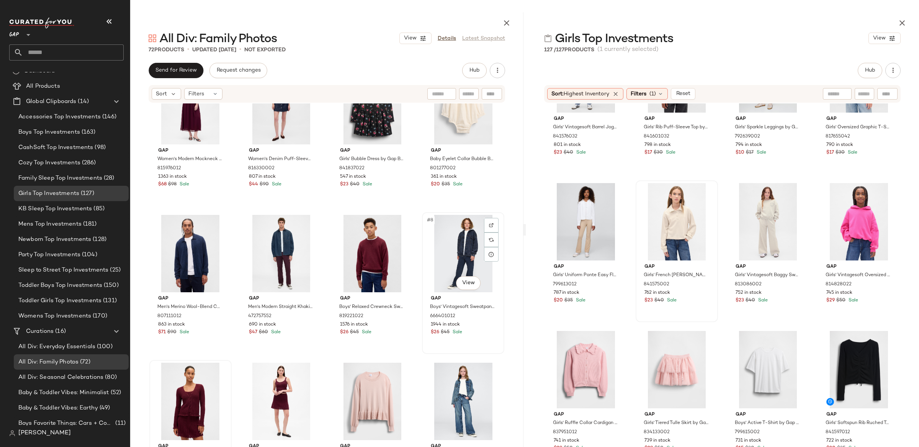
scroll to position [145, 0]
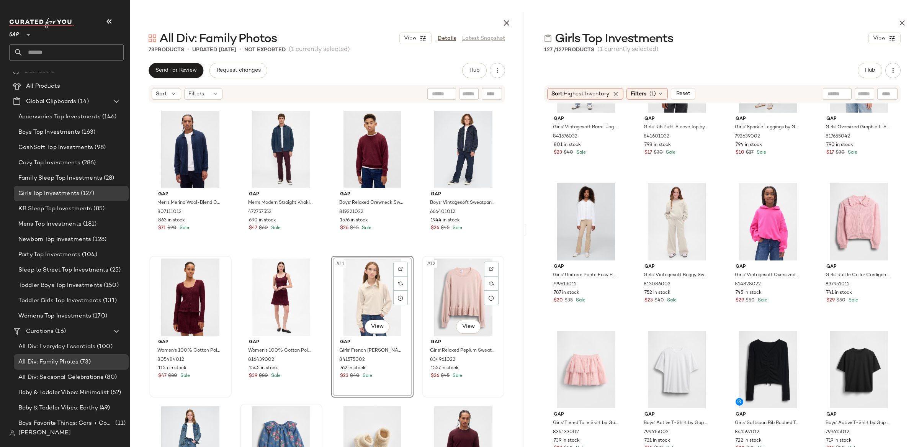
click at [451, 284] on div "#12 View" at bounding box center [463, 296] width 77 height 77
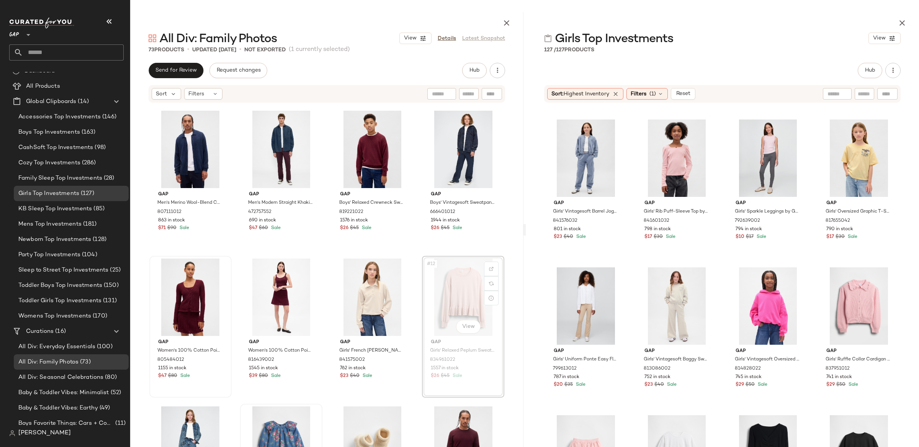
scroll to position [3077, 0]
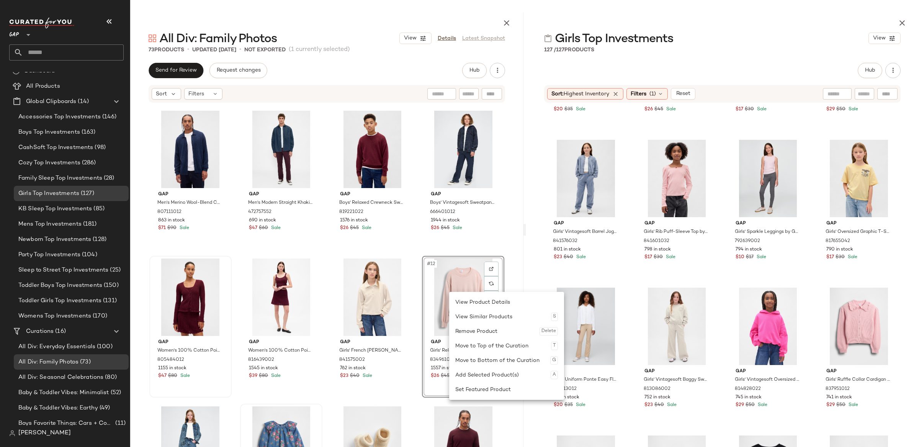
click at [459, 264] on div "#12 View" at bounding box center [463, 296] width 77 height 77
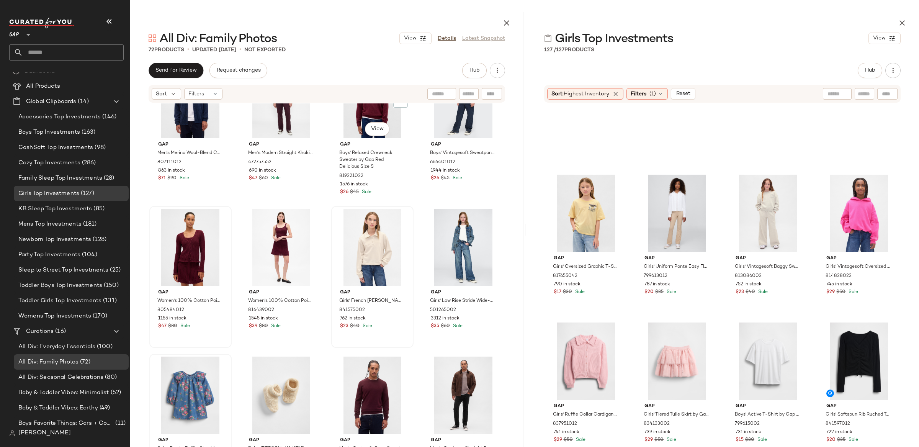
scroll to position [260, 0]
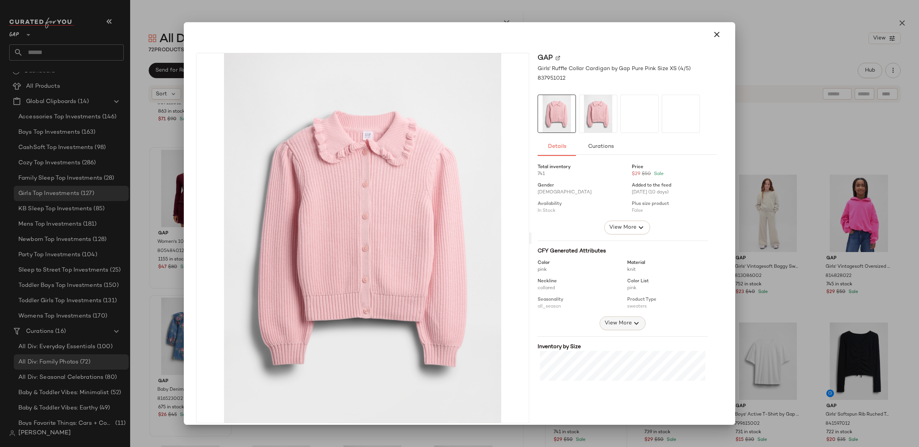
click at [620, 317] on button "View More" at bounding box center [622, 323] width 46 height 14
click at [614, 225] on span "View More" at bounding box center [623, 227] width 28 height 9
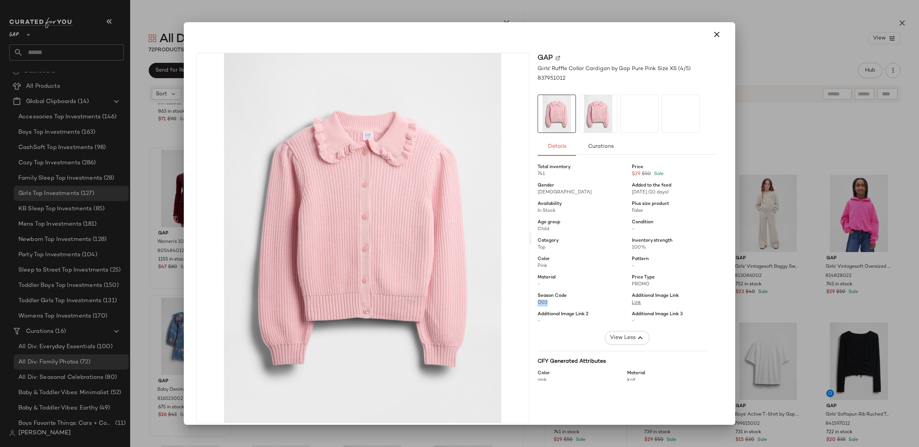
drag, startPoint x: 544, startPoint y: 304, endPoint x: 531, endPoint y: 305, distance: 12.3
click at [532, 304] on div "Gap Girls' Ruffle Collar Cardigan by Gap Pure Pink Size XS (4/5) 837951012 Deta…" at bounding box center [626, 238] width 191 height 370
click at [712, 34] on icon "button" at bounding box center [716, 34] width 9 height 9
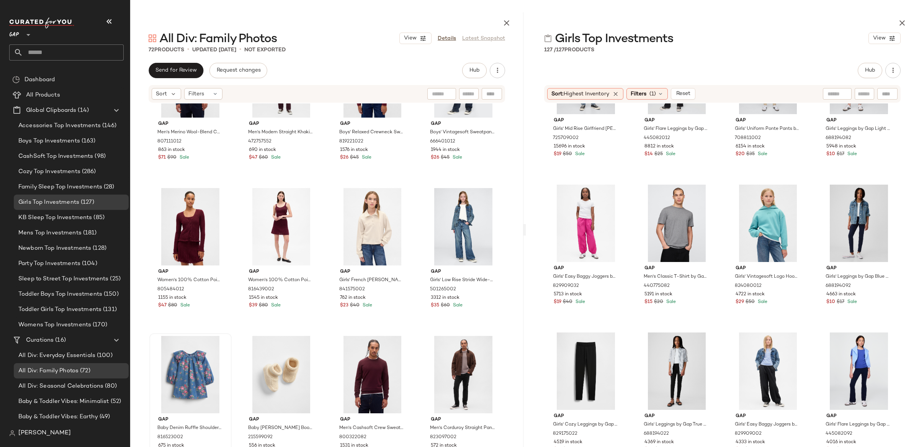
scroll to position [122, 0]
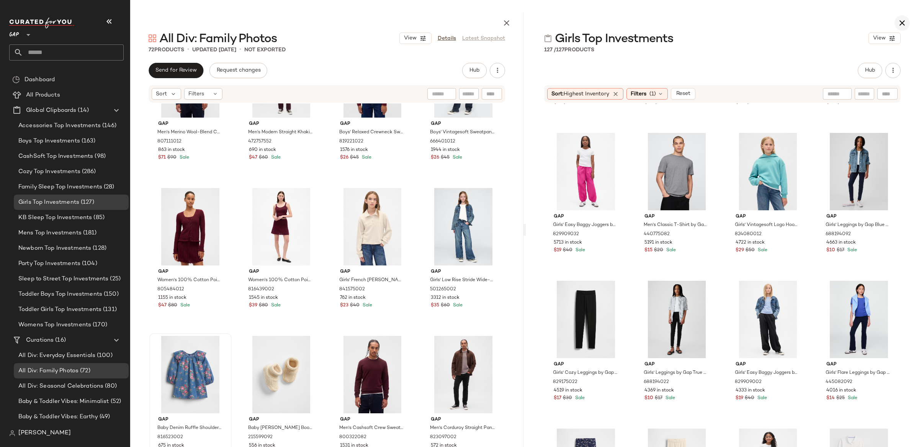
click at [902, 23] on icon "button" at bounding box center [901, 22] width 9 height 9
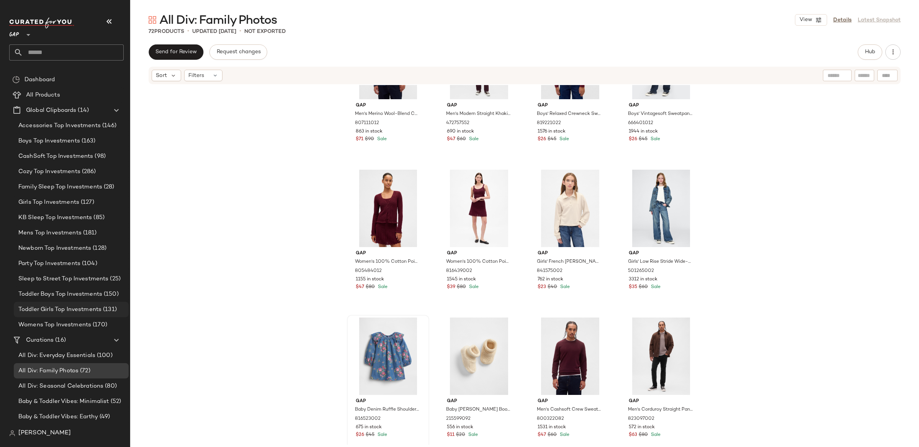
drag, startPoint x: 58, startPoint y: 310, endPoint x: 66, endPoint y: 310, distance: 8.0
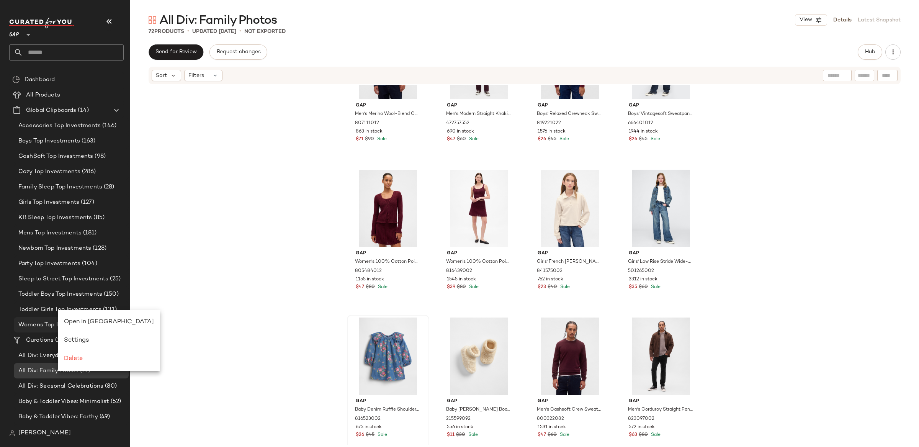
click at [102, 318] on span "Open in Split View" at bounding box center [109, 321] width 90 height 7
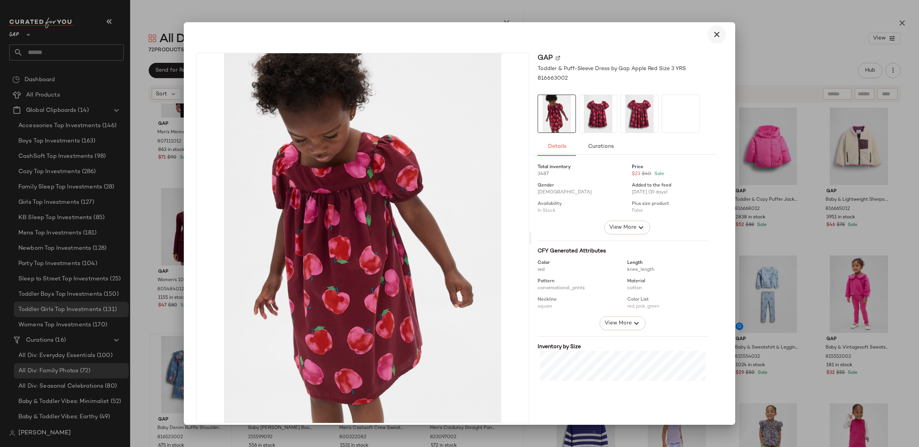
click at [718, 31] on button "button" at bounding box center [716, 34] width 18 height 18
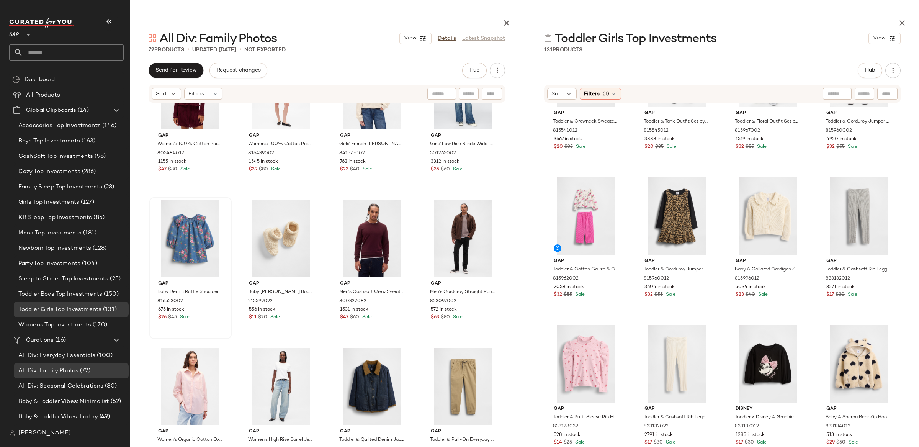
scroll to position [381, 0]
click at [903, 23] on icon "button" at bounding box center [901, 22] width 9 height 9
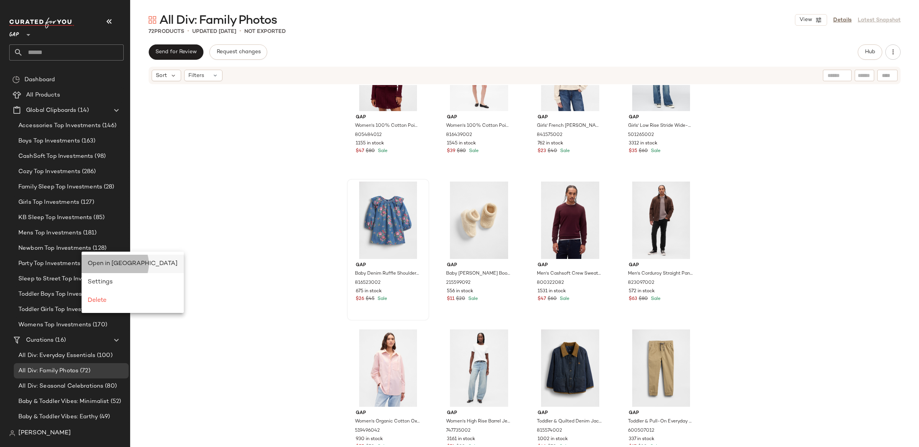
click at [109, 258] on div "Open in Split View" at bounding box center [133, 264] width 102 height 18
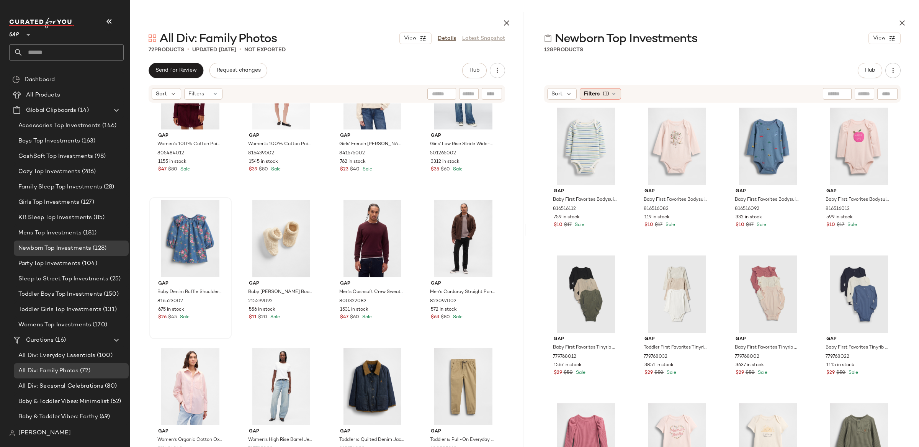
click at [592, 97] on span "Filters" at bounding box center [592, 94] width 16 height 8
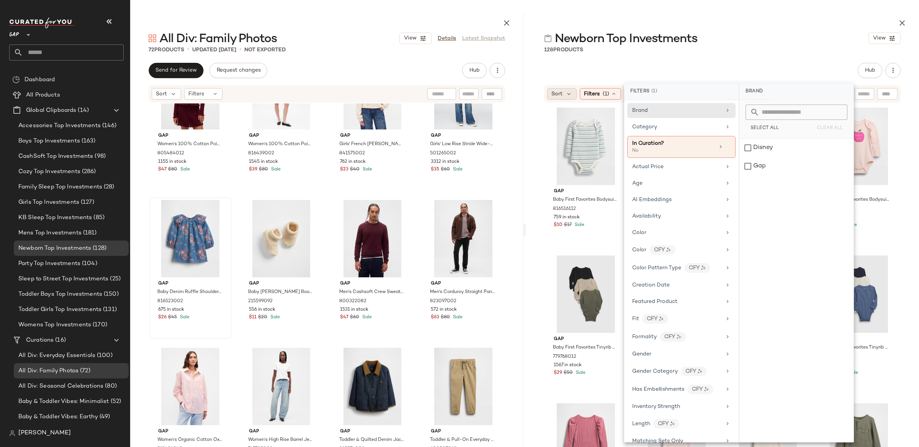
click at [554, 95] on span "Sort" at bounding box center [556, 94] width 11 height 8
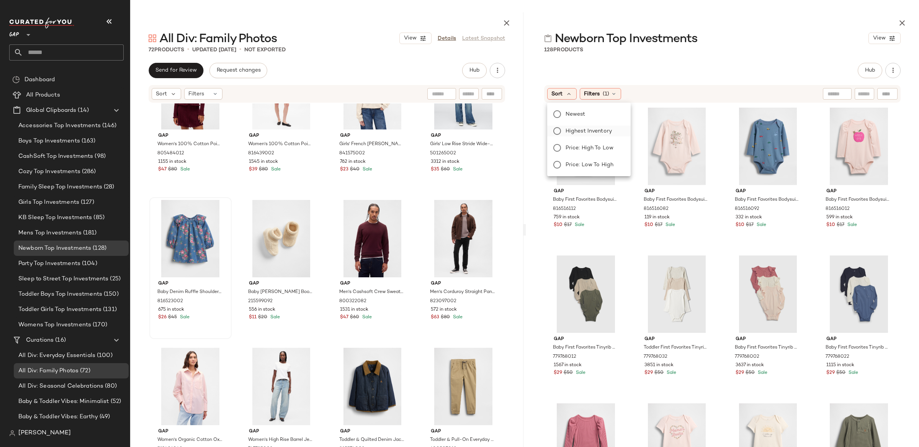
click at [571, 128] on span "Highest Inventory" at bounding box center [588, 131] width 46 height 8
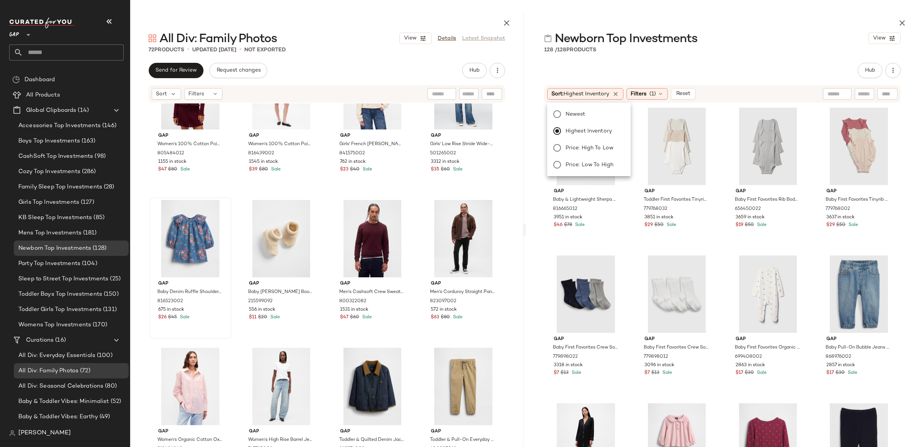
click at [537, 73] on div "Hub" at bounding box center [722, 70] width 393 height 15
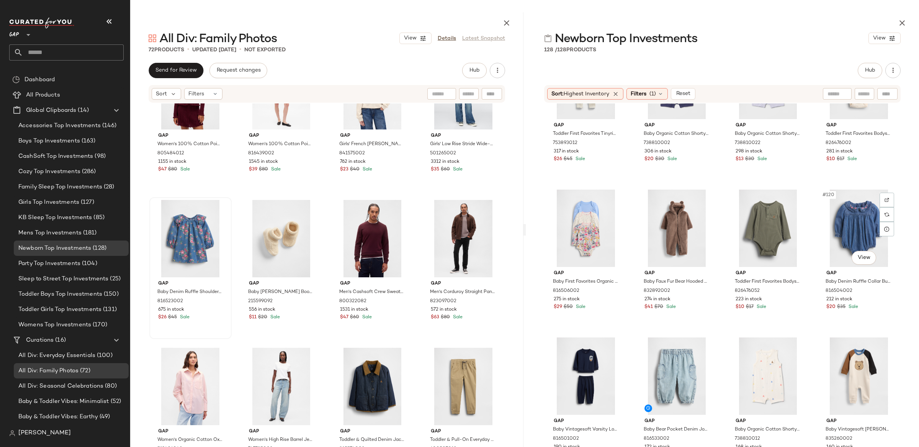
scroll to position [4213, 0]
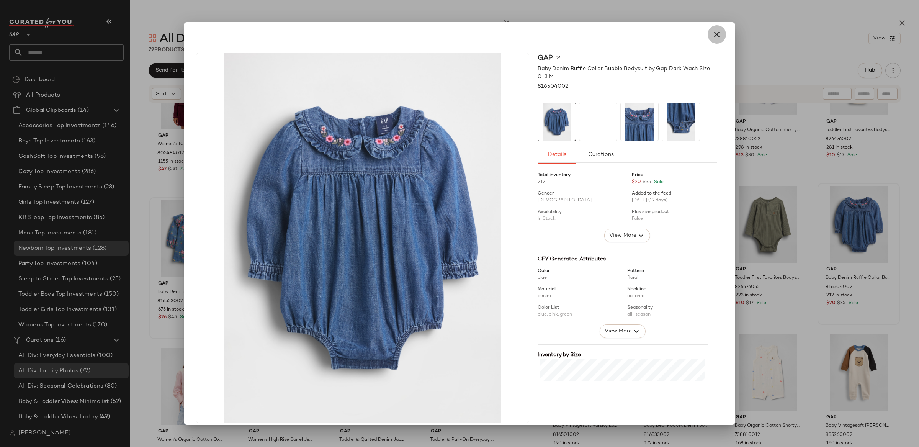
click at [712, 32] on icon "button" at bounding box center [716, 34] width 9 height 9
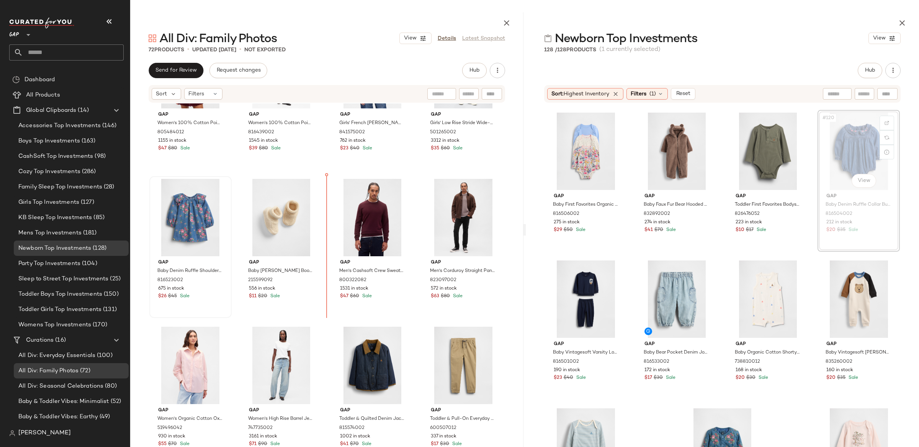
scroll to position [4285, 0]
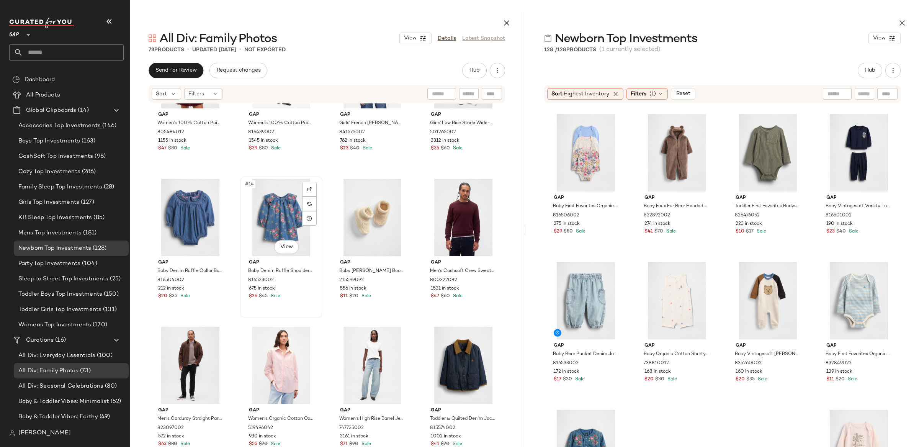
click at [281, 204] on div "#14 View" at bounding box center [281, 217] width 77 height 77
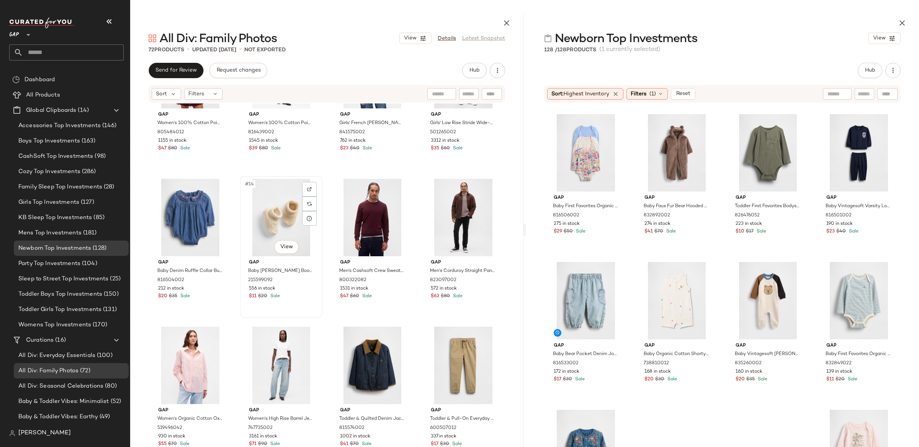
click at [274, 209] on div "#14 View" at bounding box center [281, 217] width 77 height 77
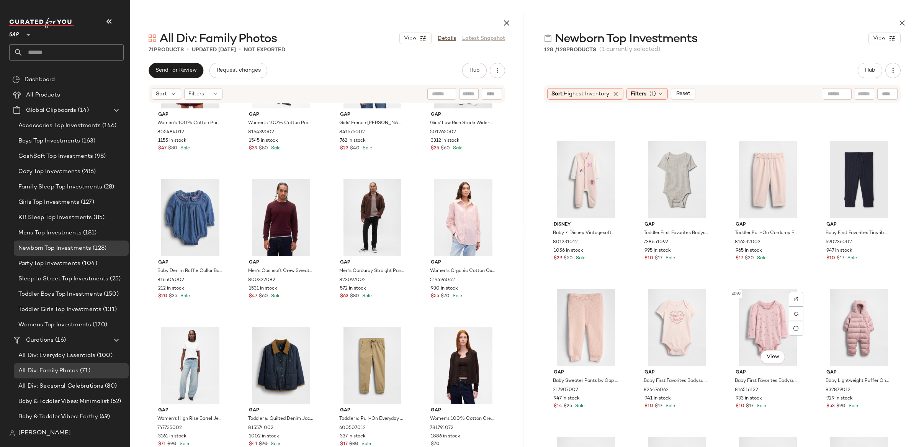
scroll to position [1892, 0]
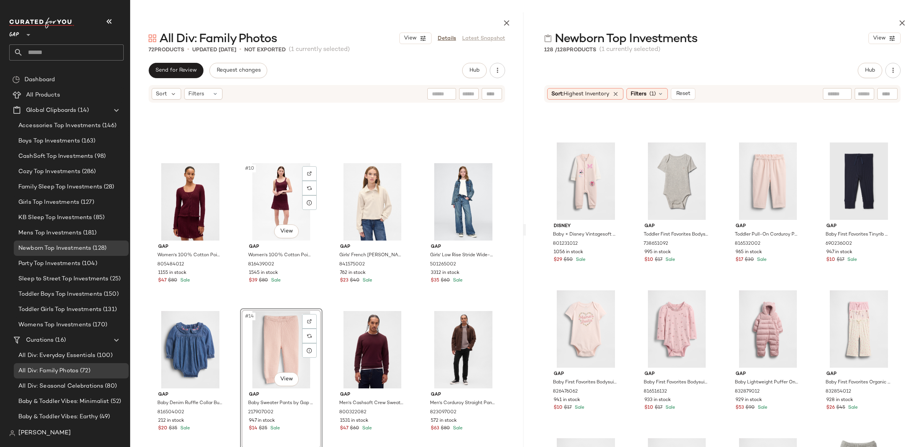
scroll to position [242, 0]
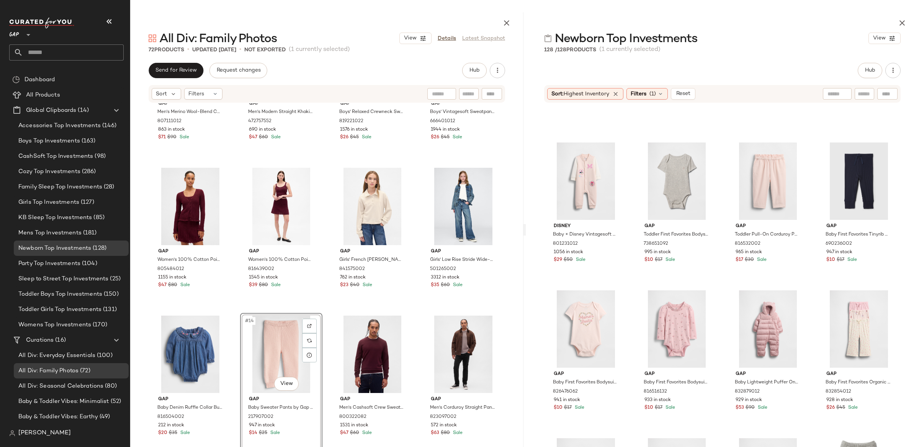
drag, startPoint x: 576, startPoint y: 311, endPoint x: 83, endPoint y: 10, distance: 577.8
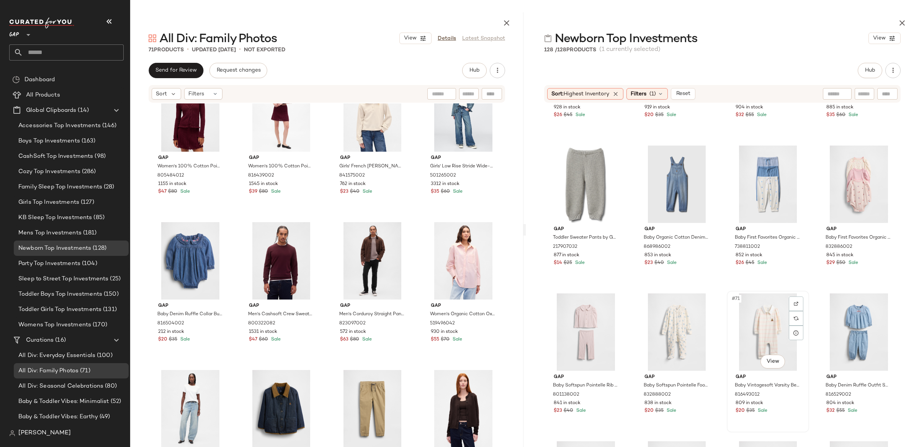
scroll to position [2330, 0]
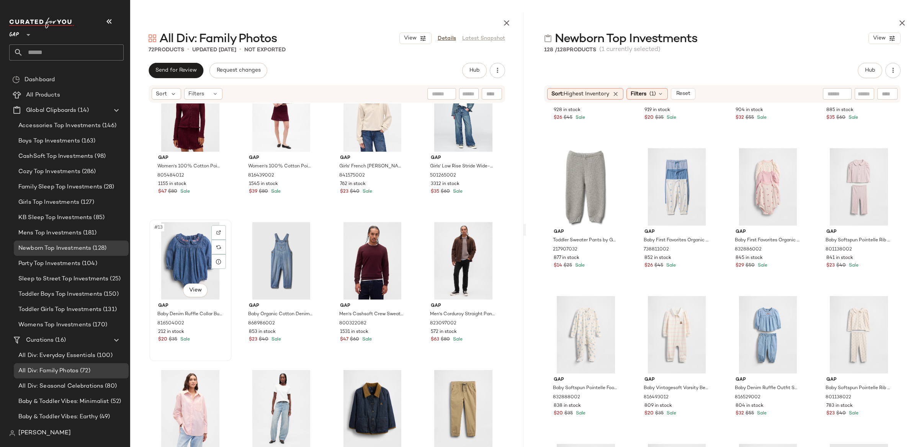
click at [182, 265] on div "#13 View" at bounding box center [190, 260] width 77 height 77
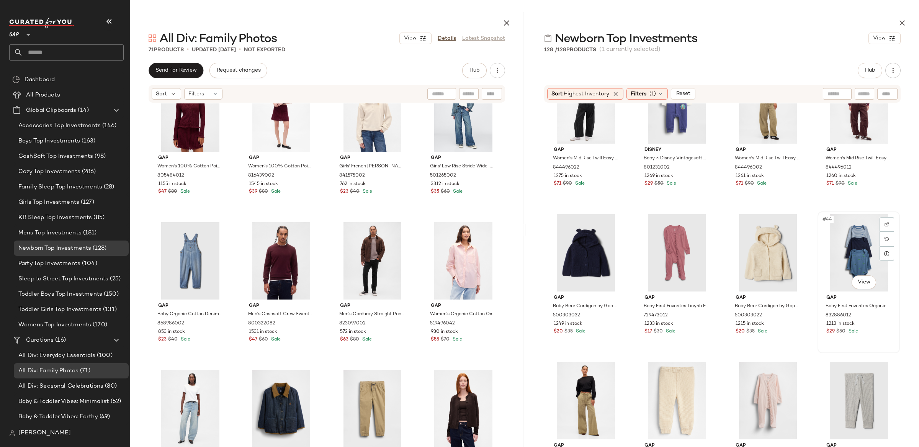
scroll to position [1373, 0]
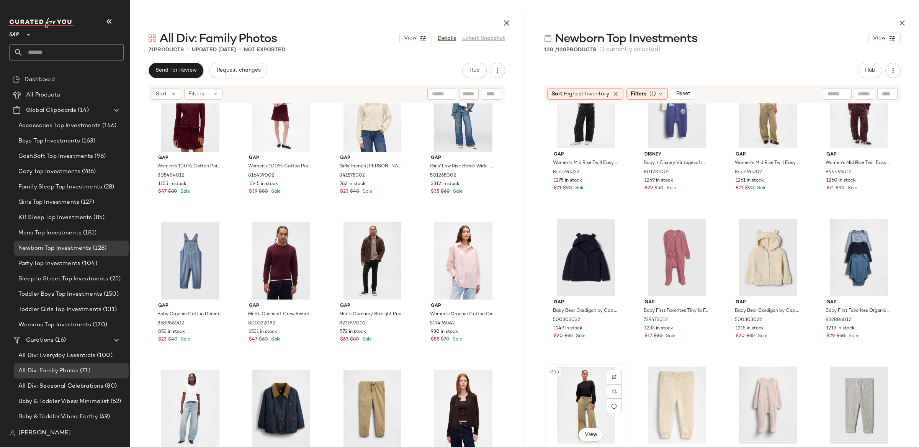
click at [574, 390] on div "#45 View" at bounding box center [585, 404] width 77 height 77
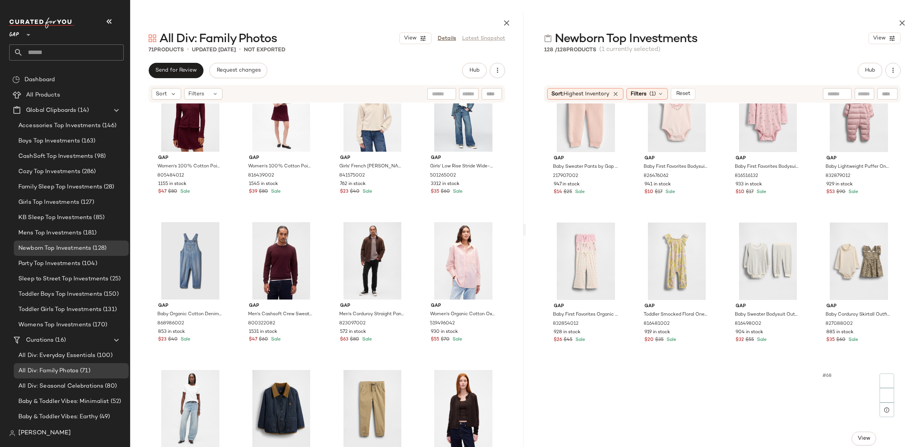
scroll to position [2213, 0]
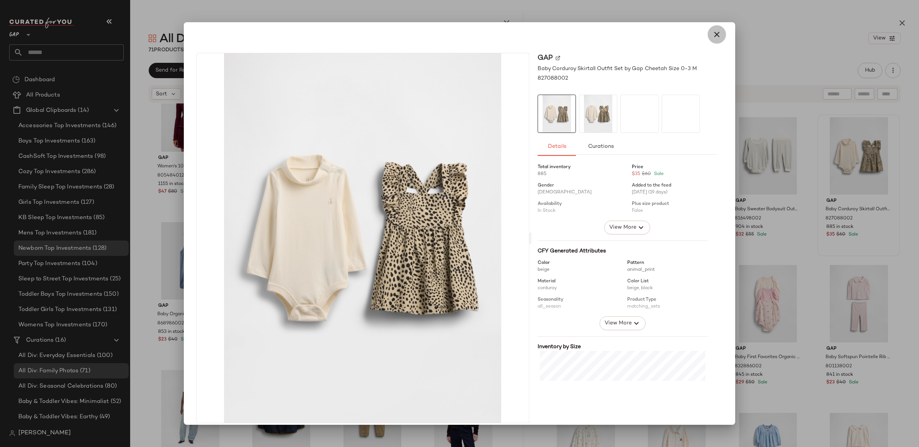
click at [712, 36] on icon "button" at bounding box center [716, 34] width 9 height 9
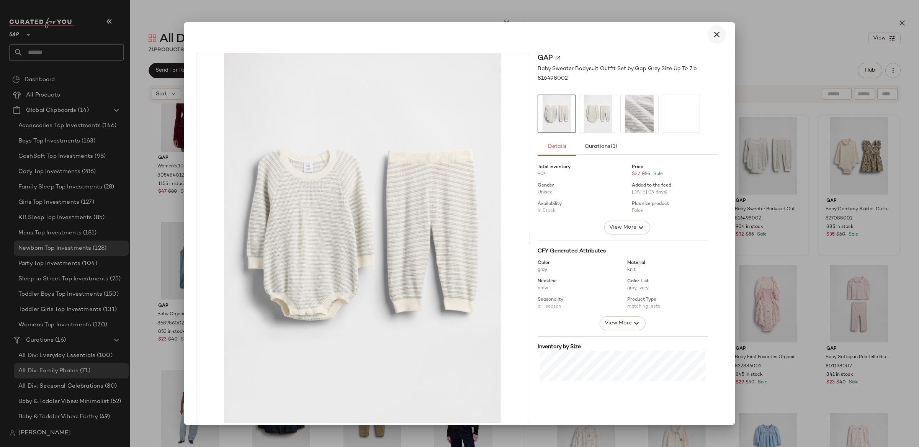
click at [714, 33] on icon "button" at bounding box center [716, 34] width 9 height 9
